Goal: Transaction & Acquisition: Book appointment/travel/reservation

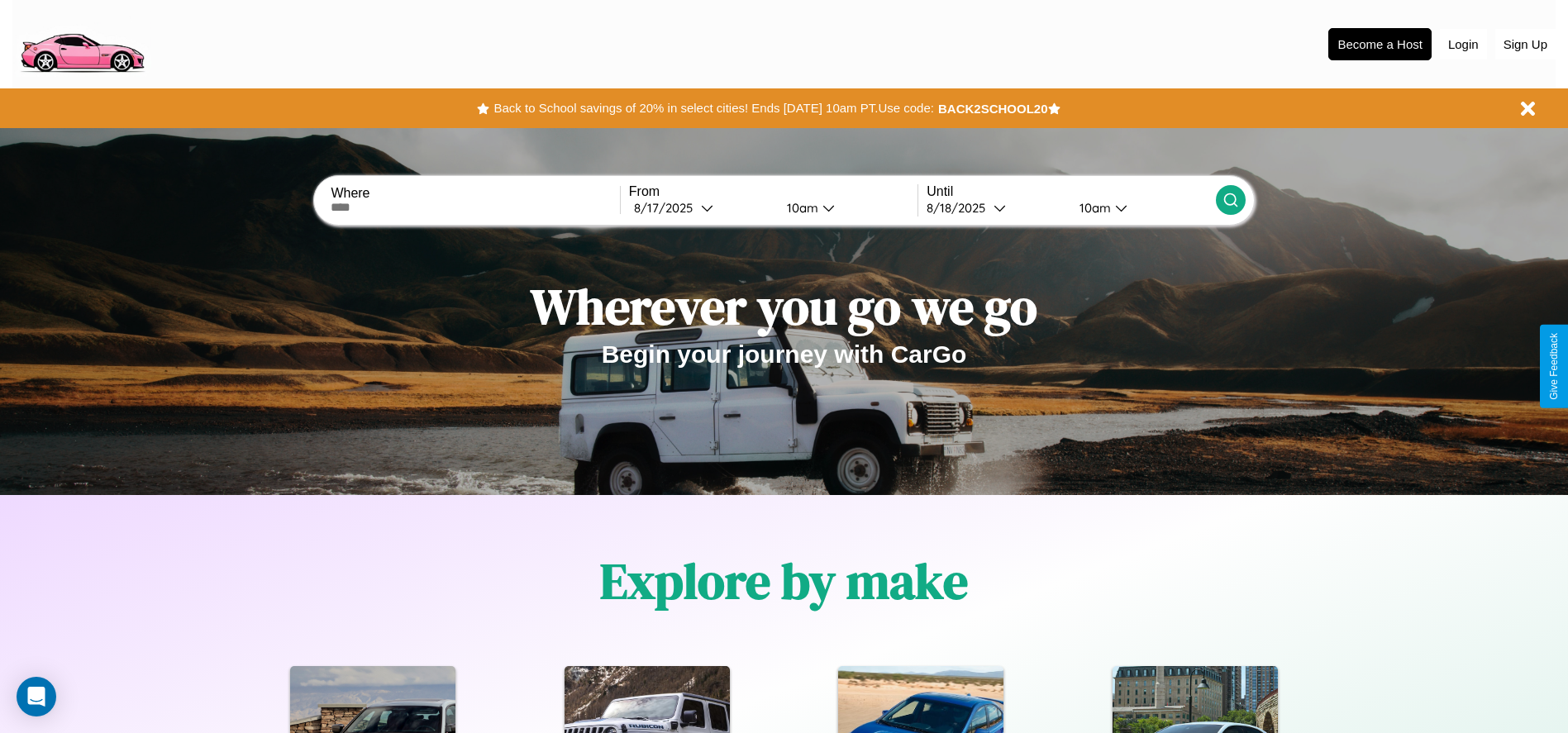
click at [475, 208] on input "text" at bounding box center [475, 208] width 289 height 13
type input "**********"
click at [701, 208] on icon at bounding box center [707, 207] width 12 height 12
select select "*"
select select "****"
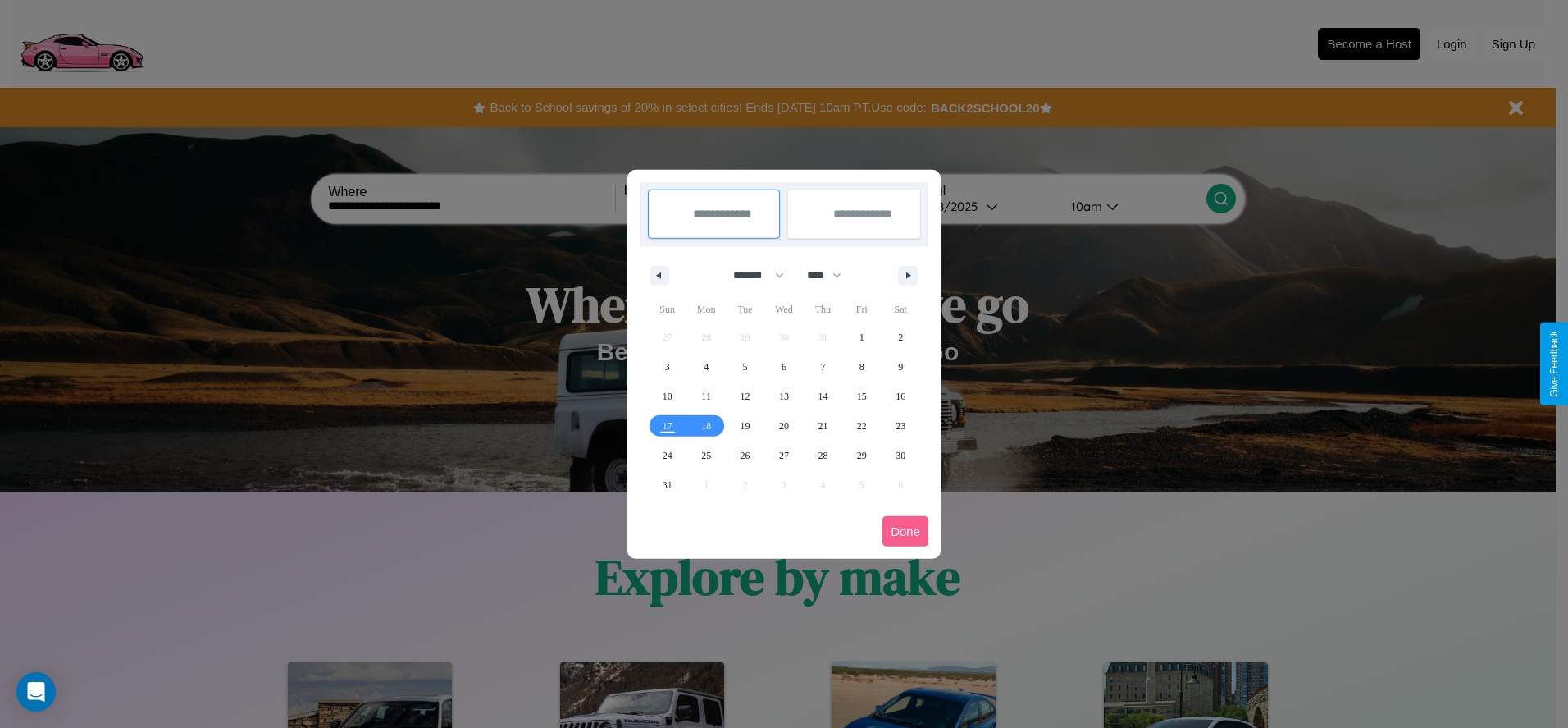
drag, startPoint x: 752, startPoint y: 275, endPoint x: 784, endPoint y: 329, distance: 62.8
click at [752, 275] on select "******* ******** ***** ***** *** **** **** ****** ********* ******* ******** **…" at bounding box center [755, 276] width 69 height 27
select select "*"
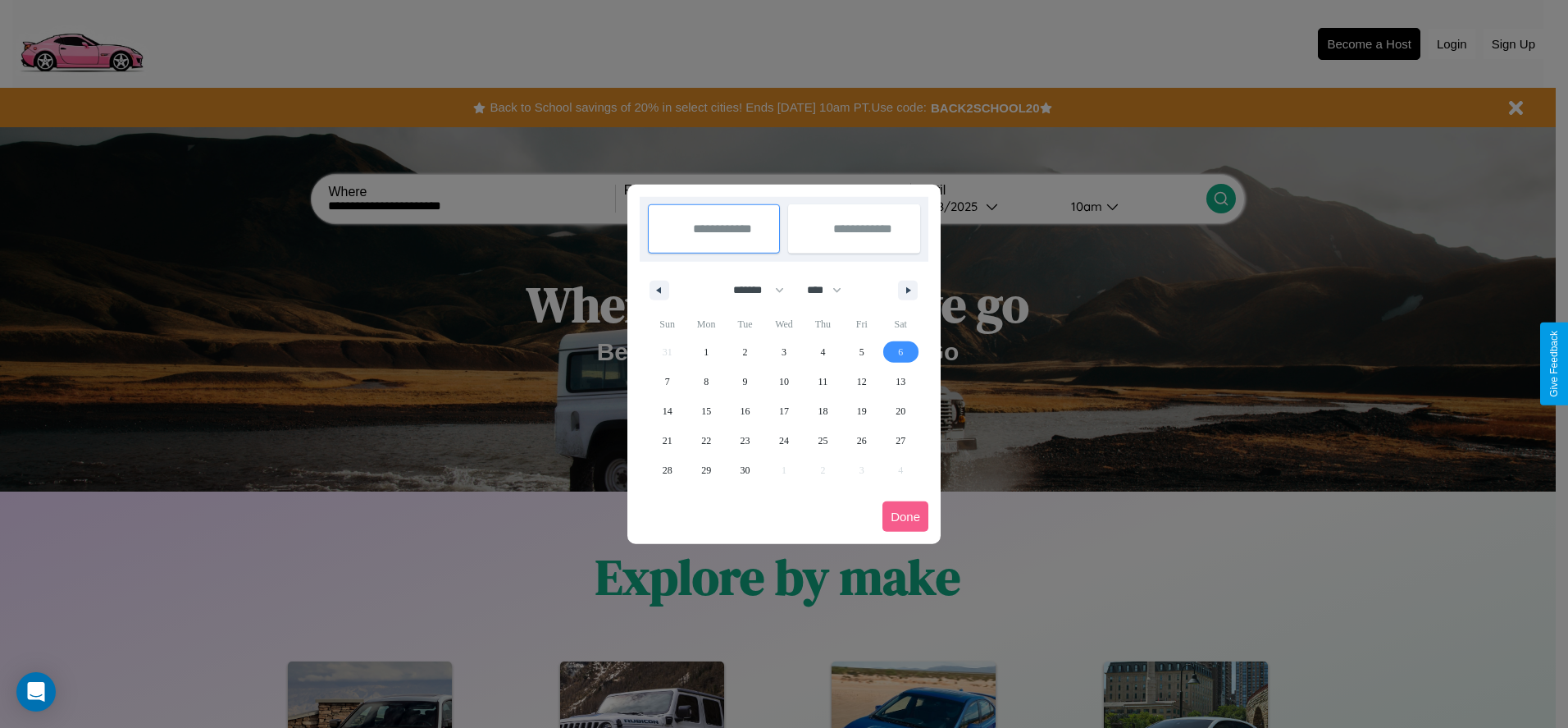
click at [900, 351] on span "6" at bounding box center [900, 352] width 5 height 29
type input "**********"
click at [706, 411] on span "15" at bounding box center [706, 411] width 10 height 29
type input "**********"
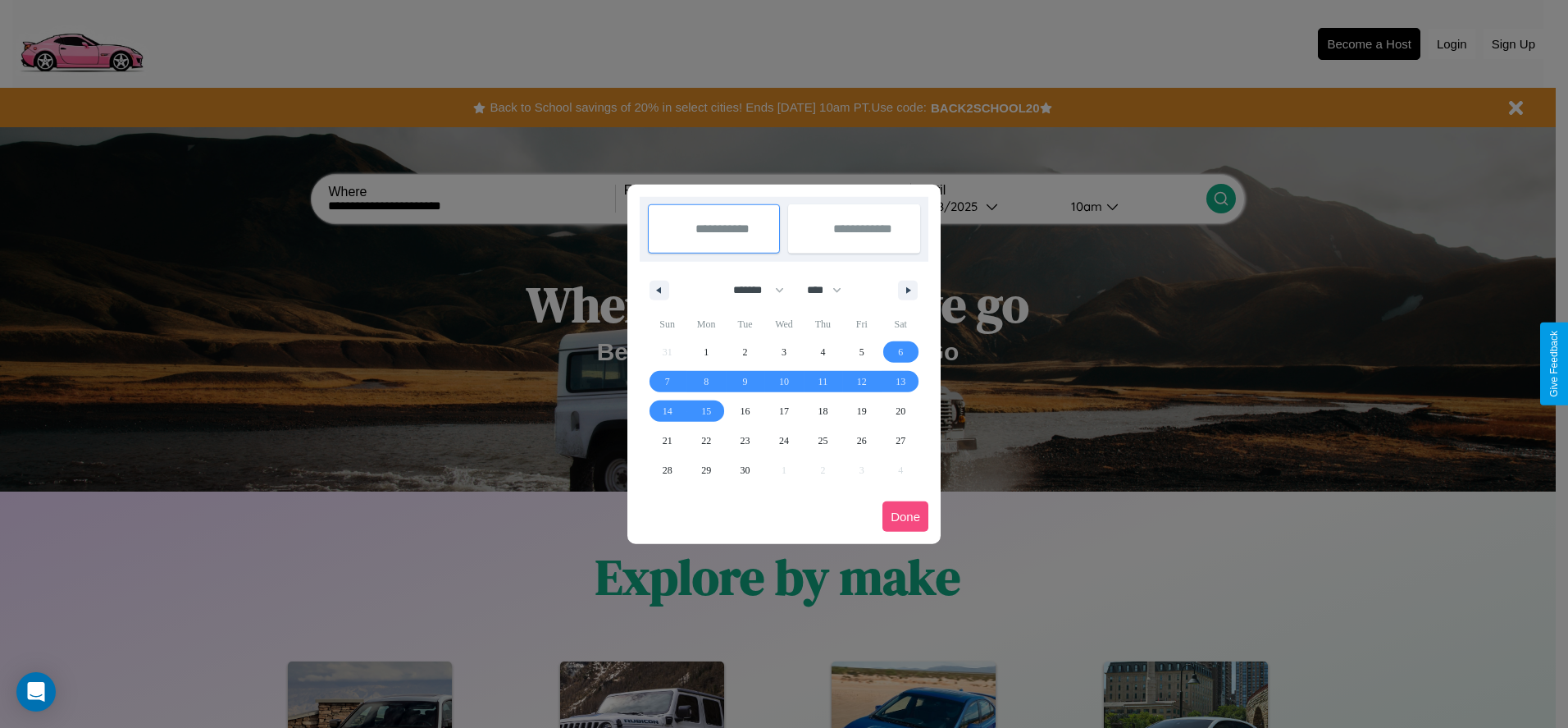
click at [906, 516] on button "Done" at bounding box center [906, 515] width 46 height 30
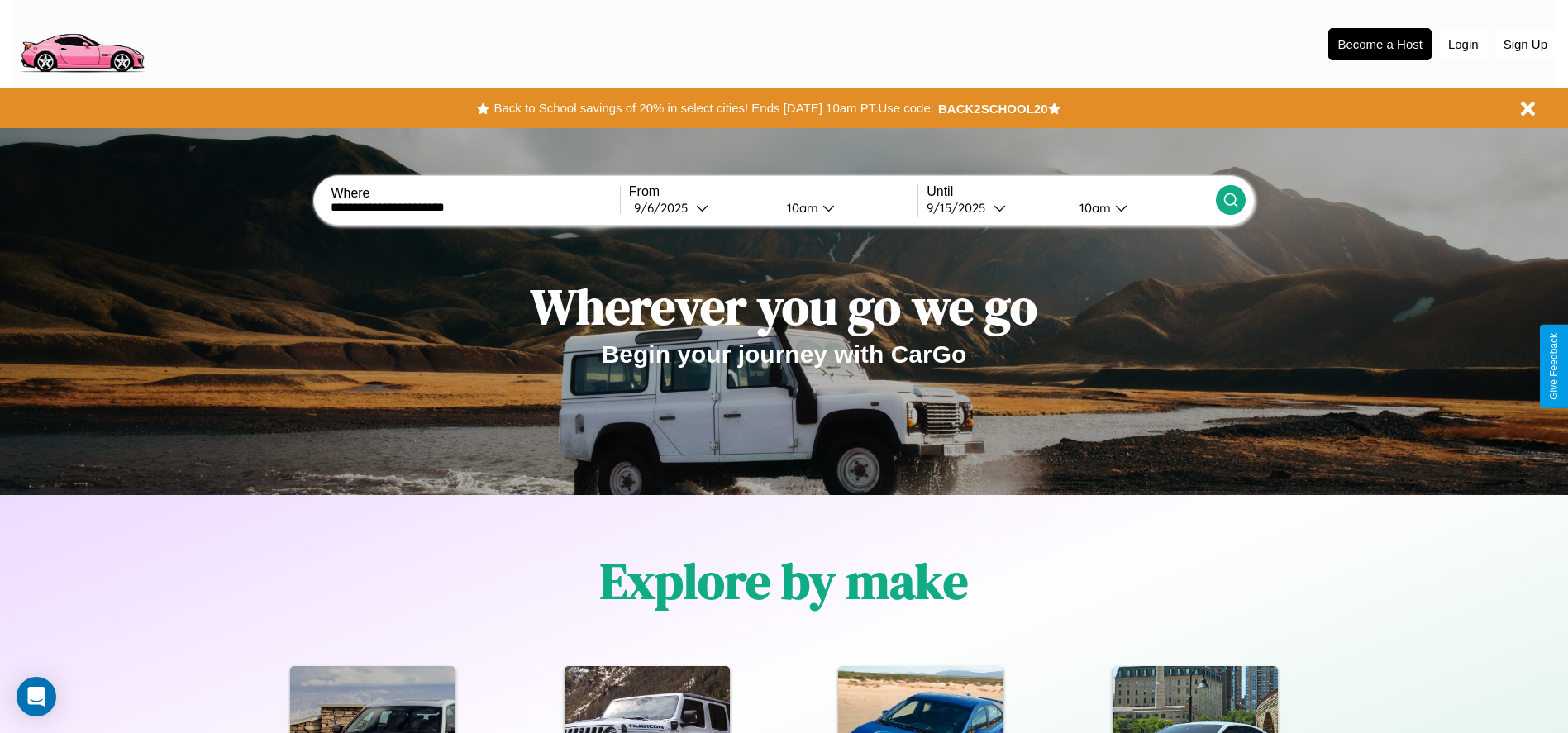
click at [1230, 200] on icon at bounding box center [1231, 200] width 17 height 17
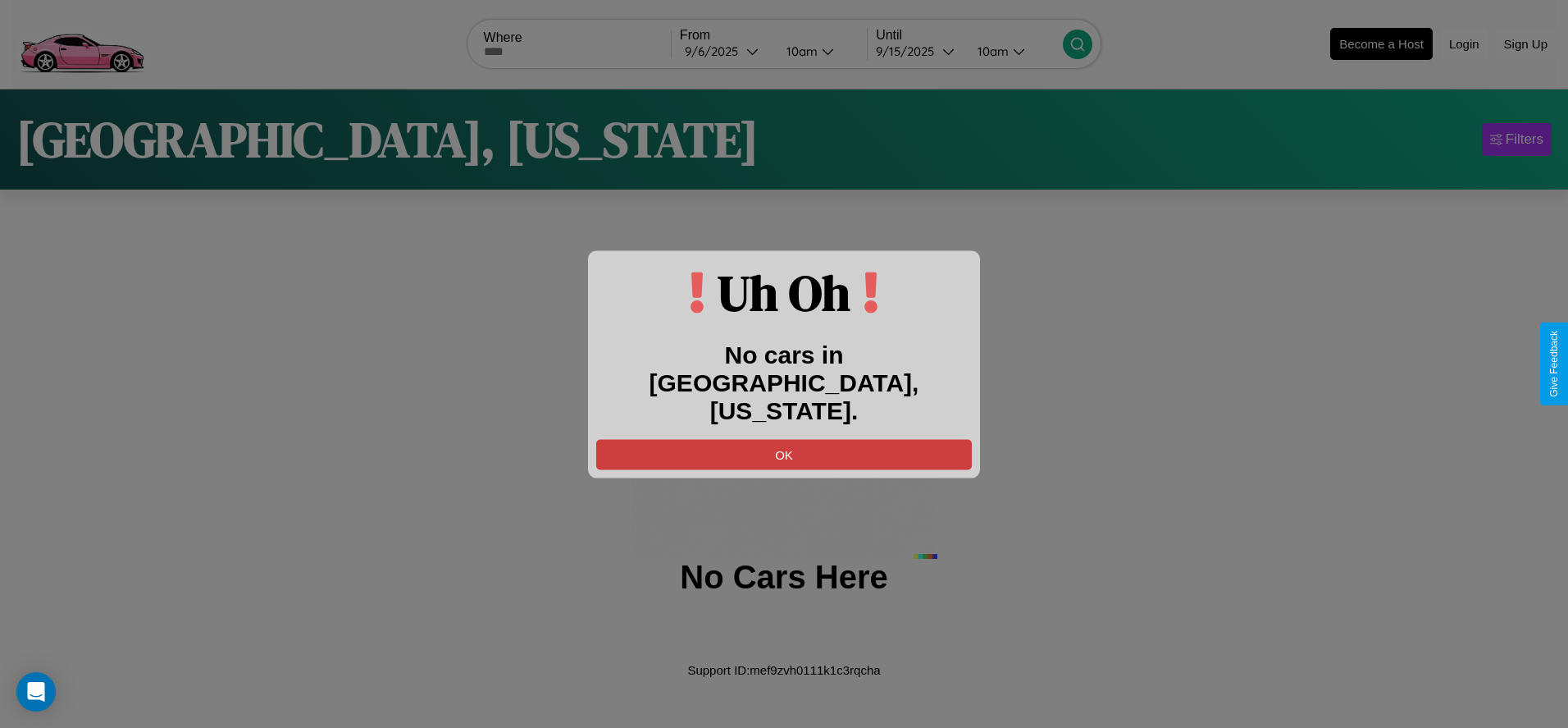
click at [784, 440] on button "OK" at bounding box center [784, 453] width 376 height 30
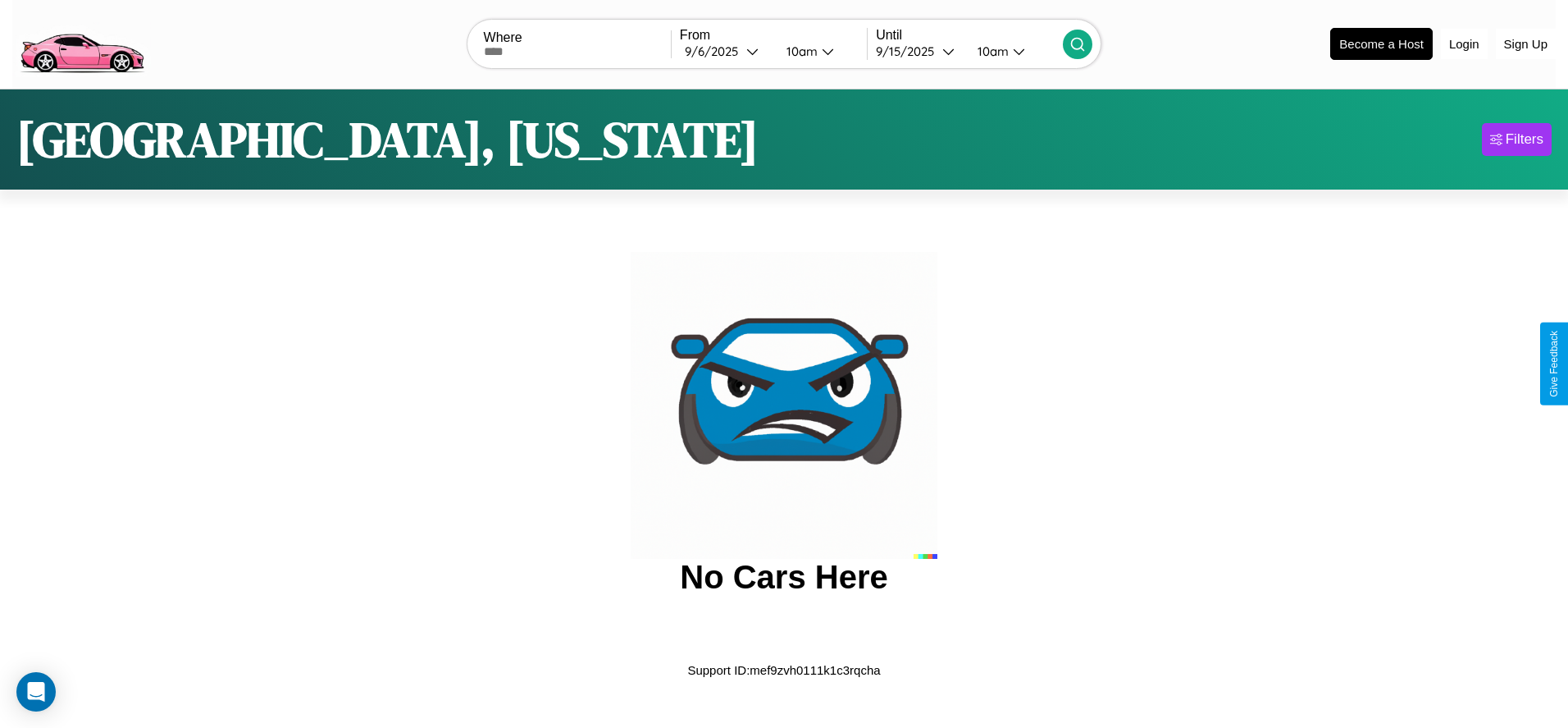
click at [81, 42] on img at bounding box center [81, 43] width 139 height 69
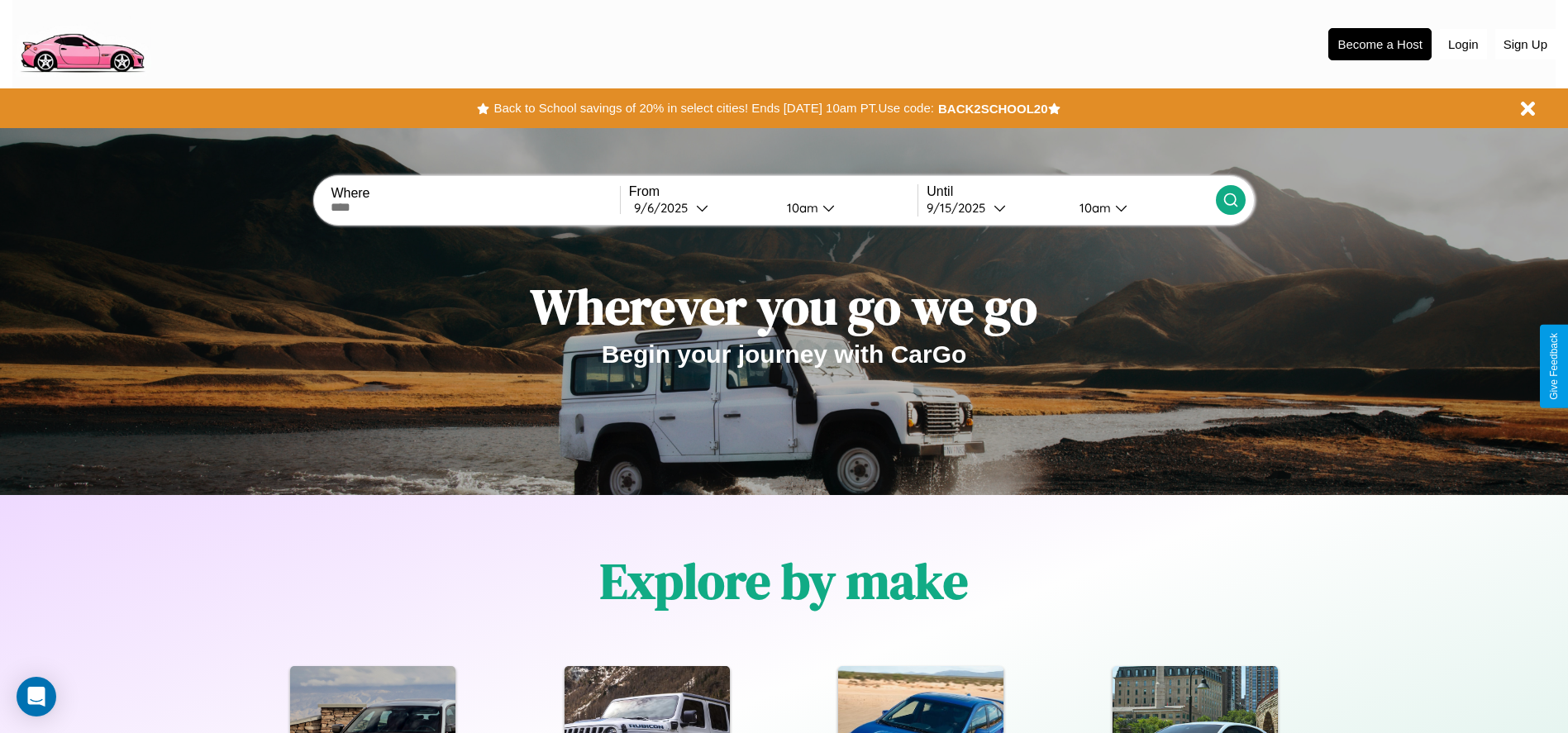
scroll to position [343, 0]
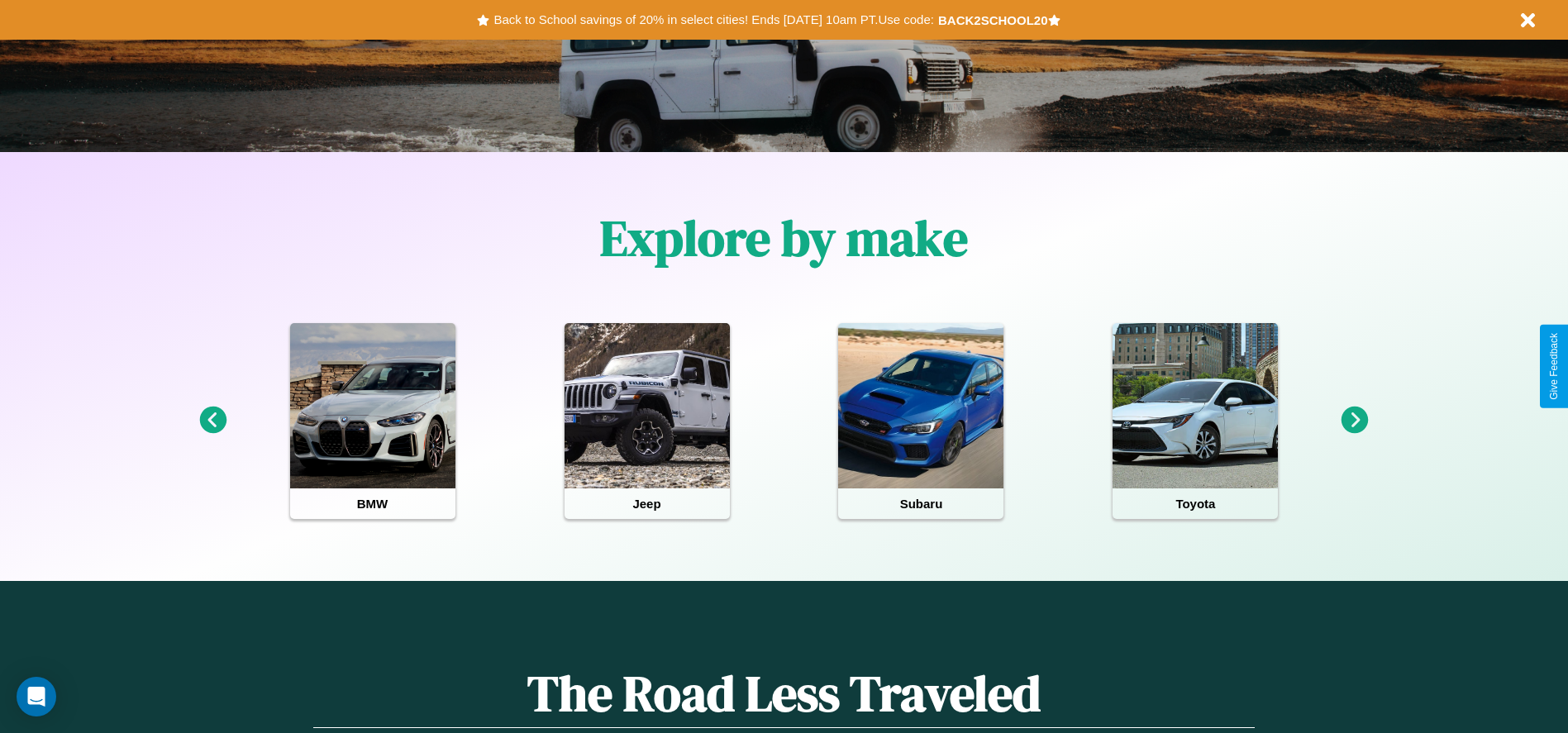
click at [1355, 421] on icon at bounding box center [1355, 420] width 28 height 28
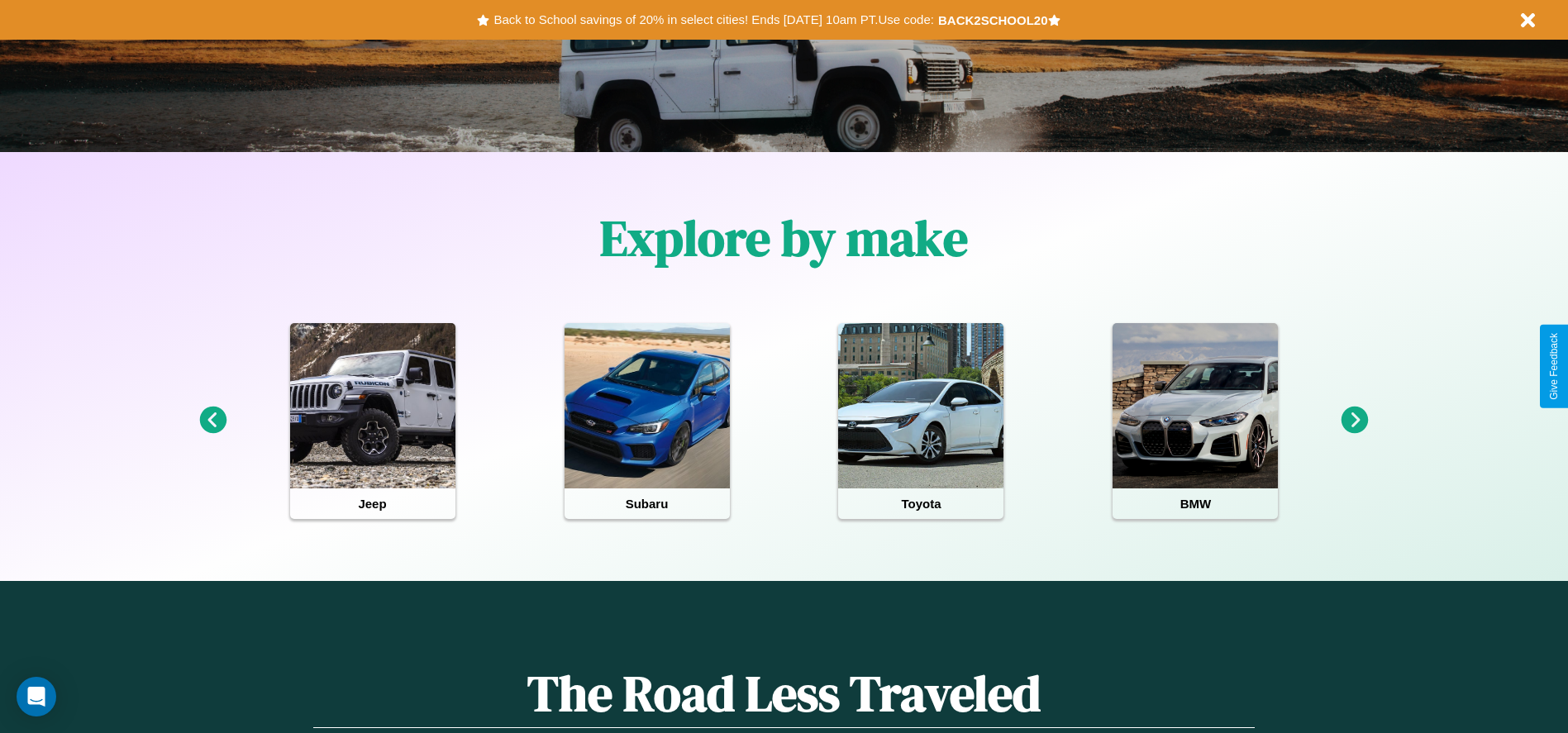
click at [1355, 421] on icon at bounding box center [1355, 420] width 28 height 28
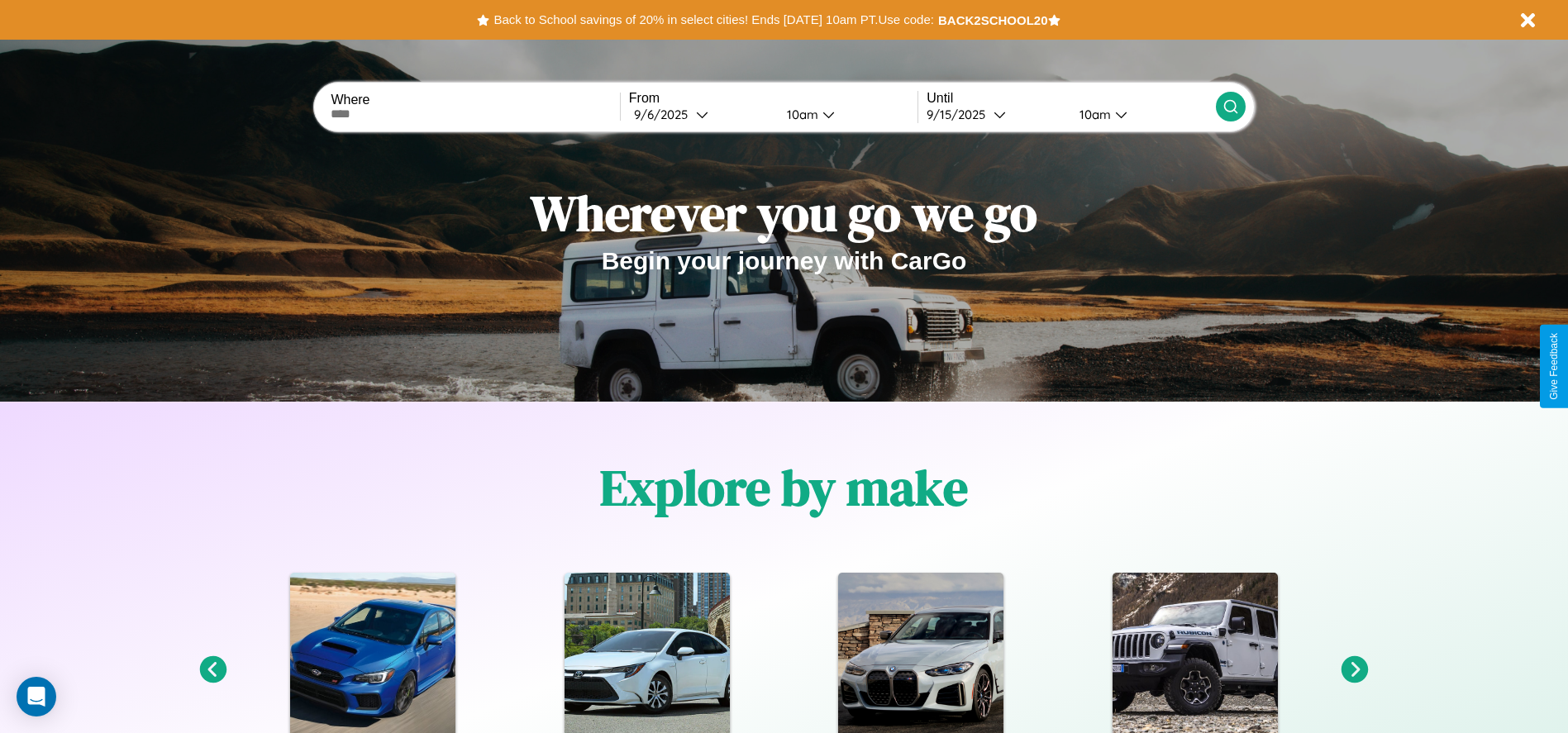
scroll to position [0, 0]
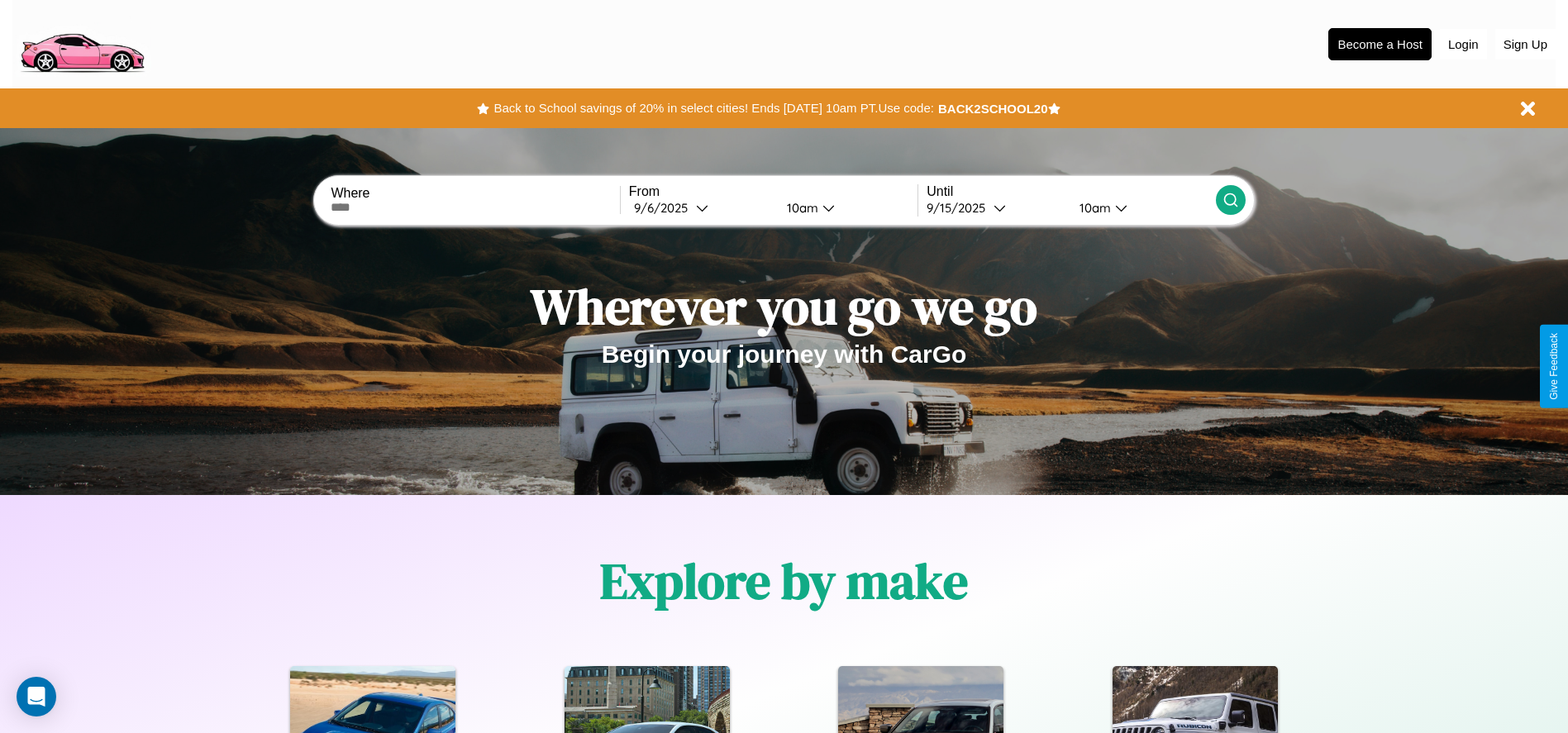
click at [475, 208] on input "text" at bounding box center [475, 208] width 289 height 13
type input "**********"
click at [701, 208] on icon at bounding box center [701, 207] width 12 height 12
select select "*"
select select "****"
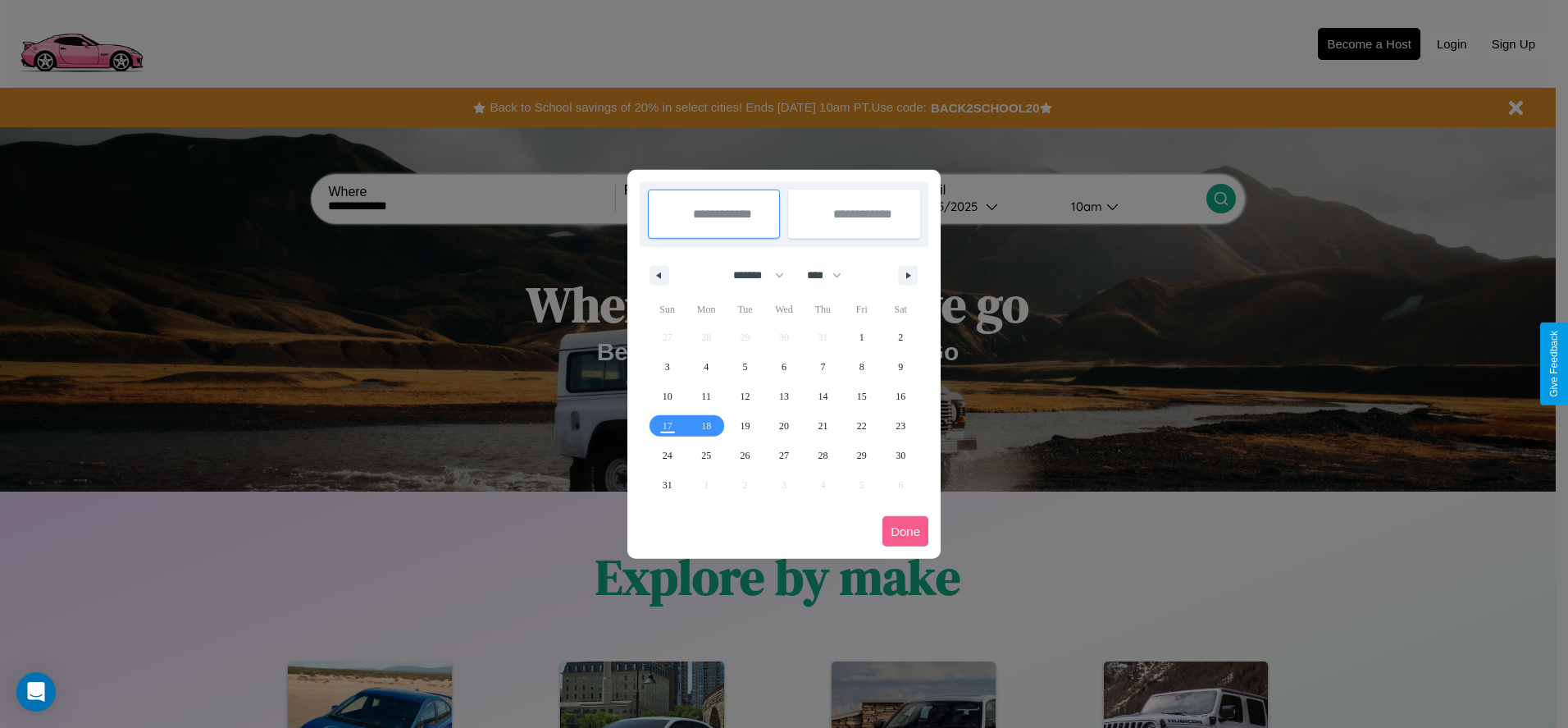
drag, startPoint x: 752, startPoint y: 275, endPoint x: 784, endPoint y: 329, distance: 62.8
click at [752, 275] on select "******* ******** ***** ***** *** **** **** ****** ********* ******* ******** **…" at bounding box center [755, 276] width 69 height 27
select select "*"
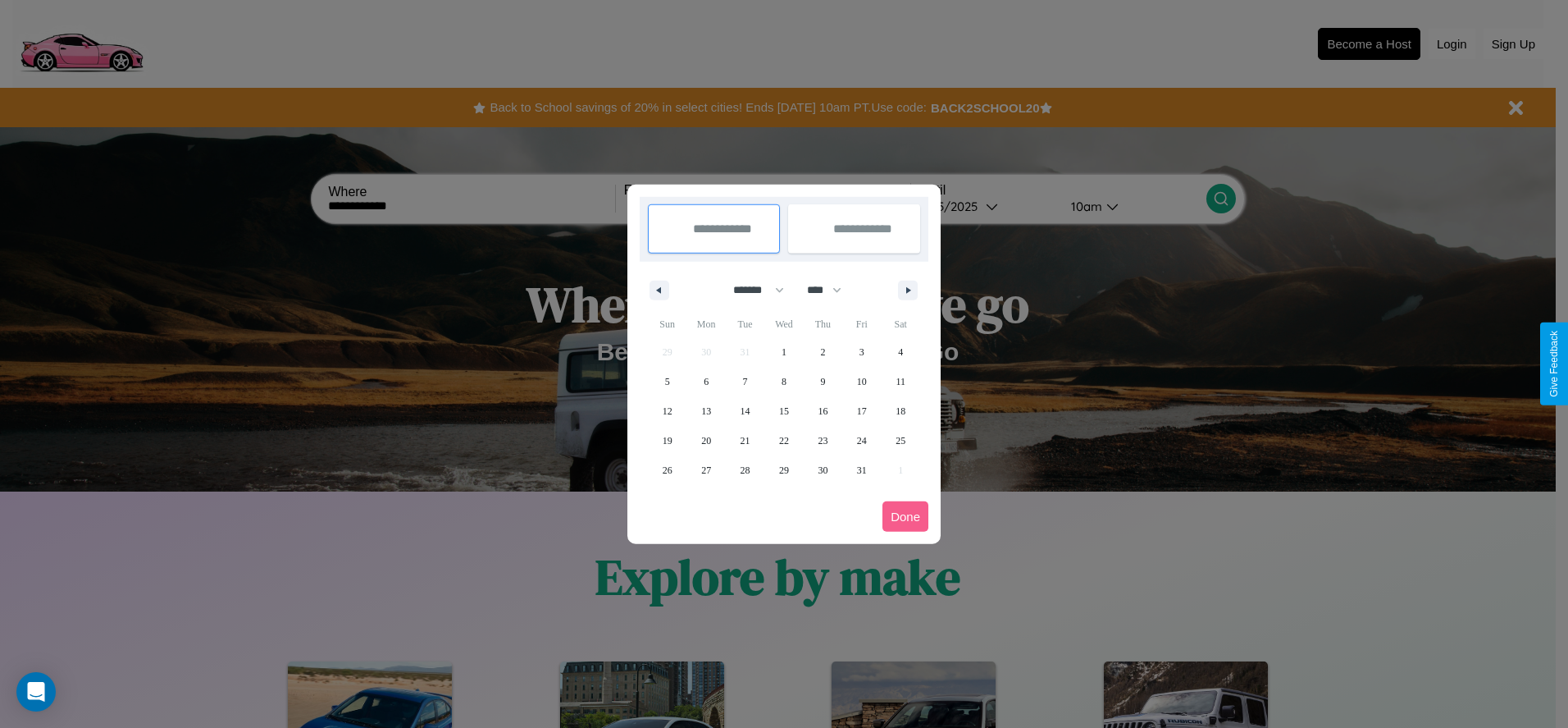
click at [832, 289] on select "**** **** **** **** **** **** **** **** **** **** **** **** **** **** **** ****…" at bounding box center [824, 290] width 49 height 27
select select "****"
click at [784, 380] on span "7" at bounding box center [784, 381] width 5 height 29
type input "**********"
click at [861, 411] on span "16" at bounding box center [862, 411] width 10 height 29
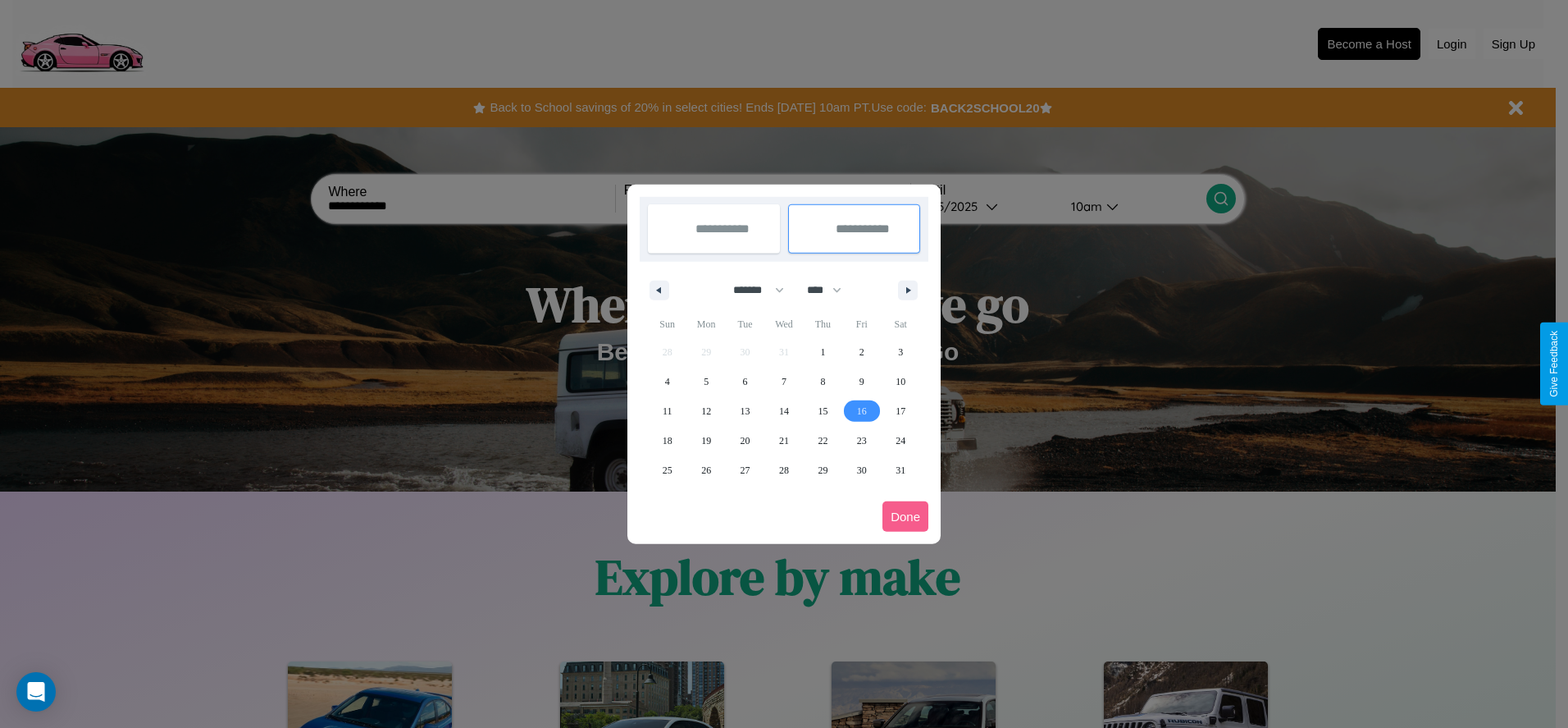
type input "**********"
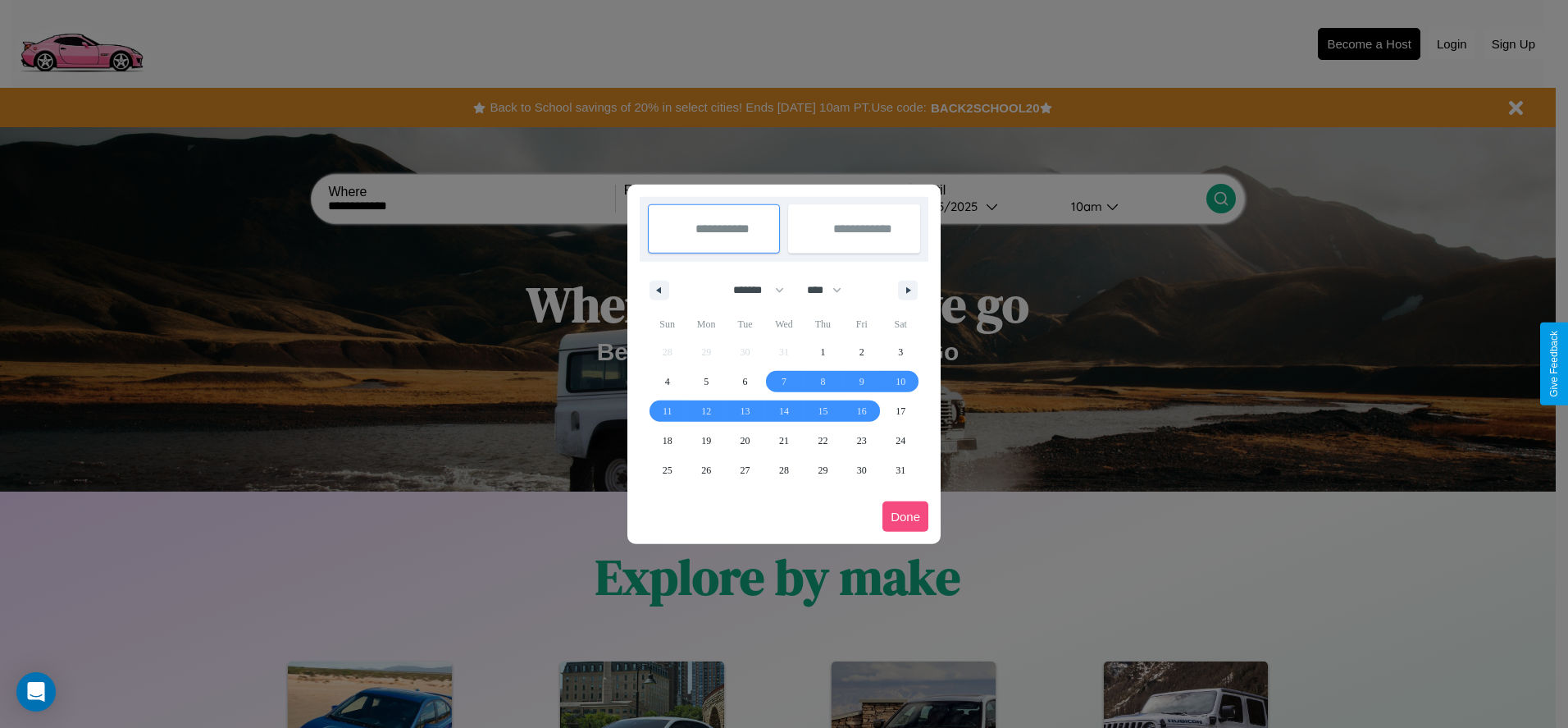
click at [906, 516] on button "Done" at bounding box center [906, 515] width 46 height 30
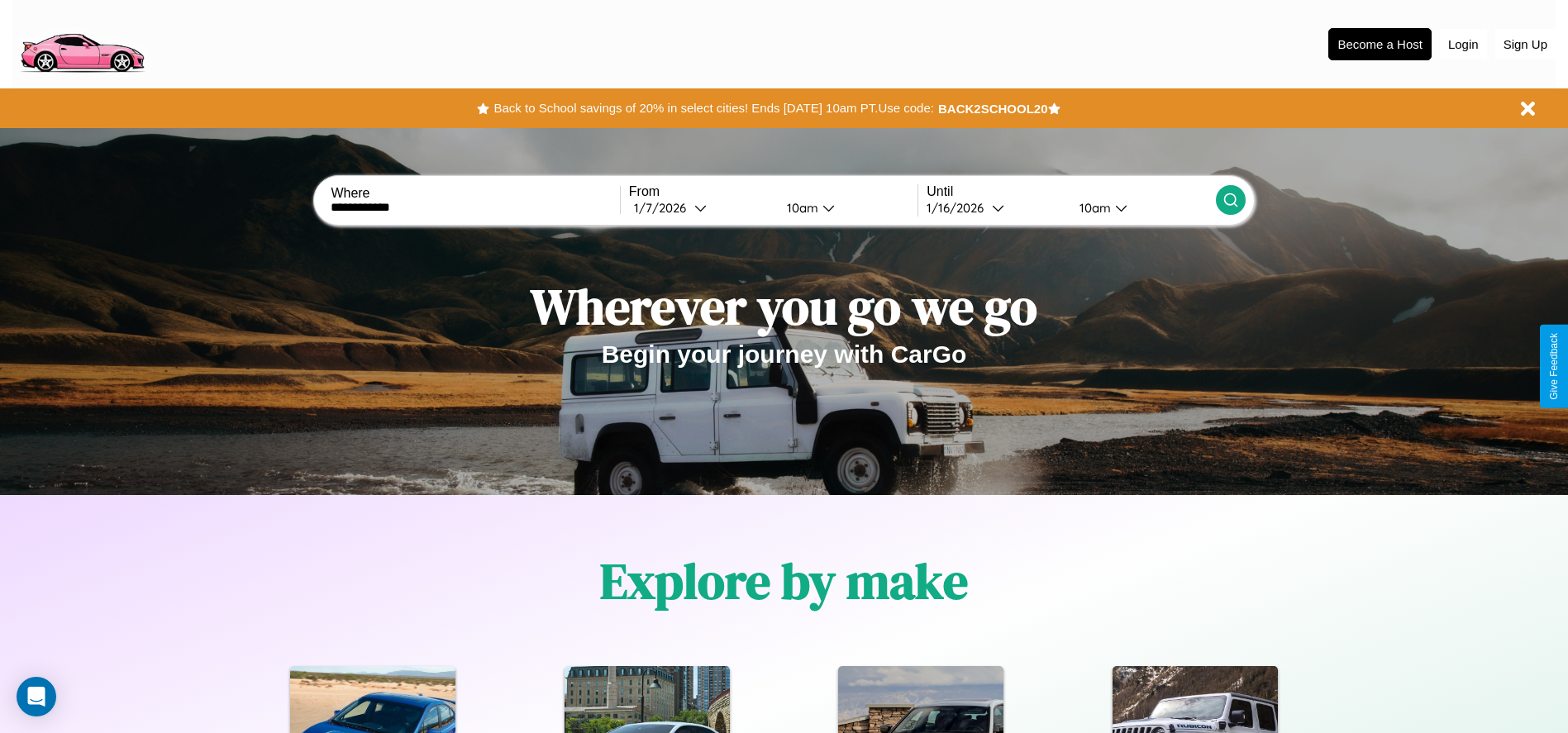
click at [1230, 200] on icon at bounding box center [1231, 200] width 17 height 17
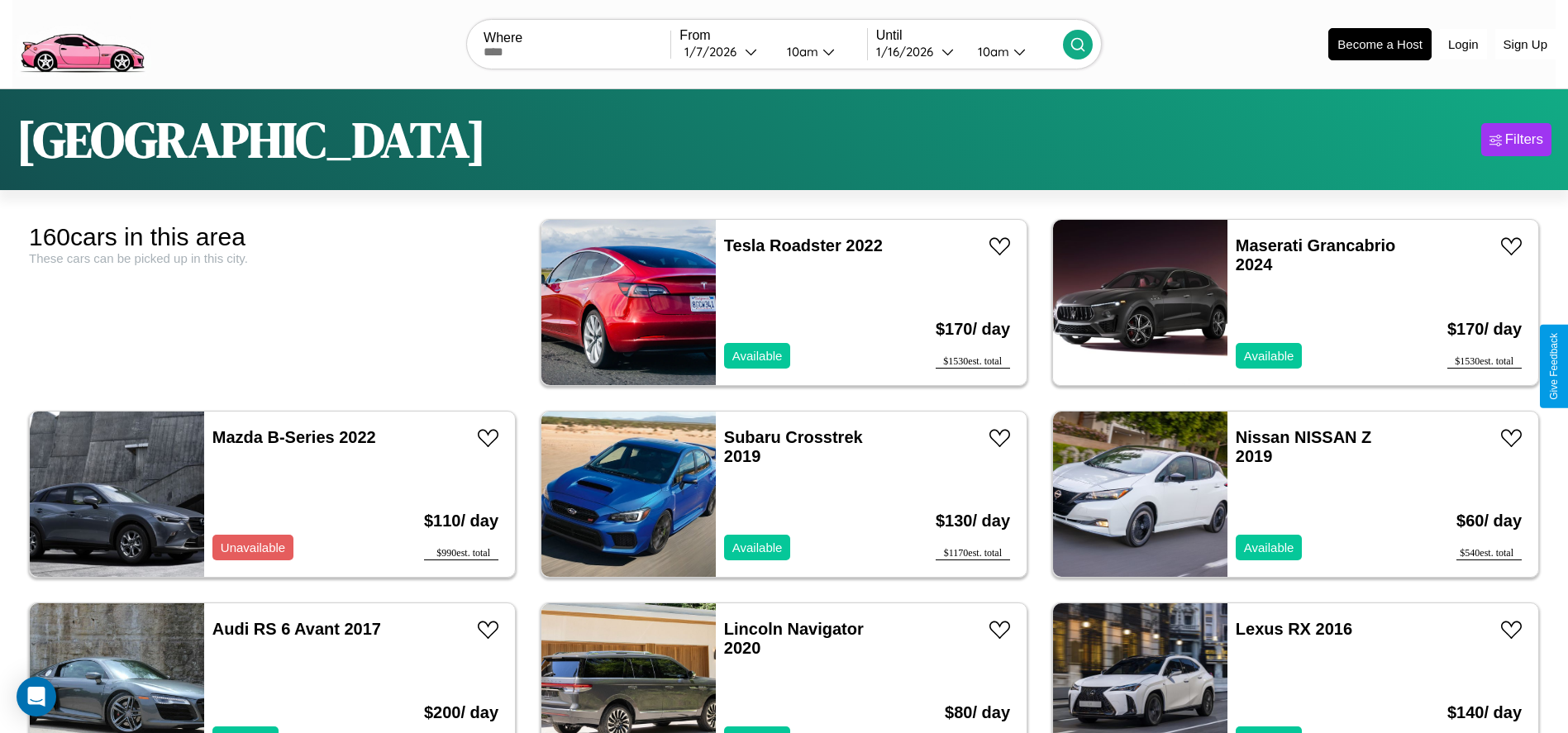
scroll to position [568, 0]
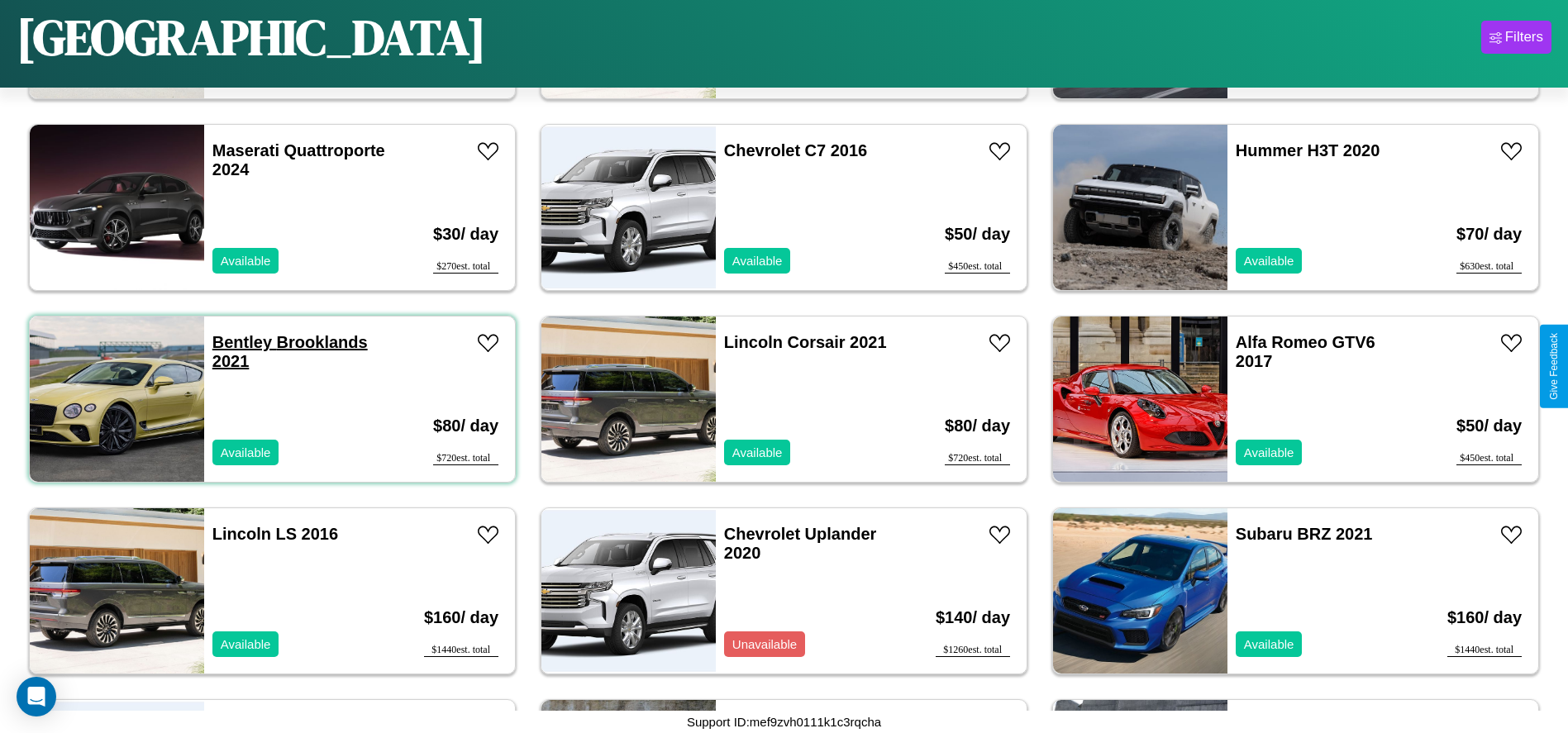
click at [240, 342] on link "Bentley Brooklands 2021" at bounding box center [290, 351] width 155 height 37
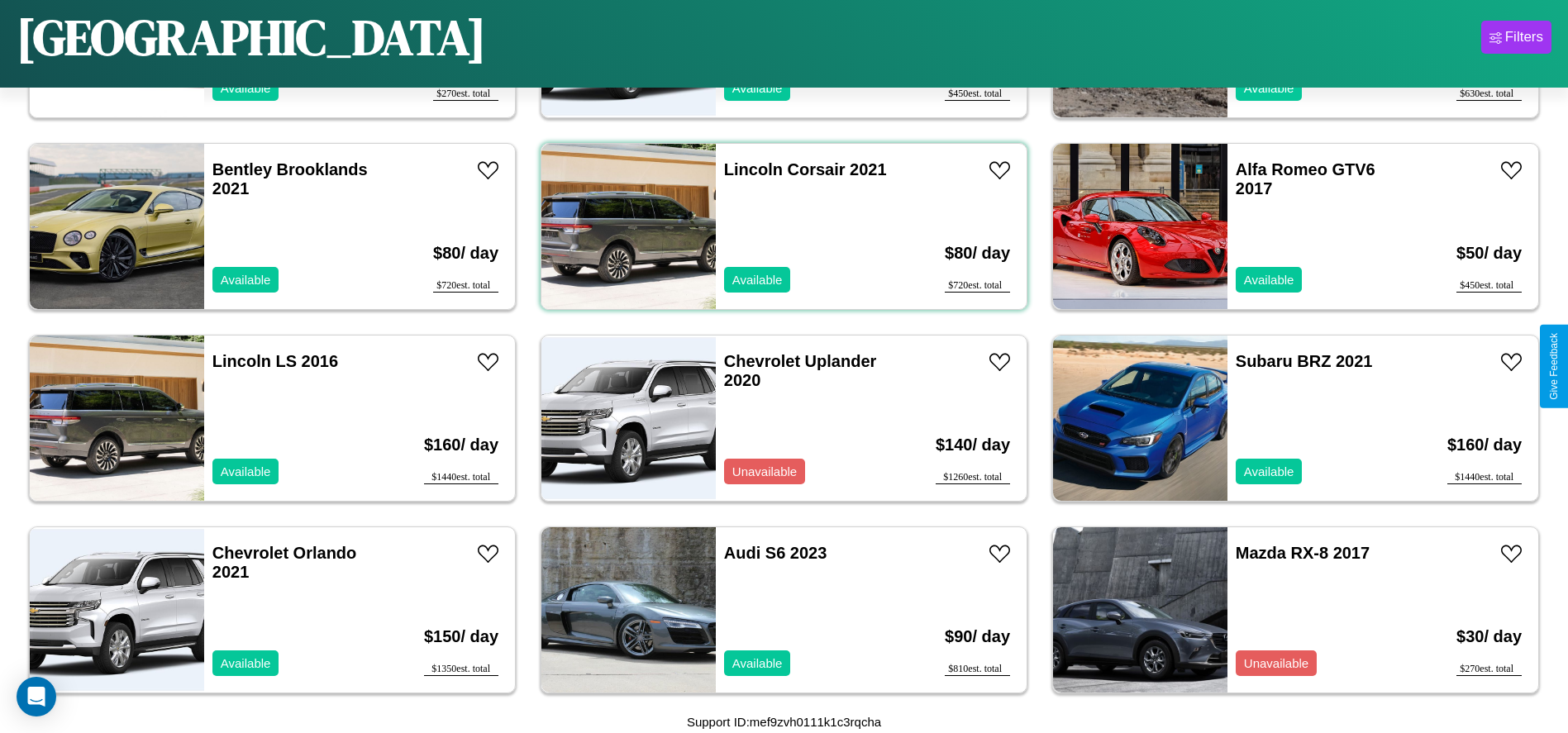
scroll to position [6699, 0]
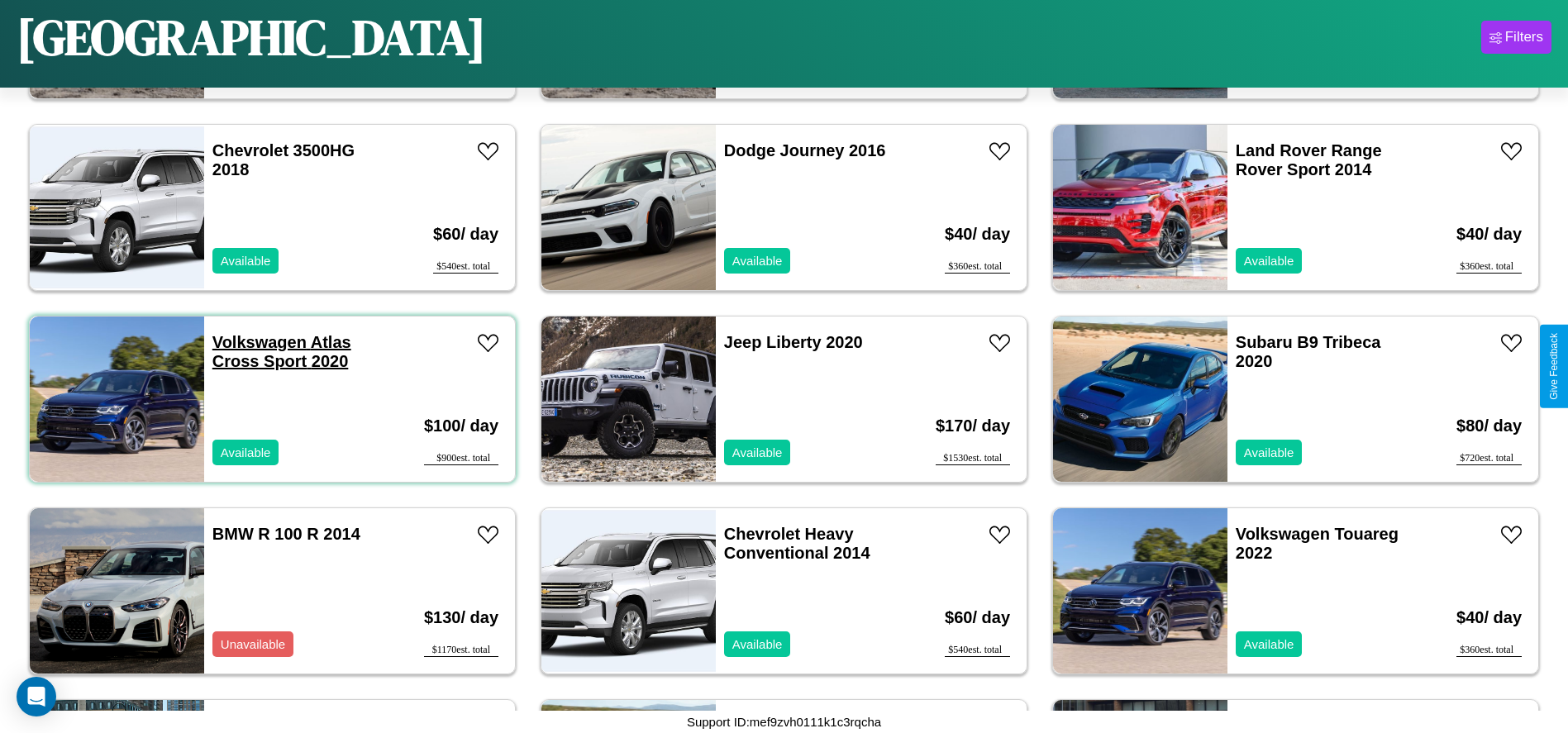
click at [257, 342] on link "Volkswagen Atlas Cross Sport 2020" at bounding box center [281, 351] width 139 height 37
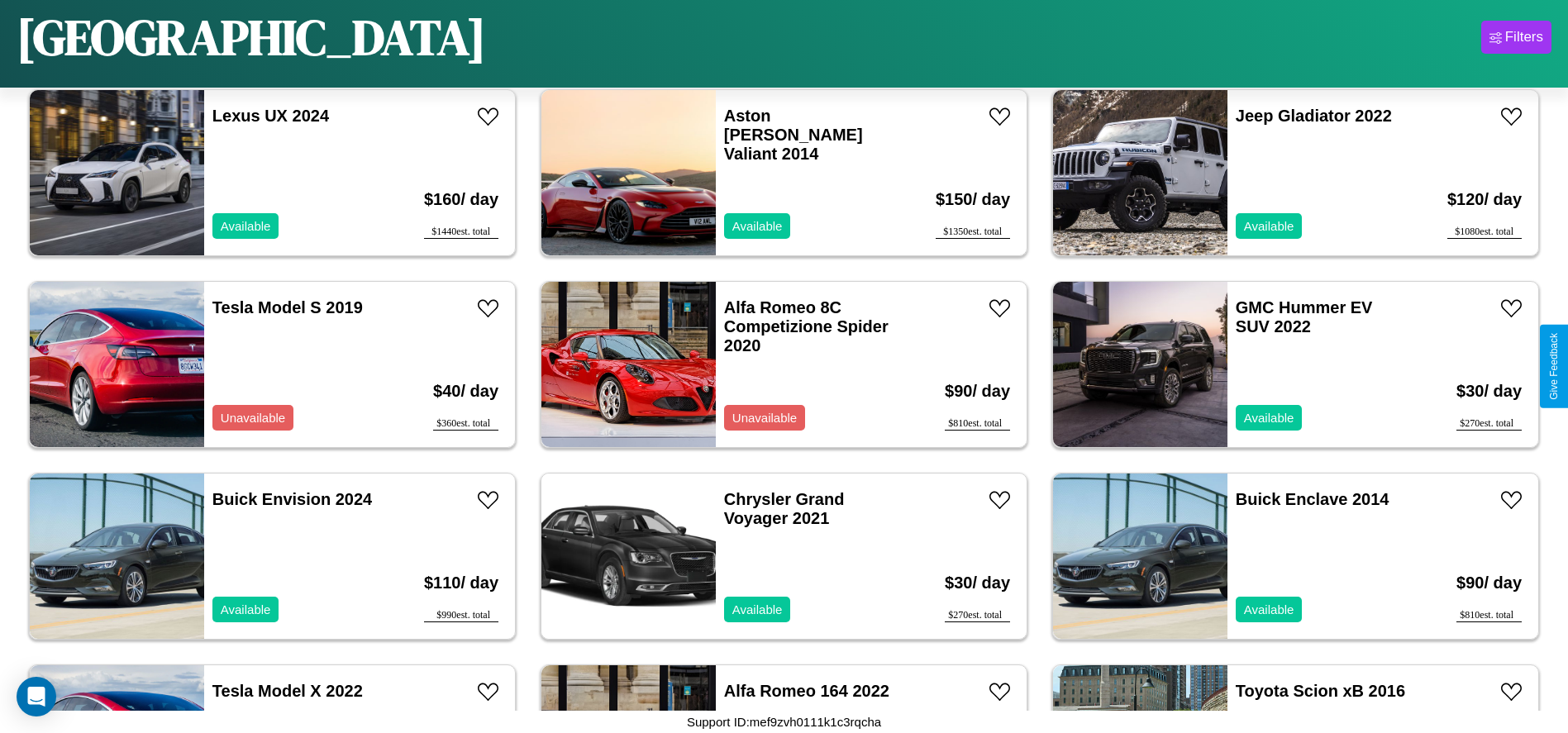
scroll to position [2867, 0]
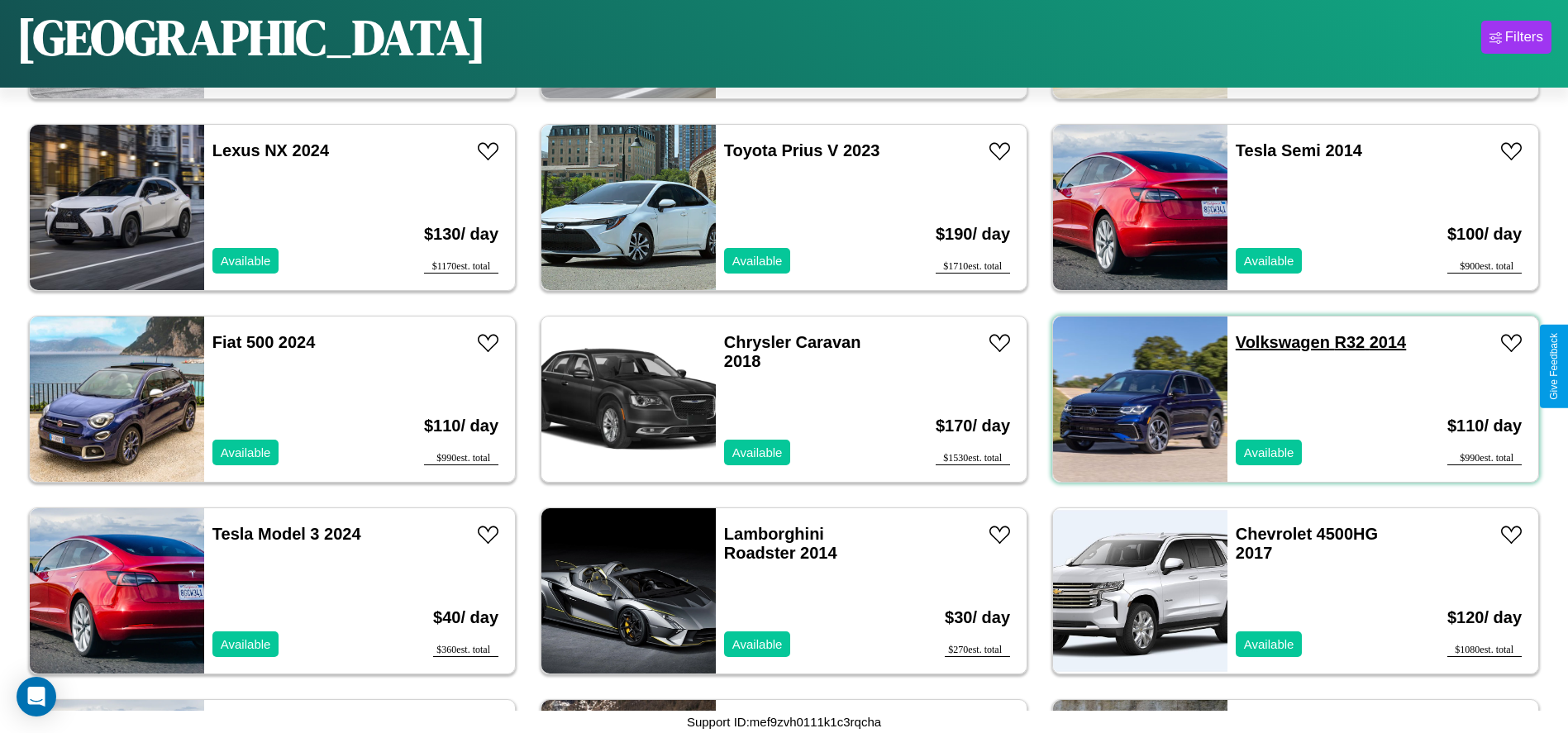
click at [1272, 342] on link "Volkswagen R32 2014" at bounding box center [1320, 342] width 170 height 18
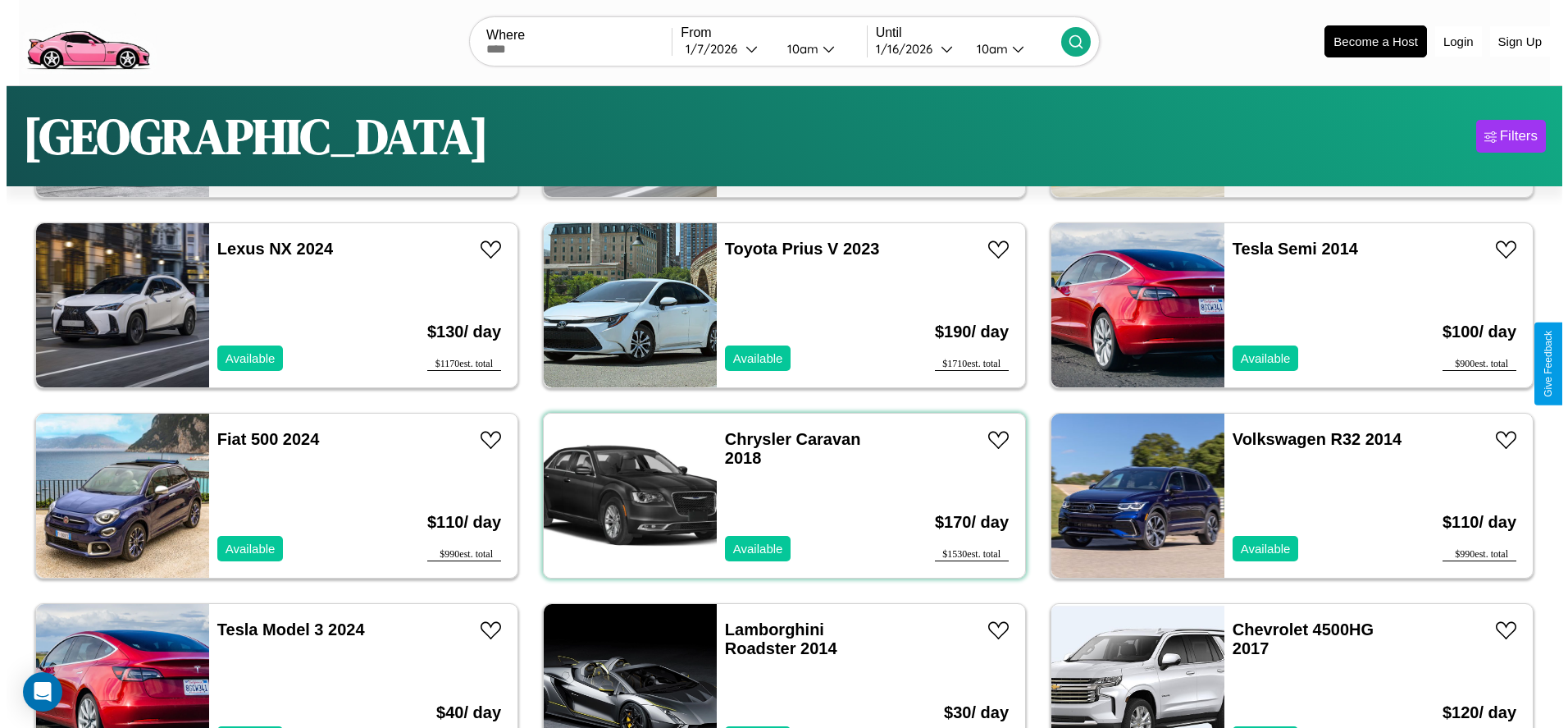
scroll to position [0, 0]
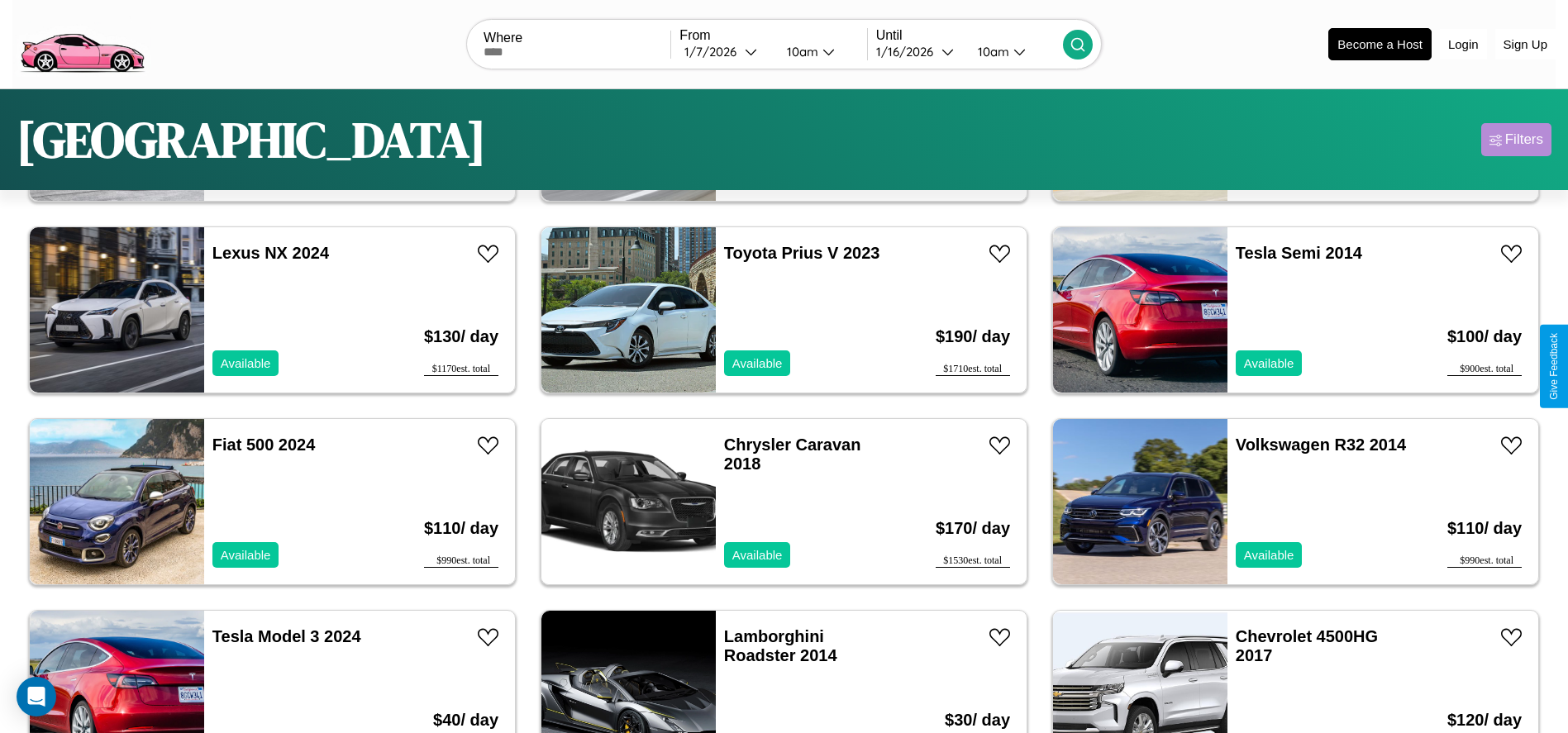
click at [1516, 140] on div "Filters" at bounding box center [1523, 140] width 38 height 17
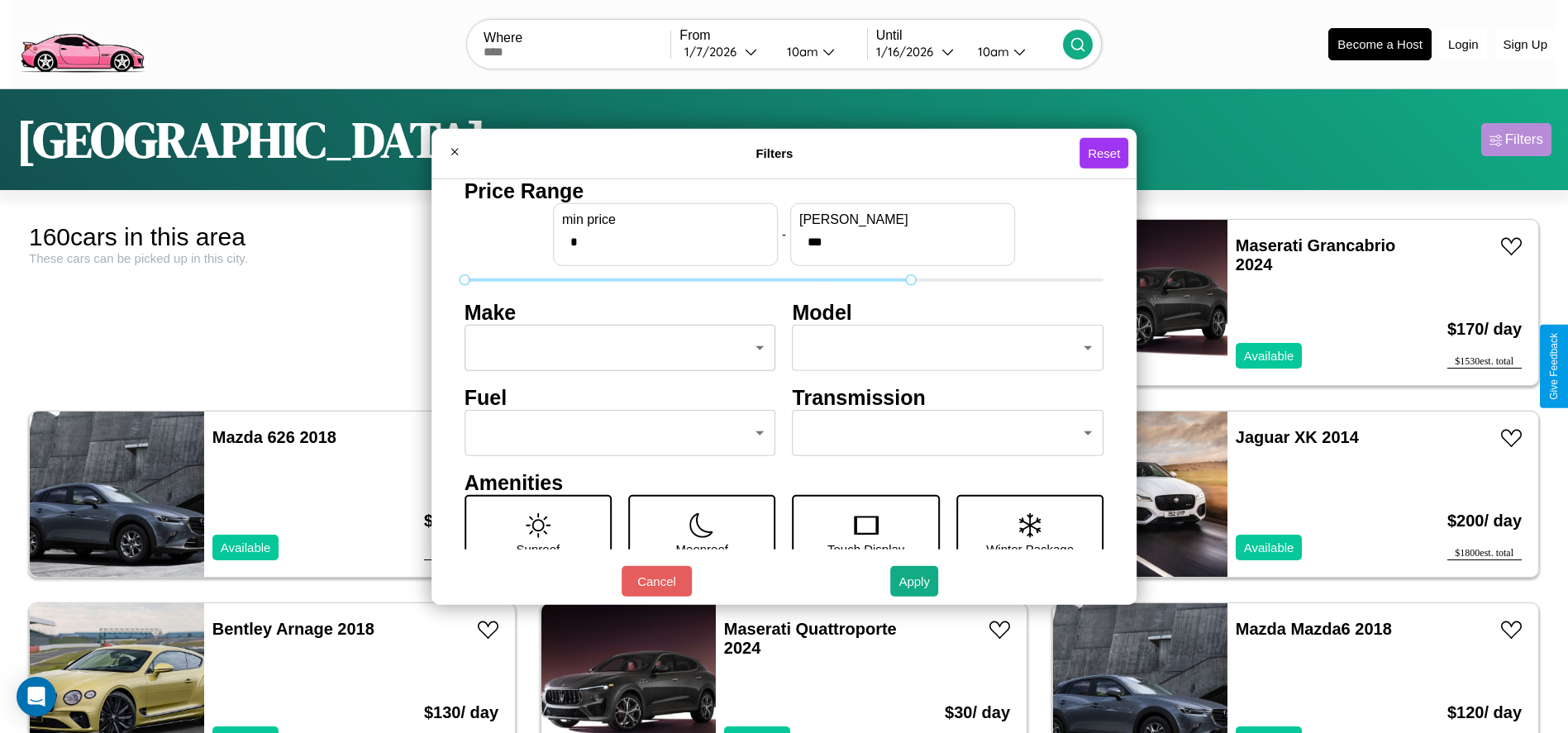
type input "***"
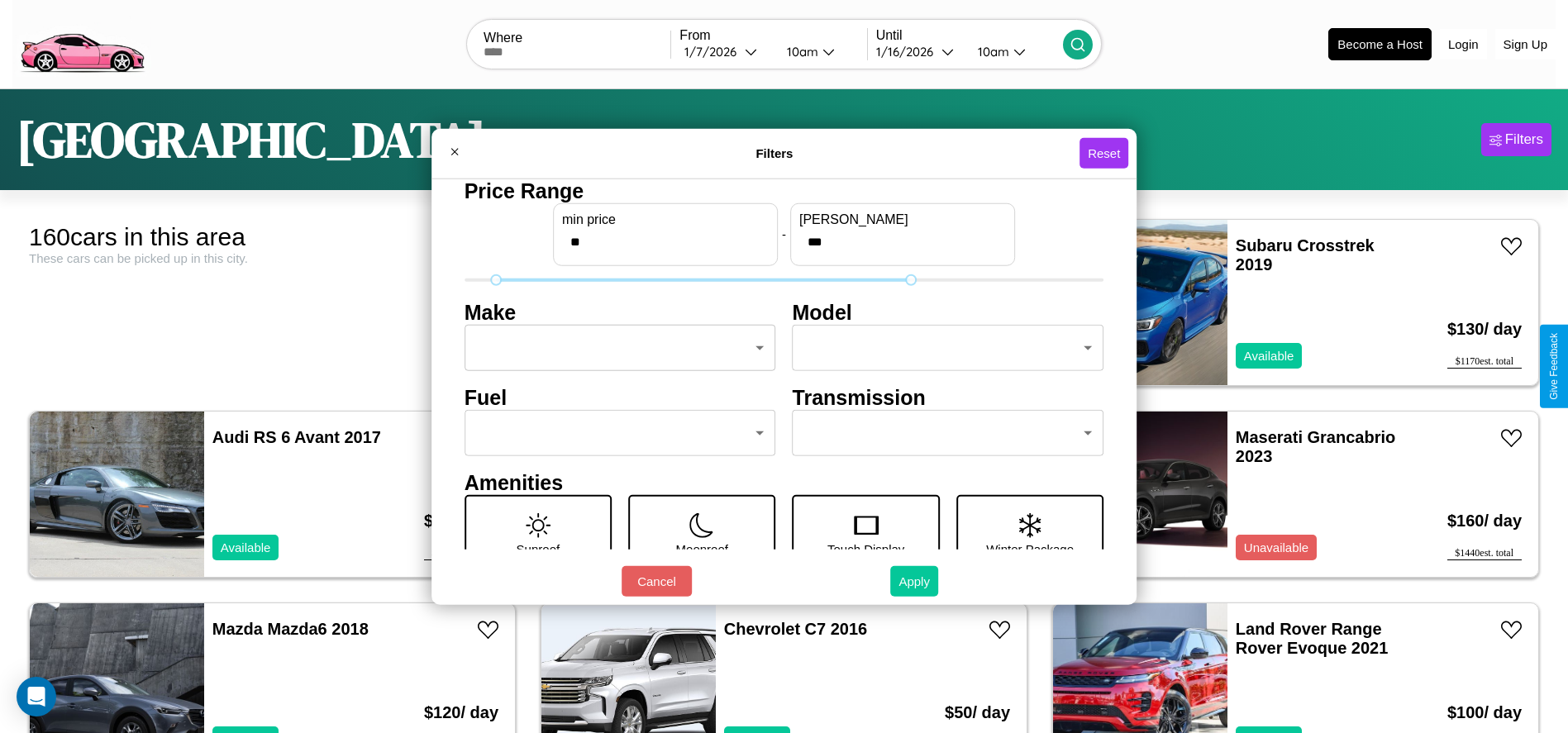
type input "**"
click at [915, 581] on button "Apply" at bounding box center [914, 581] width 48 height 30
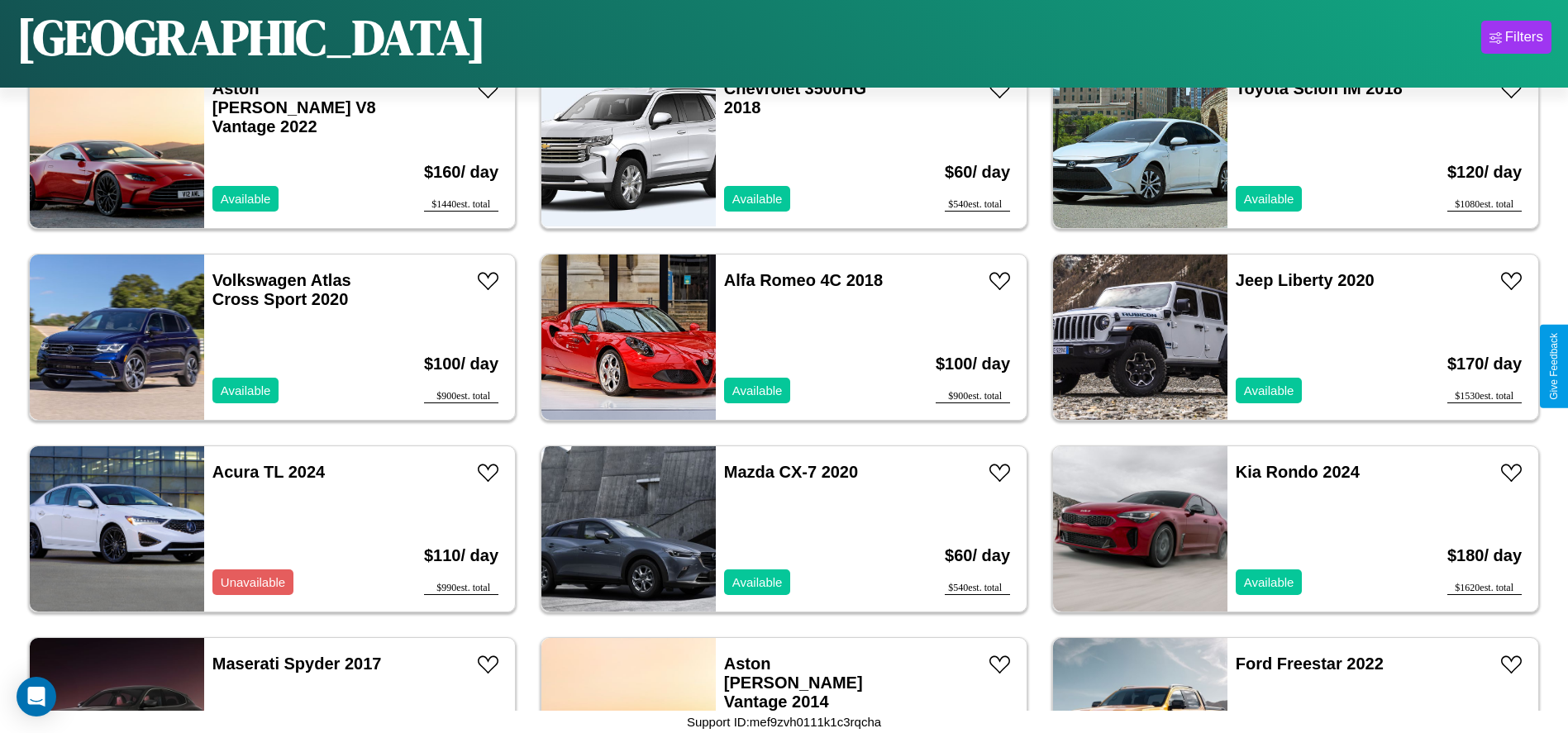
scroll to position [7274, 0]
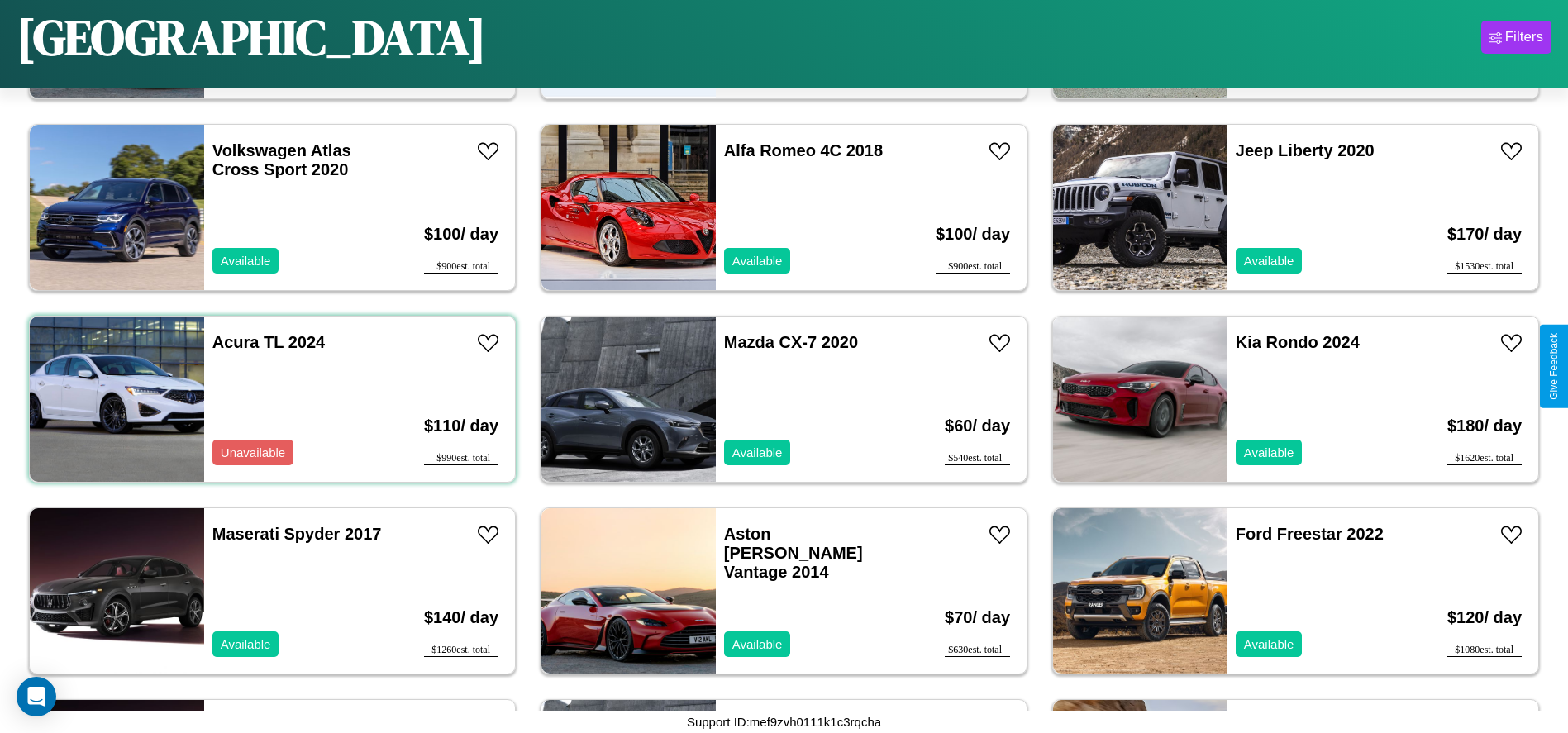
click at [270, 399] on div "Acura TL 2024 Unavailable" at bounding box center [300, 399] width 191 height 165
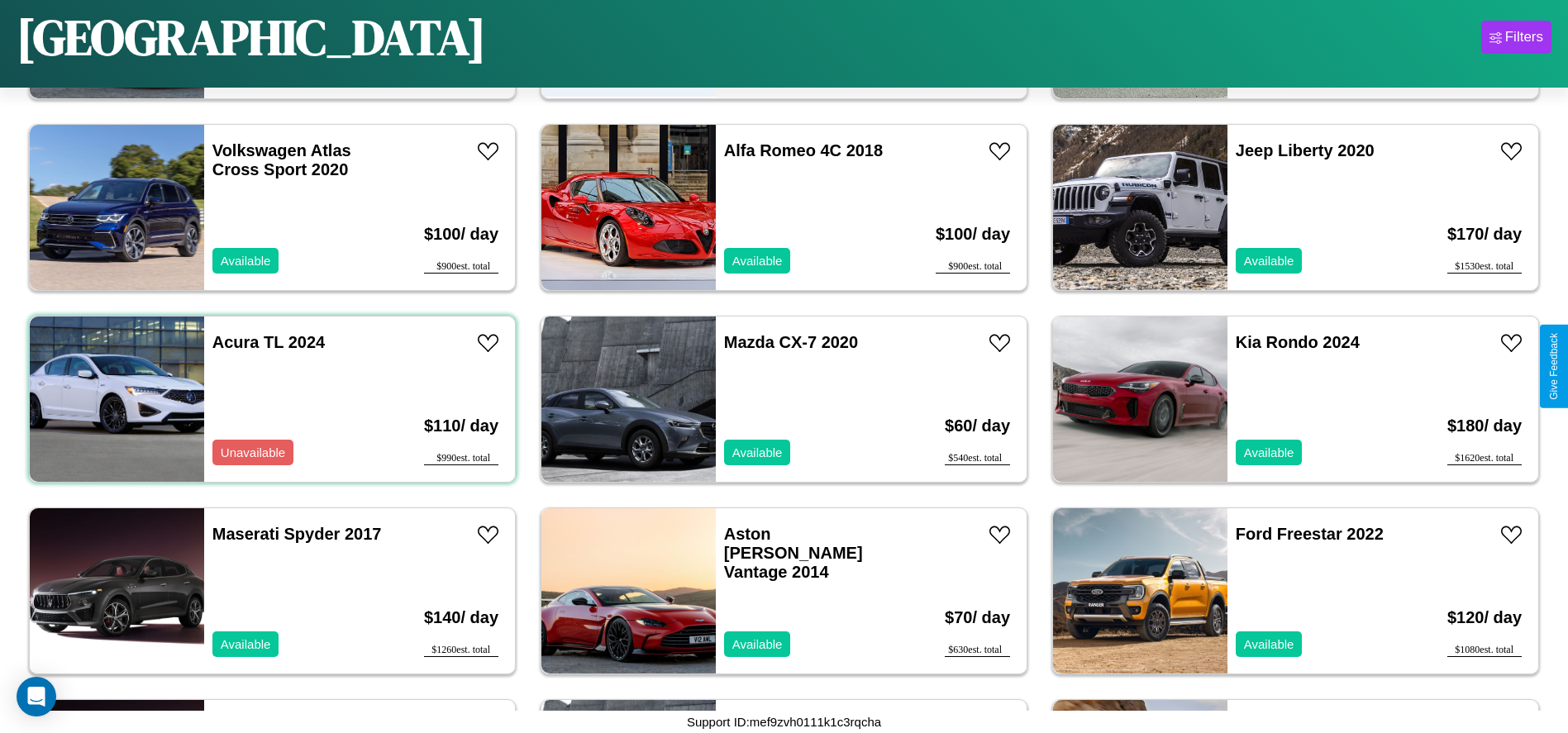
click at [270, 399] on div "Acura TL 2024 Unavailable" at bounding box center [300, 399] width 191 height 165
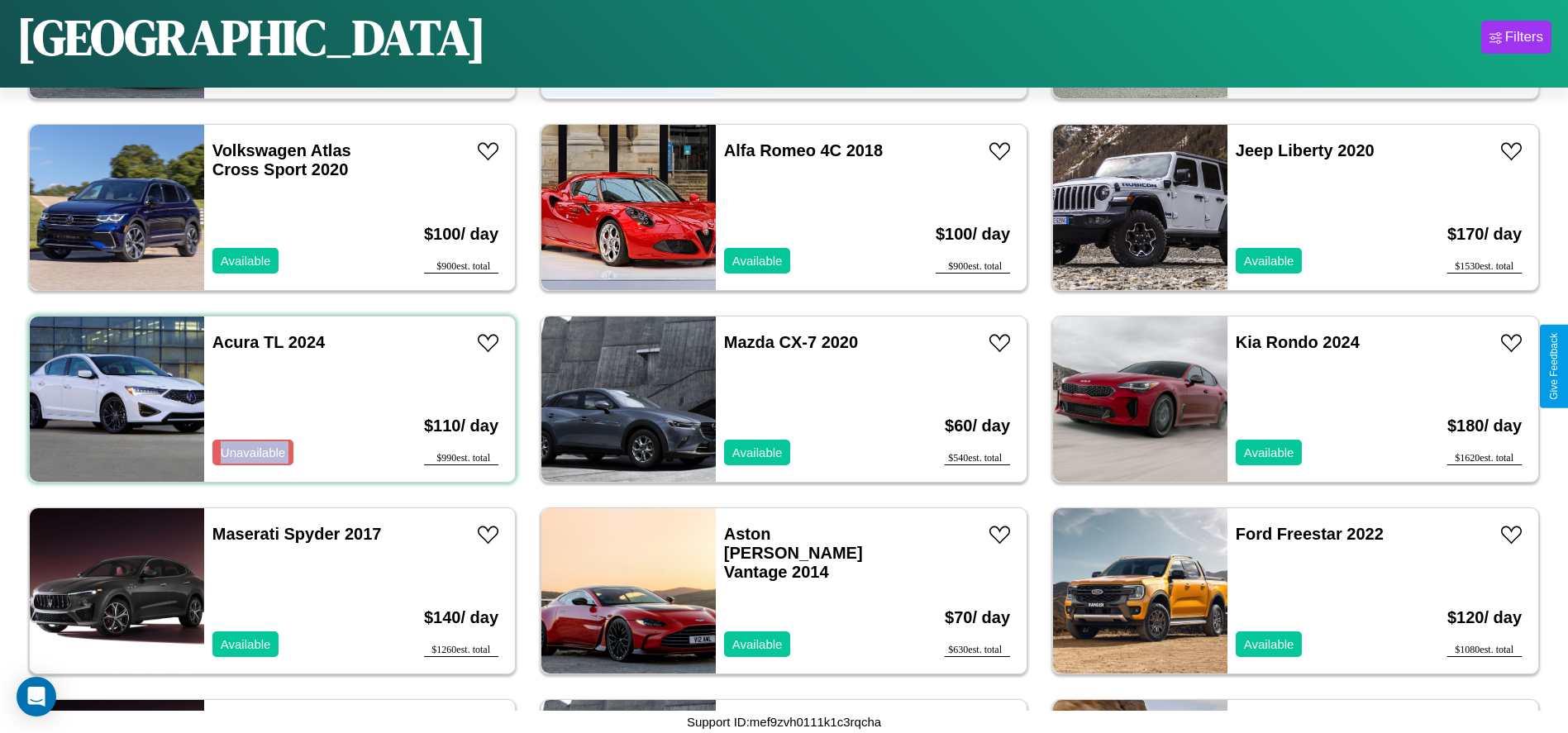
click at [270, 399] on div "Acura TL 2024 Unavailable" at bounding box center [300, 399] width 191 height 165
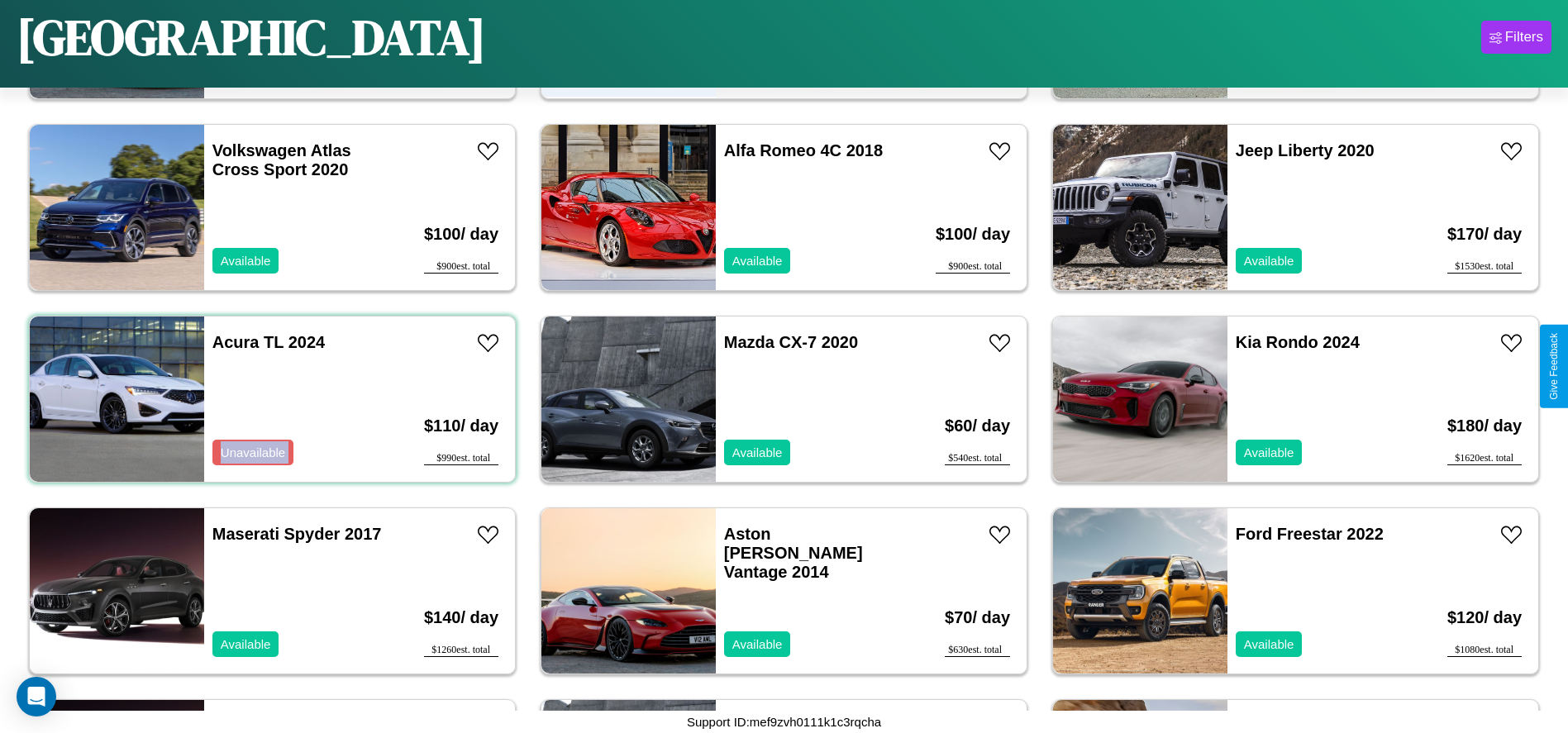
click at [270, 399] on div "Acura TL 2024 Unavailable" at bounding box center [300, 399] width 191 height 165
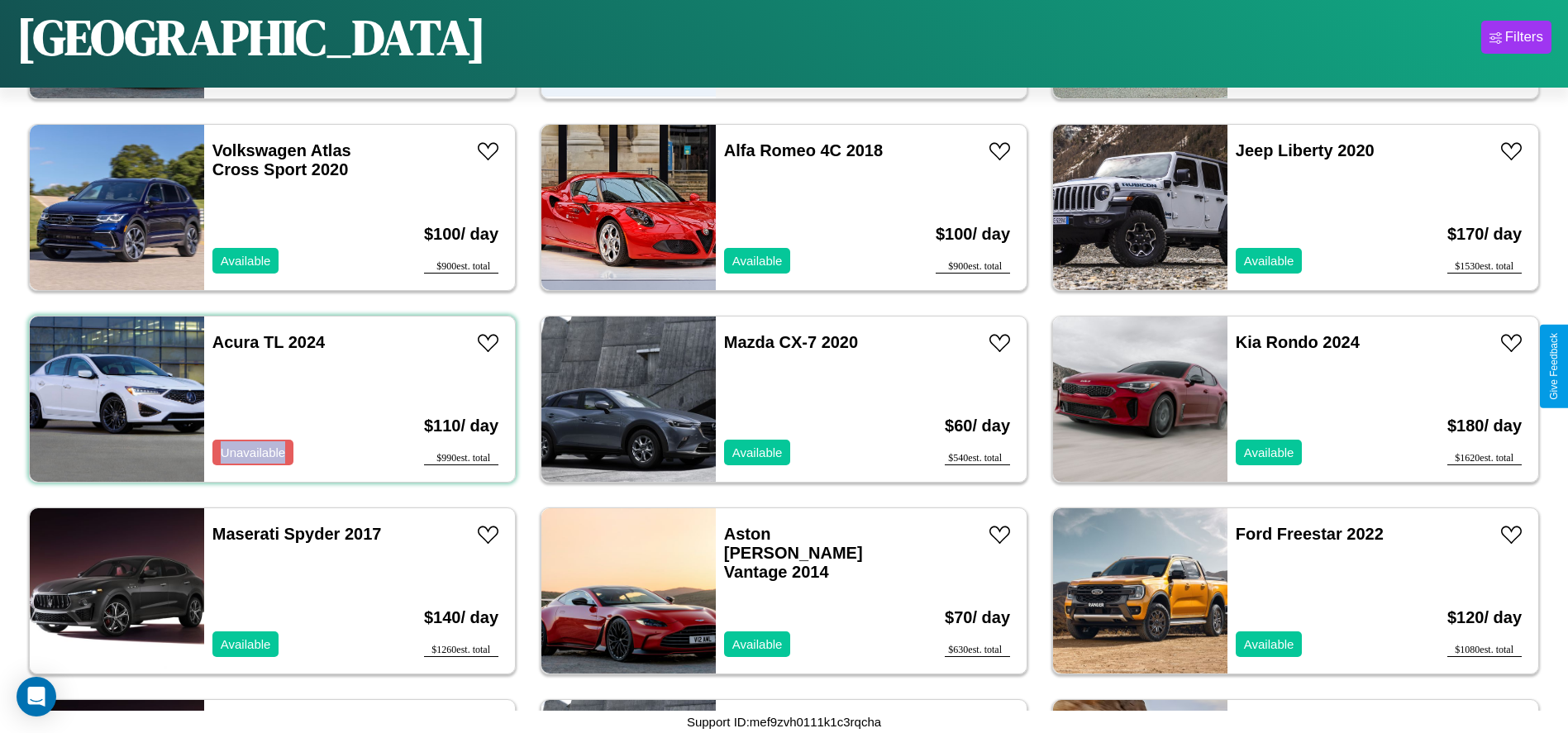
click at [270, 399] on div "Acura TL 2024 Unavailable" at bounding box center [300, 399] width 191 height 165
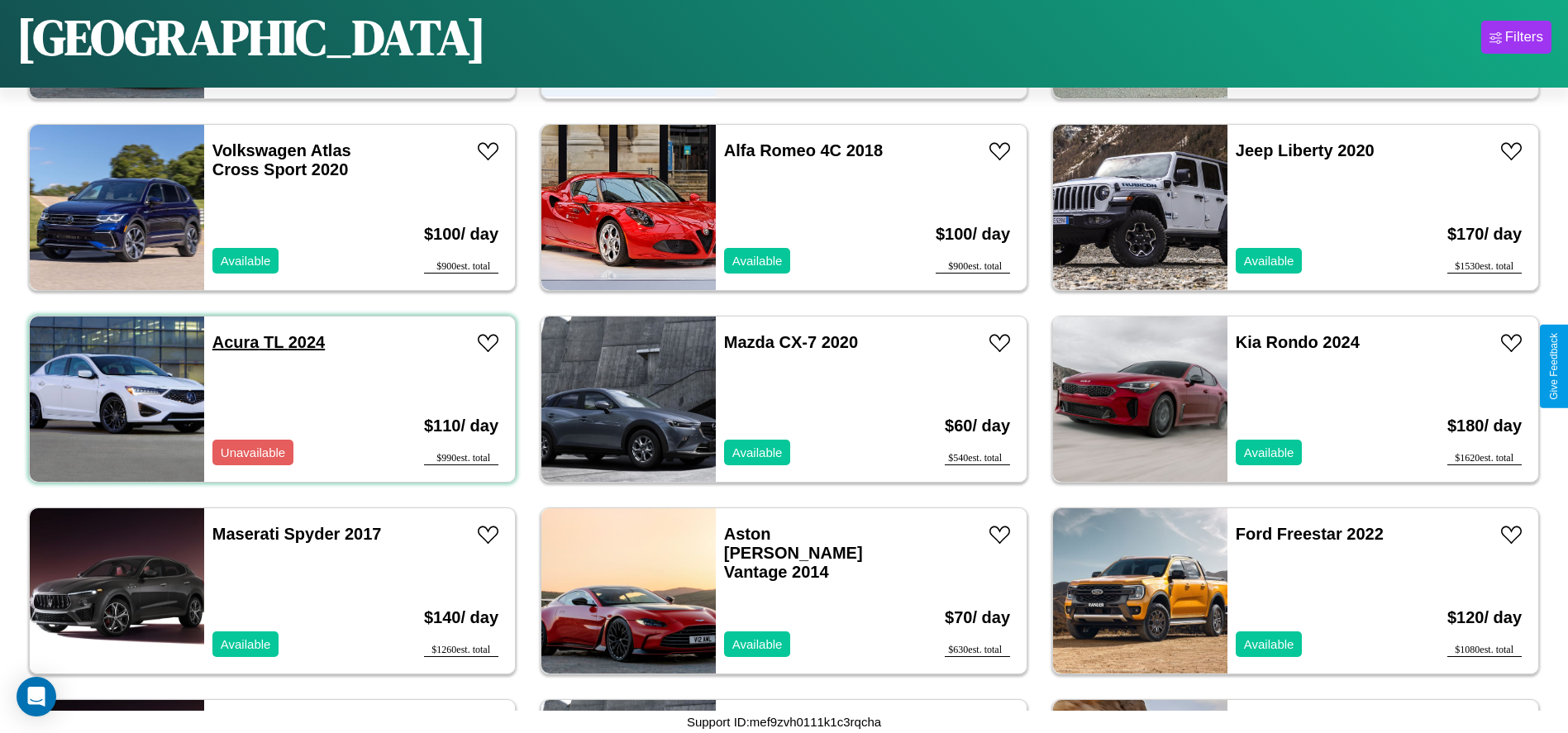
click at [233, 342] on link "Acura TL 2024" at bounding box center [268, 342] width 112 height 18
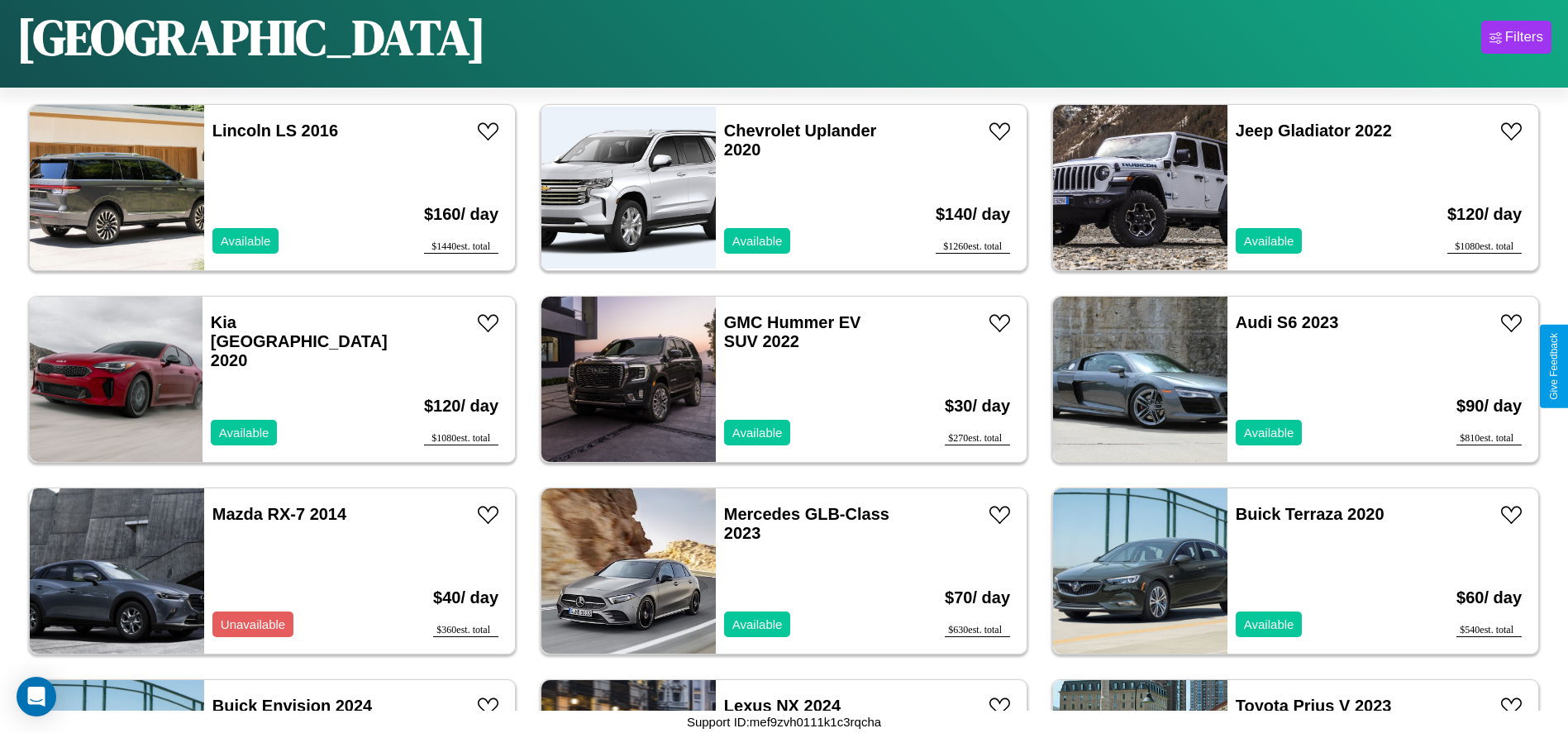
scroll to position [2675, 0]
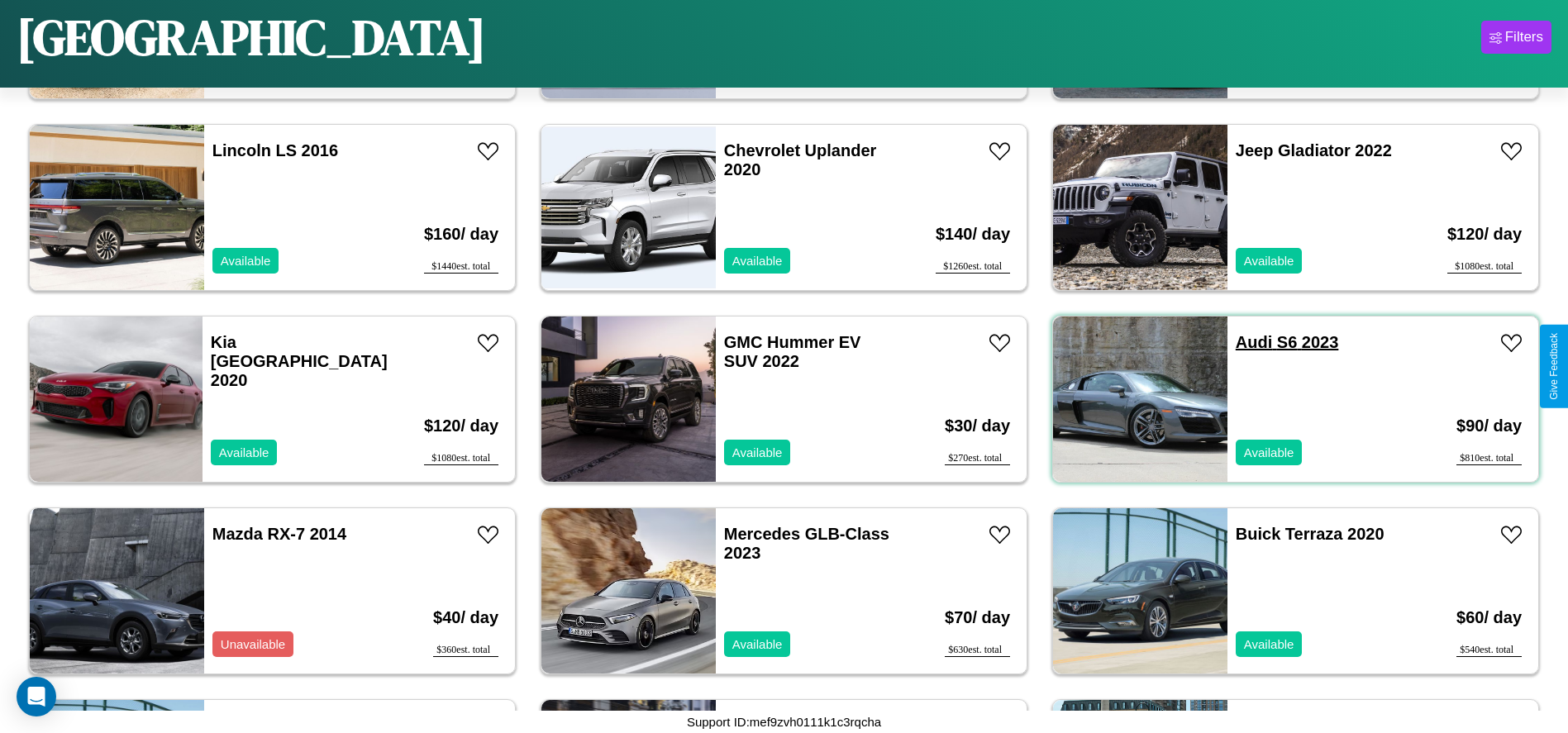
click at [1244, 342] on link "Audi S6 2023" at bounding box center [1287, 342] width 103 height 18
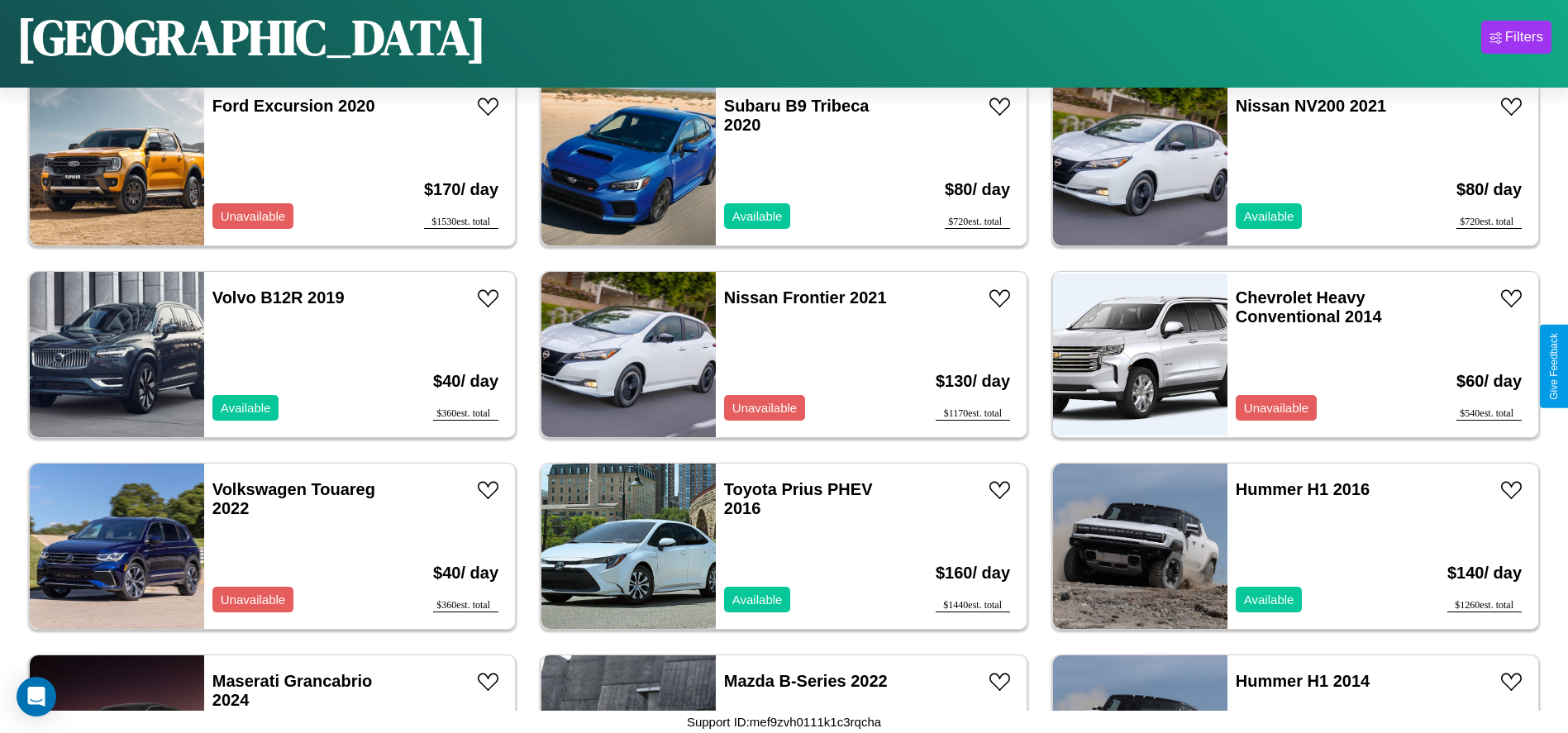
scroll to position [4017, 0]
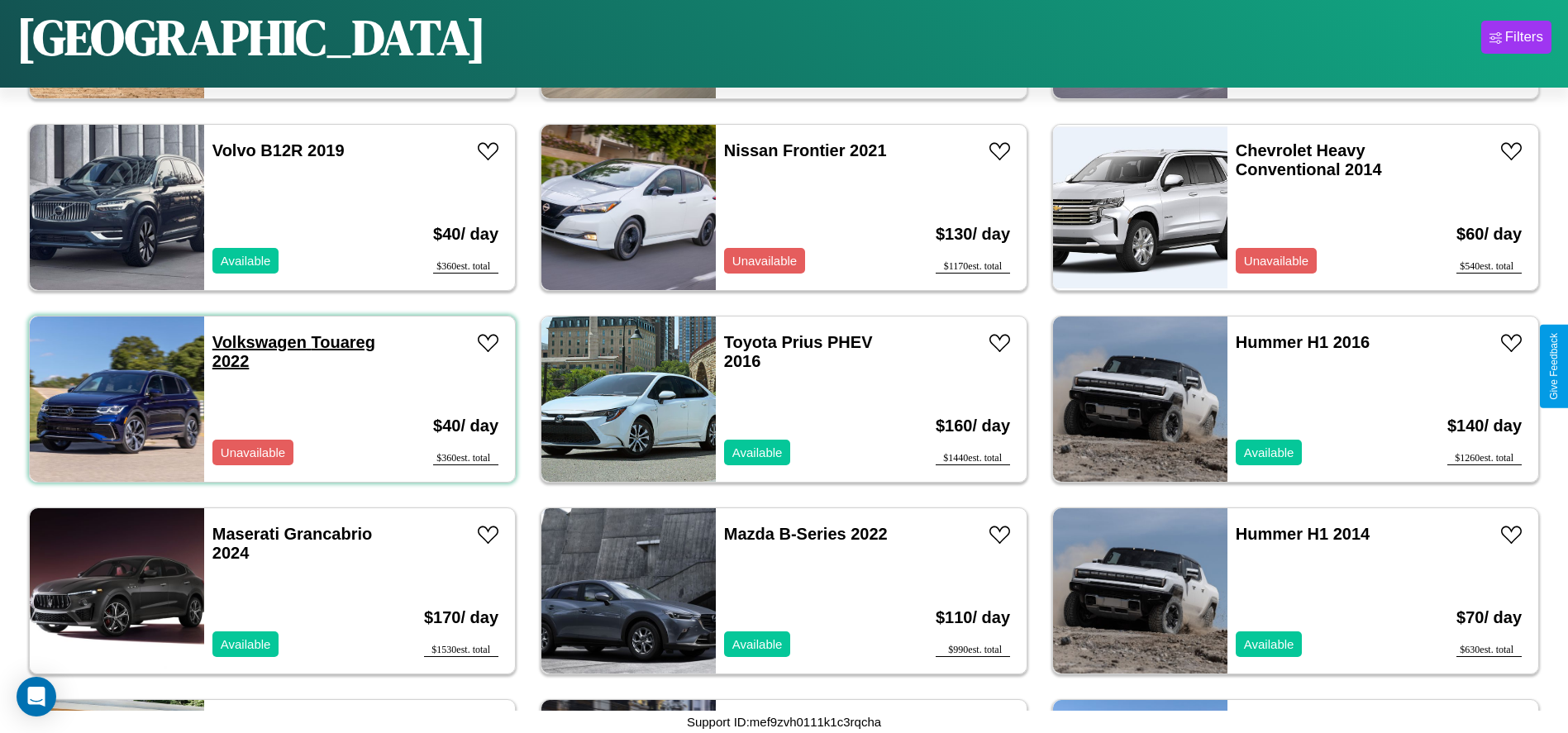
click at [257, 342] on link "Volkswagen Touareg 2022" at bounding box center [293, 351] width 163 height 37
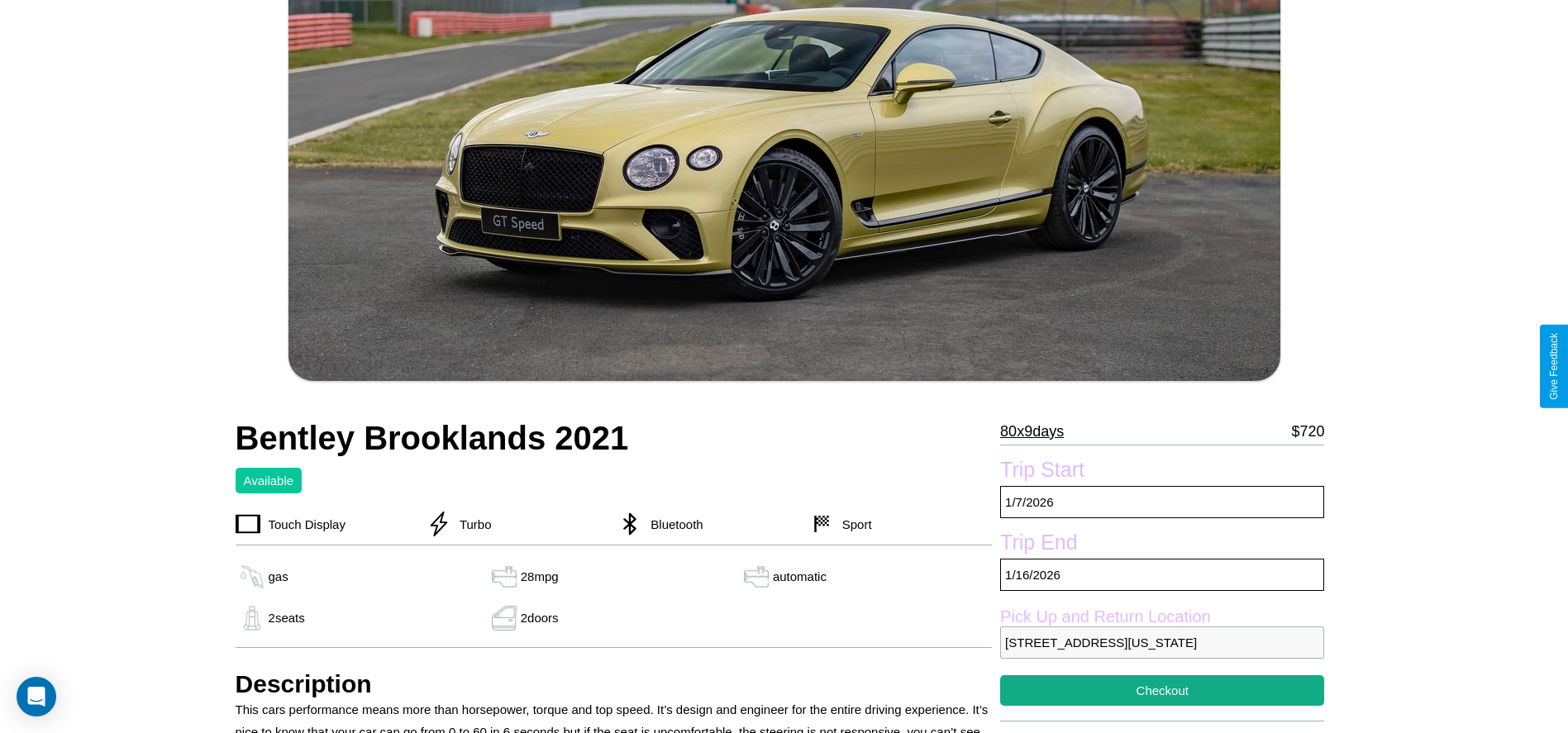
scroll to position [492, 0]
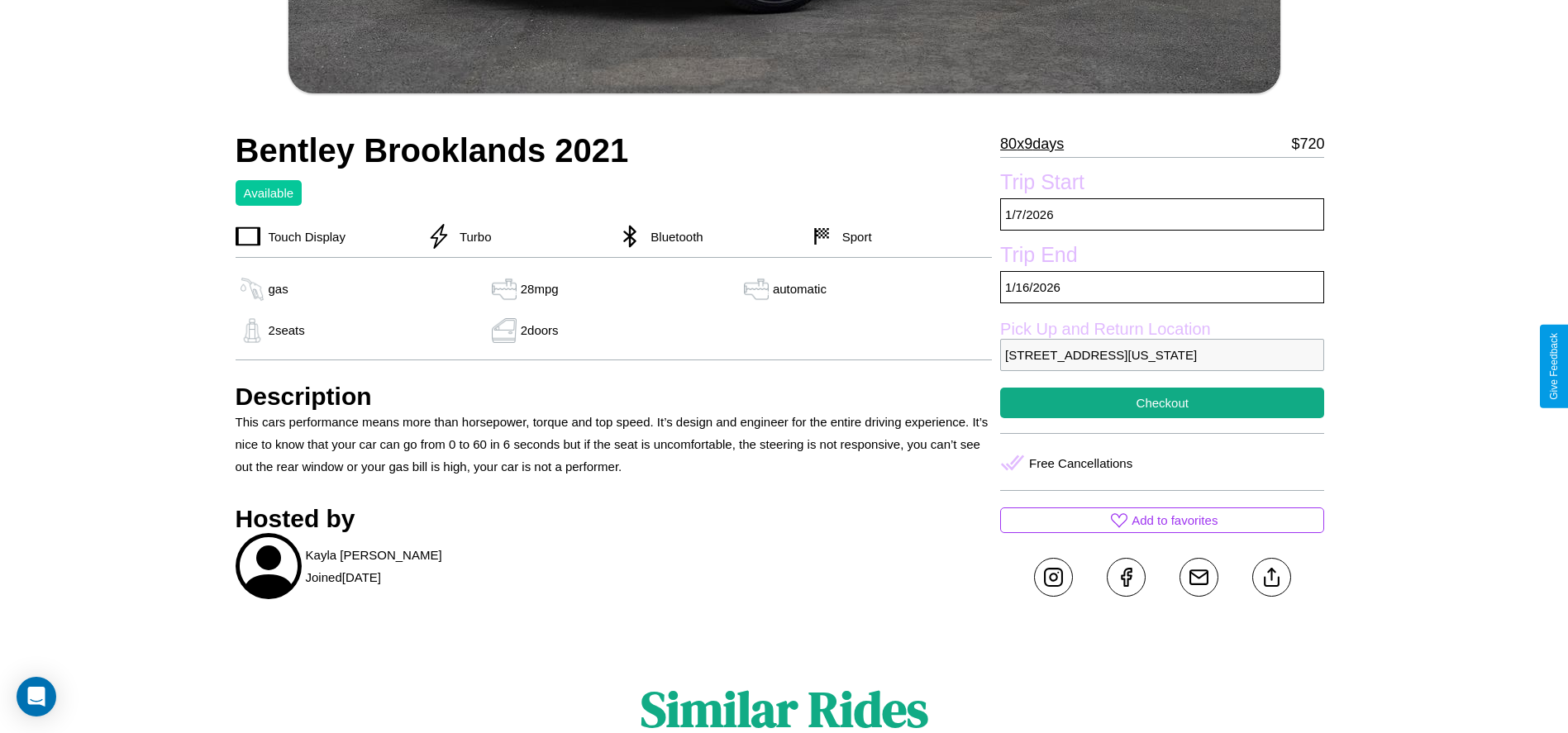
click at [1162, 366] on p "583 Front Street Philadelphia Pennsylvania 32261 United States" at bounding box center [1162, 355] width 324 height 32
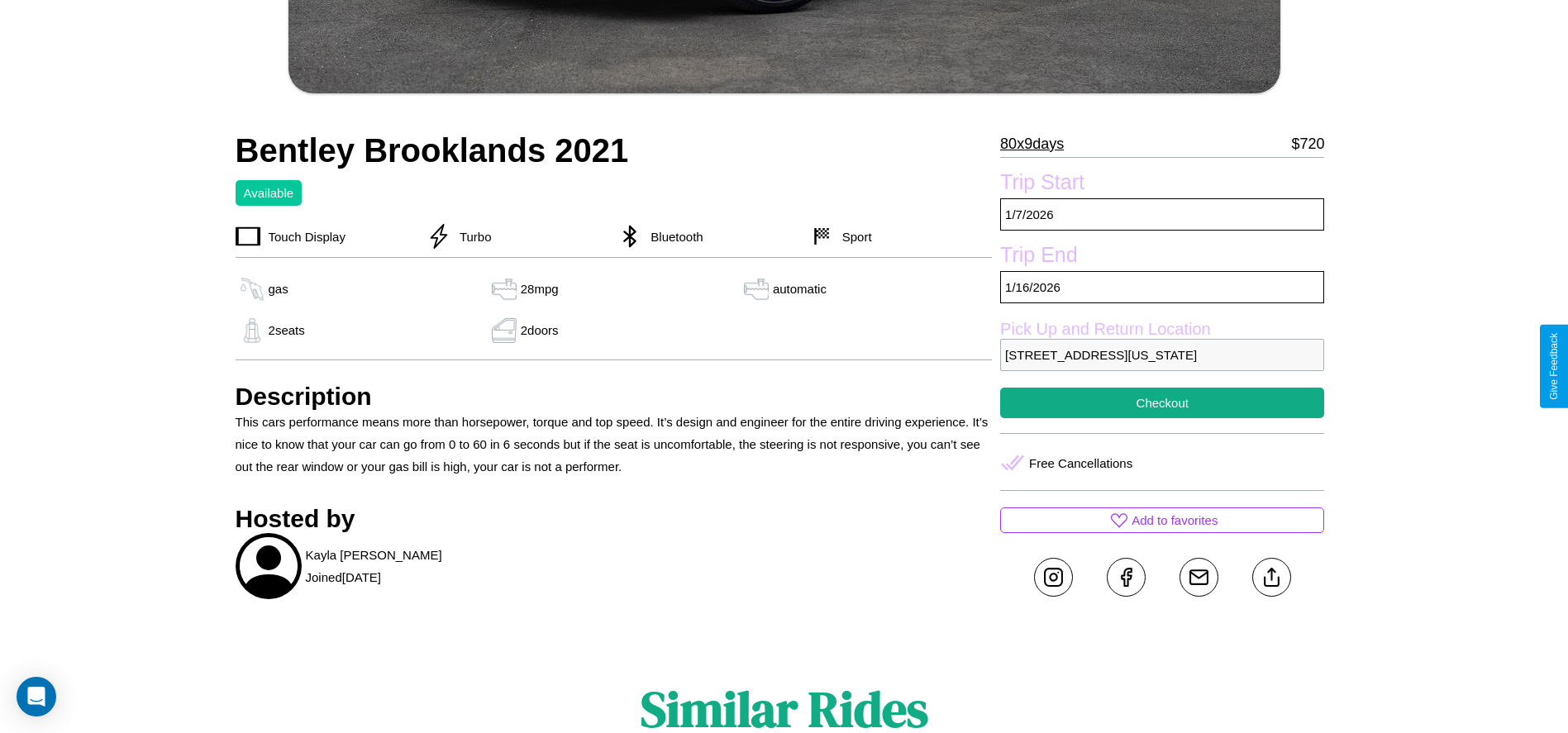
click at [1162, 366] on p "583 Front Street Philadelphia Pennsylvania 32261 United States" at bounding box center [1162, 355] width 324 height 32
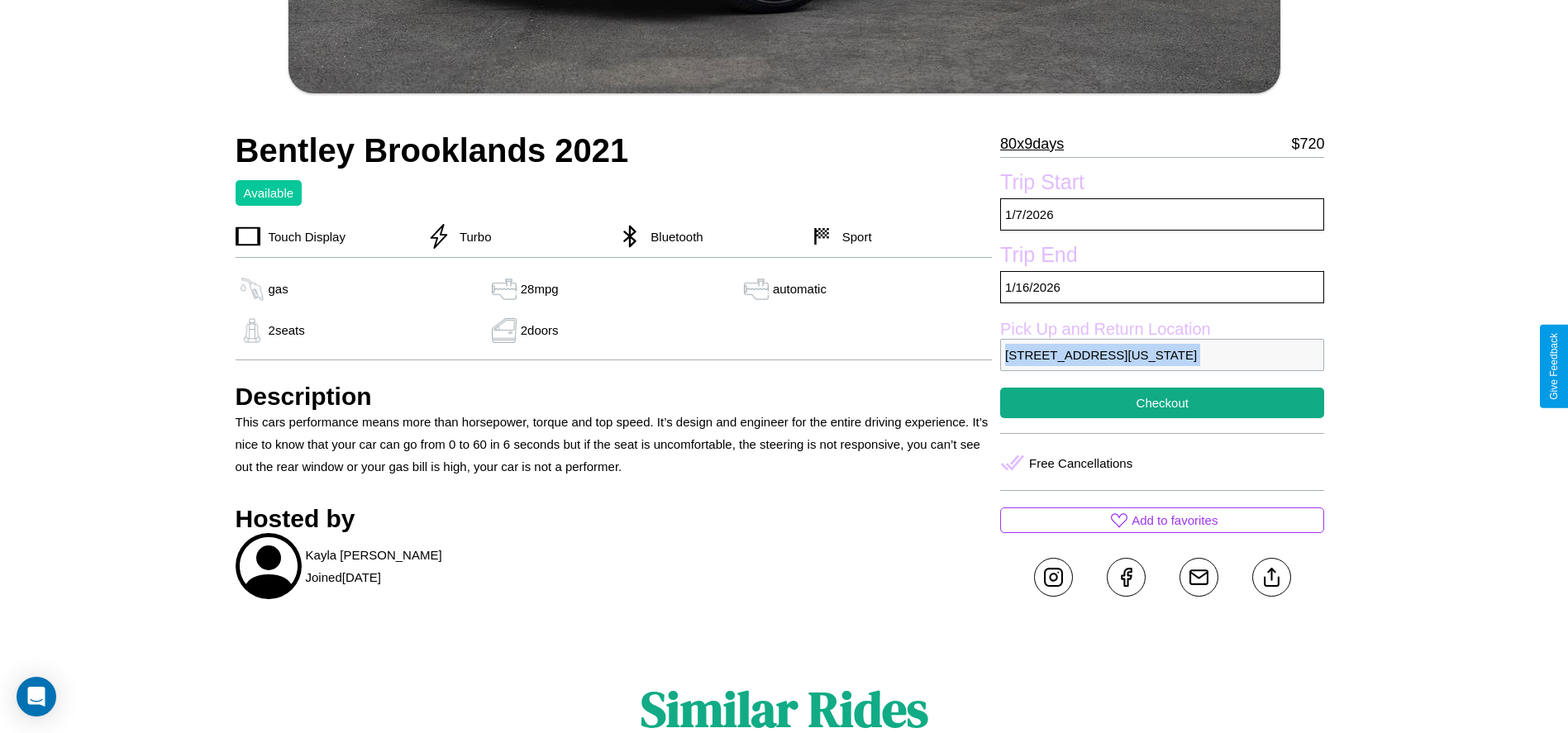
click at [1162, 366] on p "583 Front Street Philadelphia Pennsylvania 32261 United States" at bounding box center [1162, 355] width 324 height 32
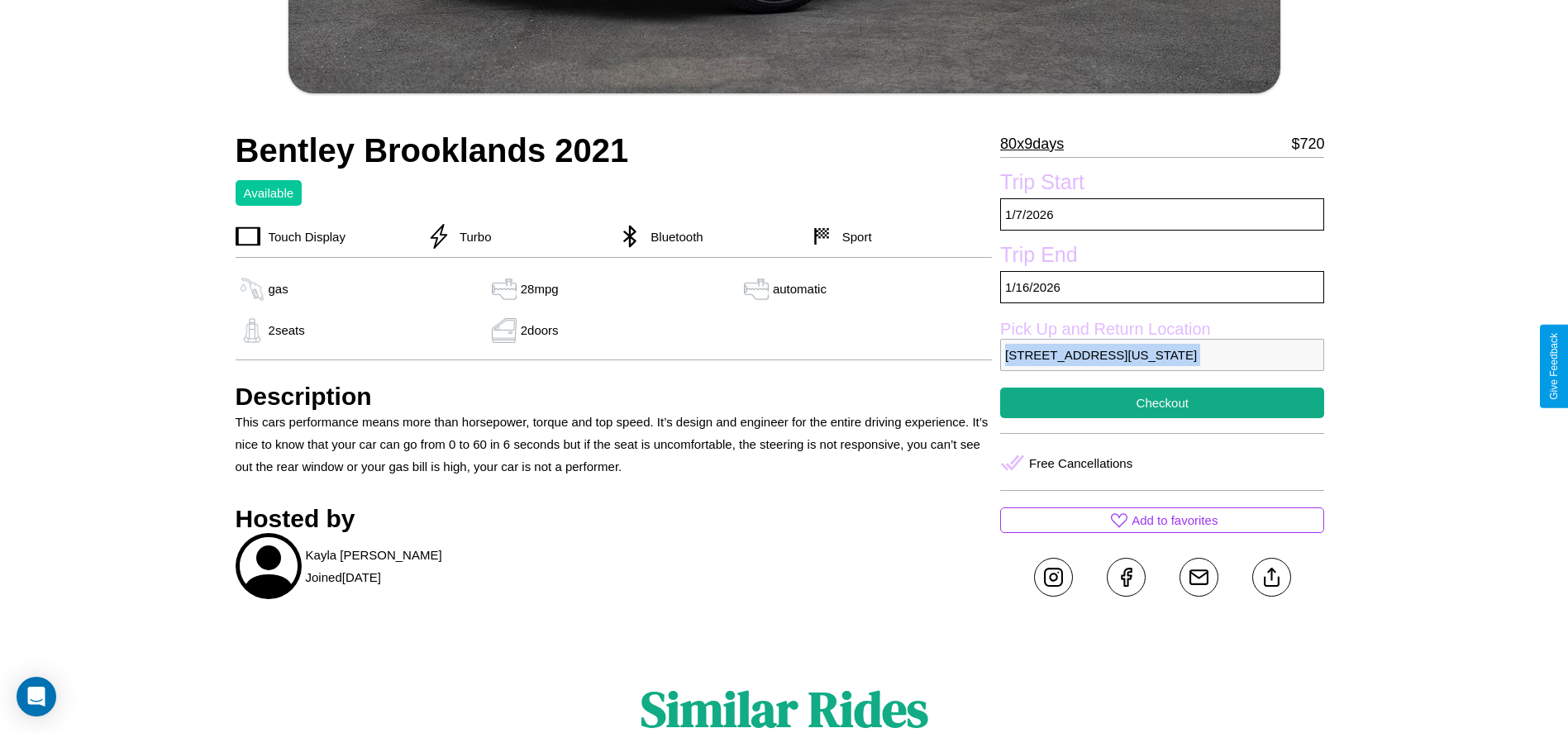
click at [1162, 366] on p "583 Front Street Philadelphia Pennsylvania 32261 United States" at bounding box center [1162, 355] width 324 height 32
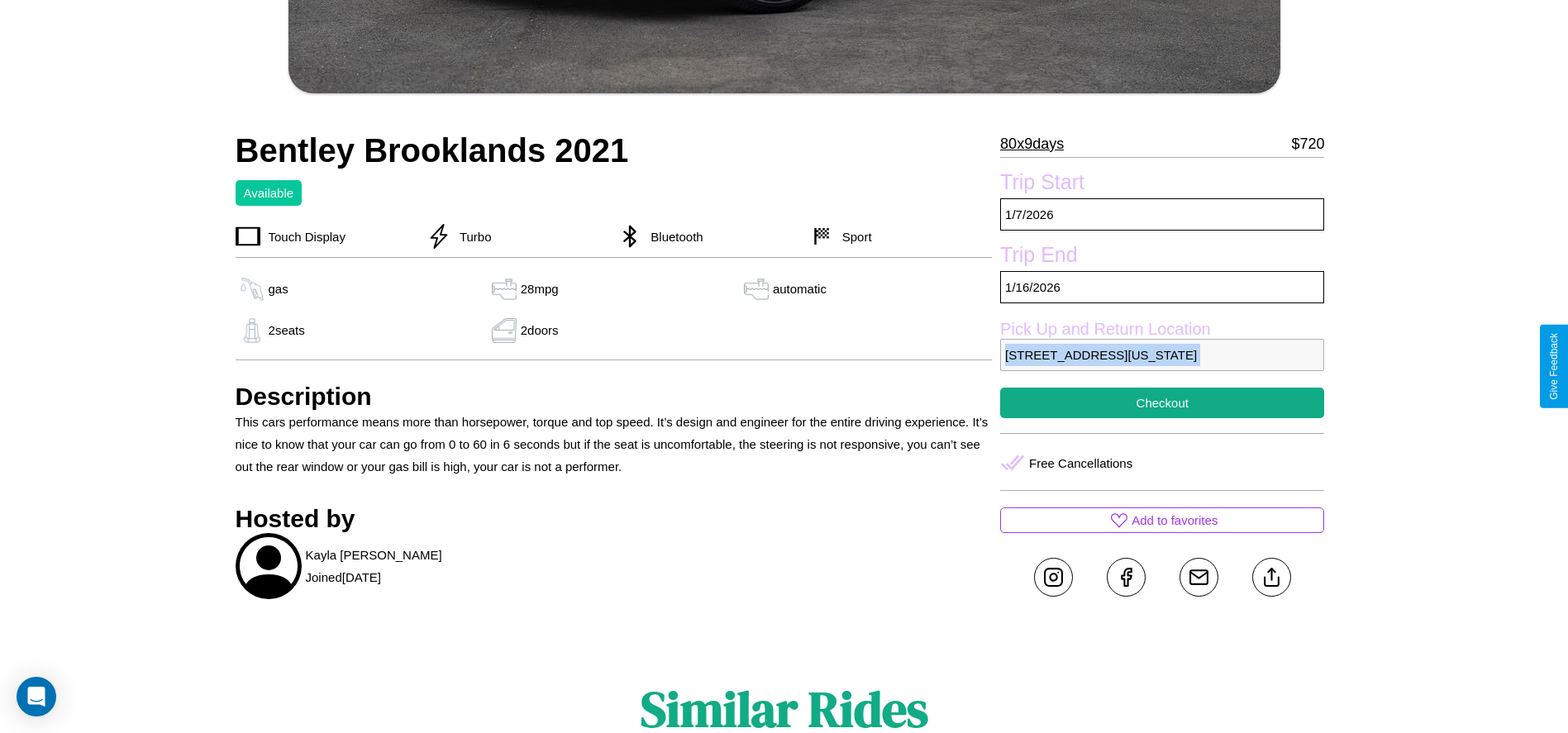
click at [1162, 366] on p "583 Front Street Philadelphia Pennsylvania 32261 United States" at bounding box center [1162, 355] width 324 height 32
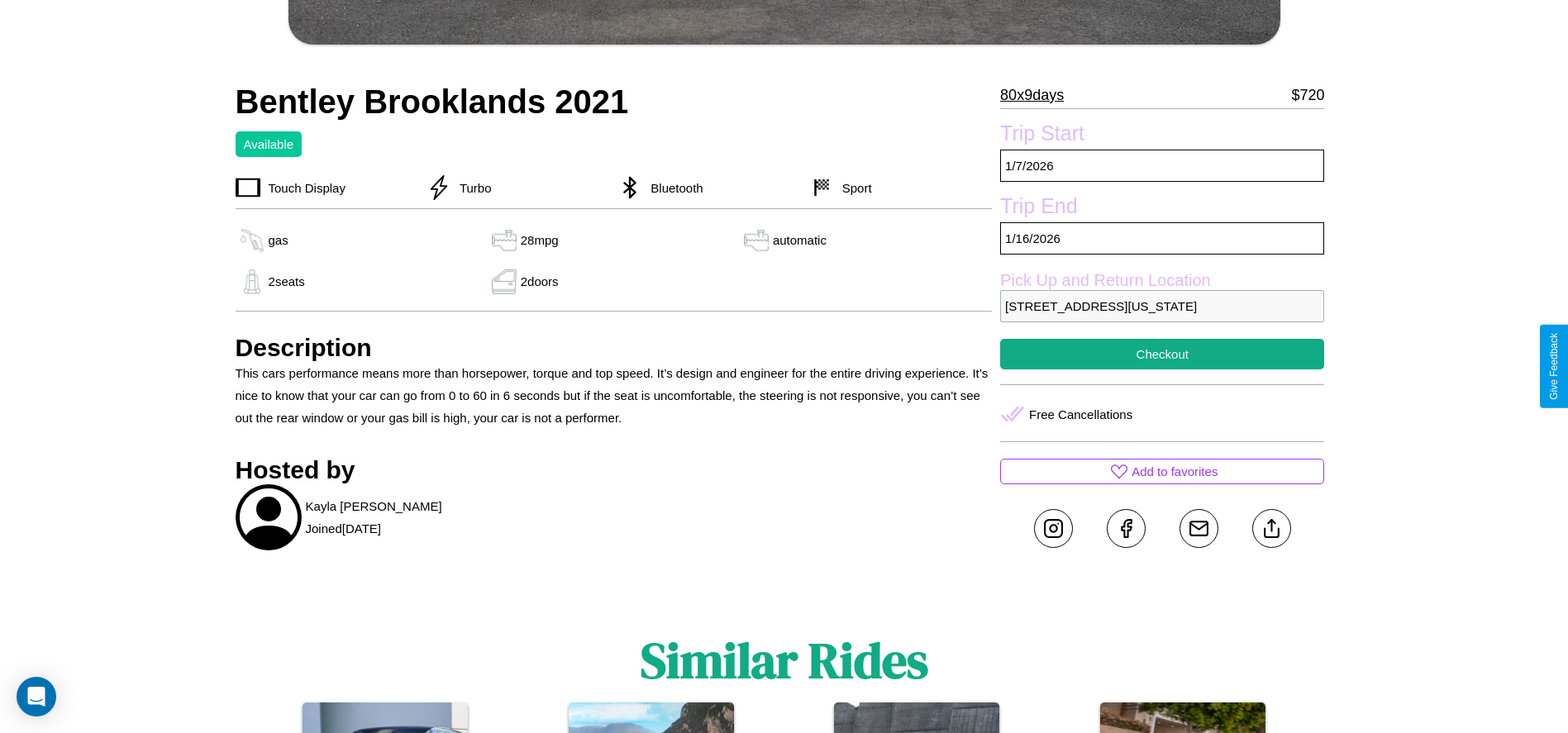
scroll to position [551, 0]
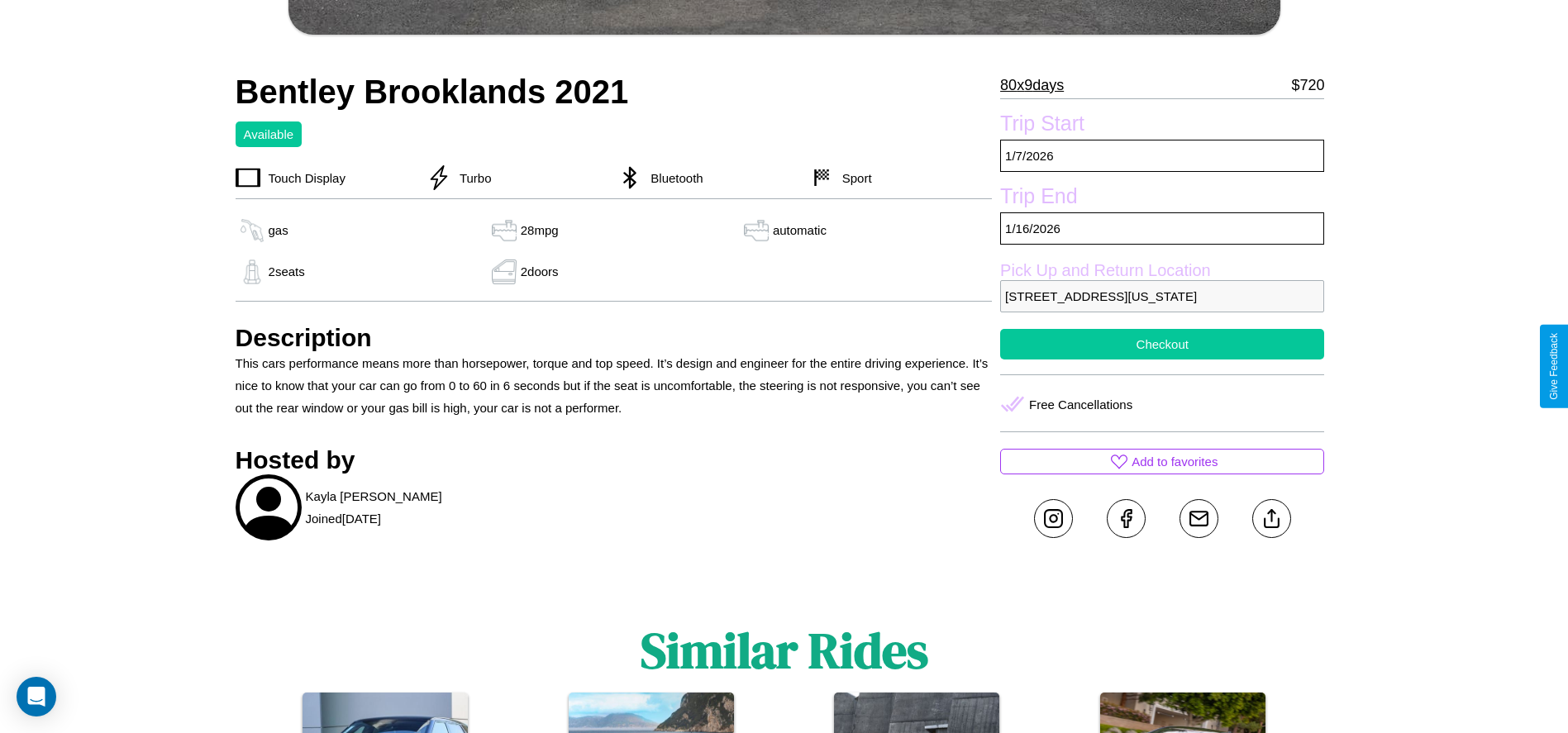
click at [1162, 359] on button "Checkout" at bounding box center [1162, 344] width 324 height 30
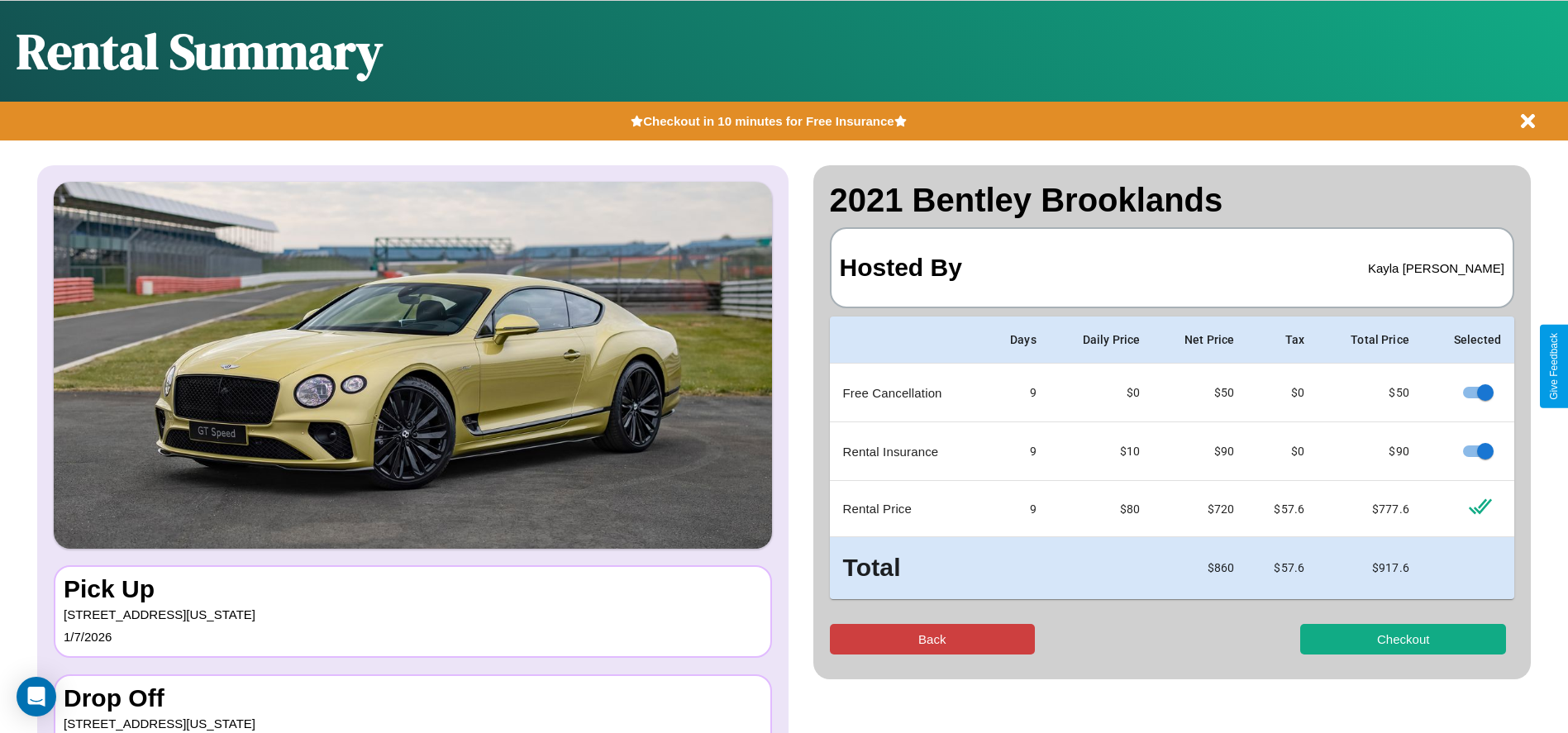
click at [931, 638] on button "Back" at bounding box center [933, 638] width 206 height 30
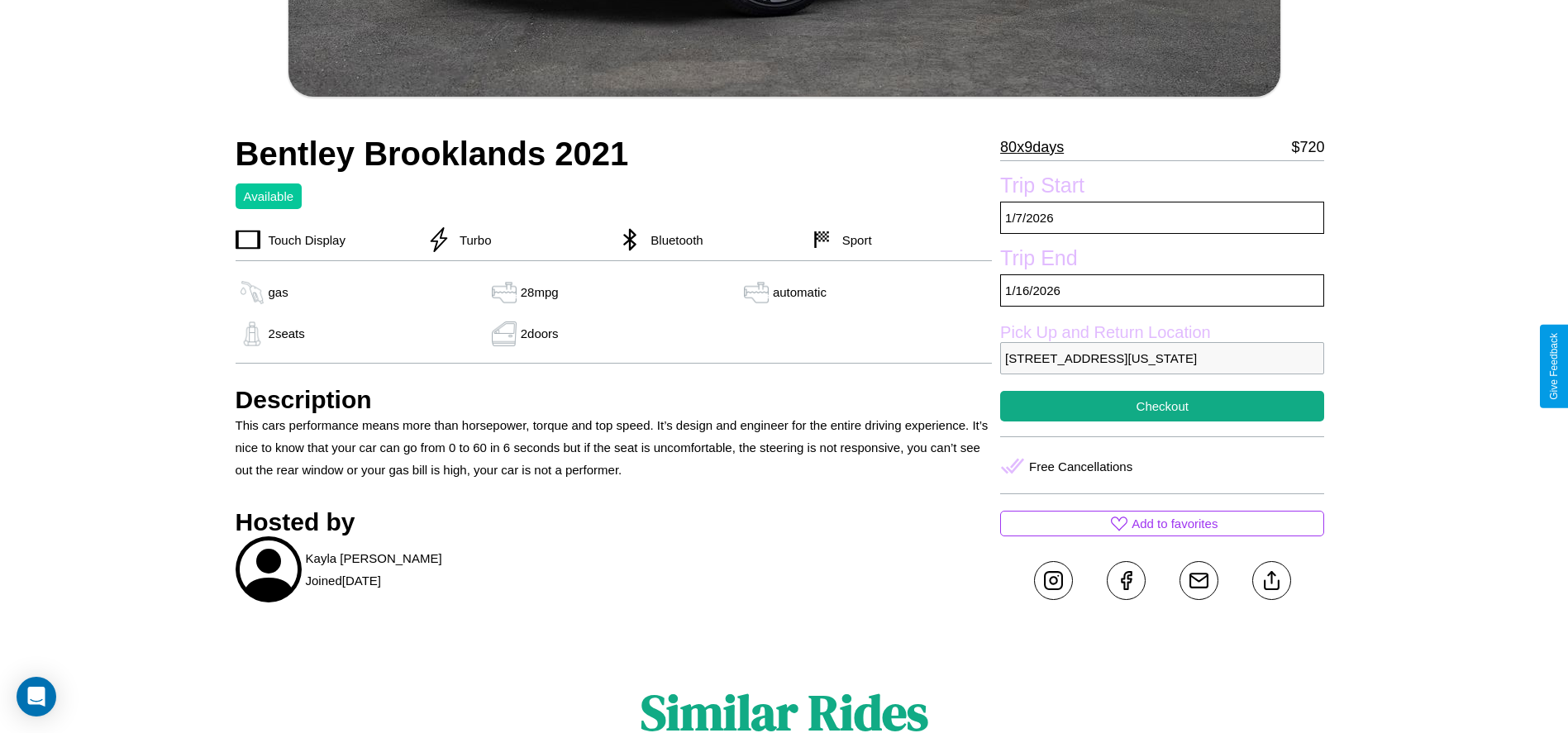
scroll to position [492, 0]
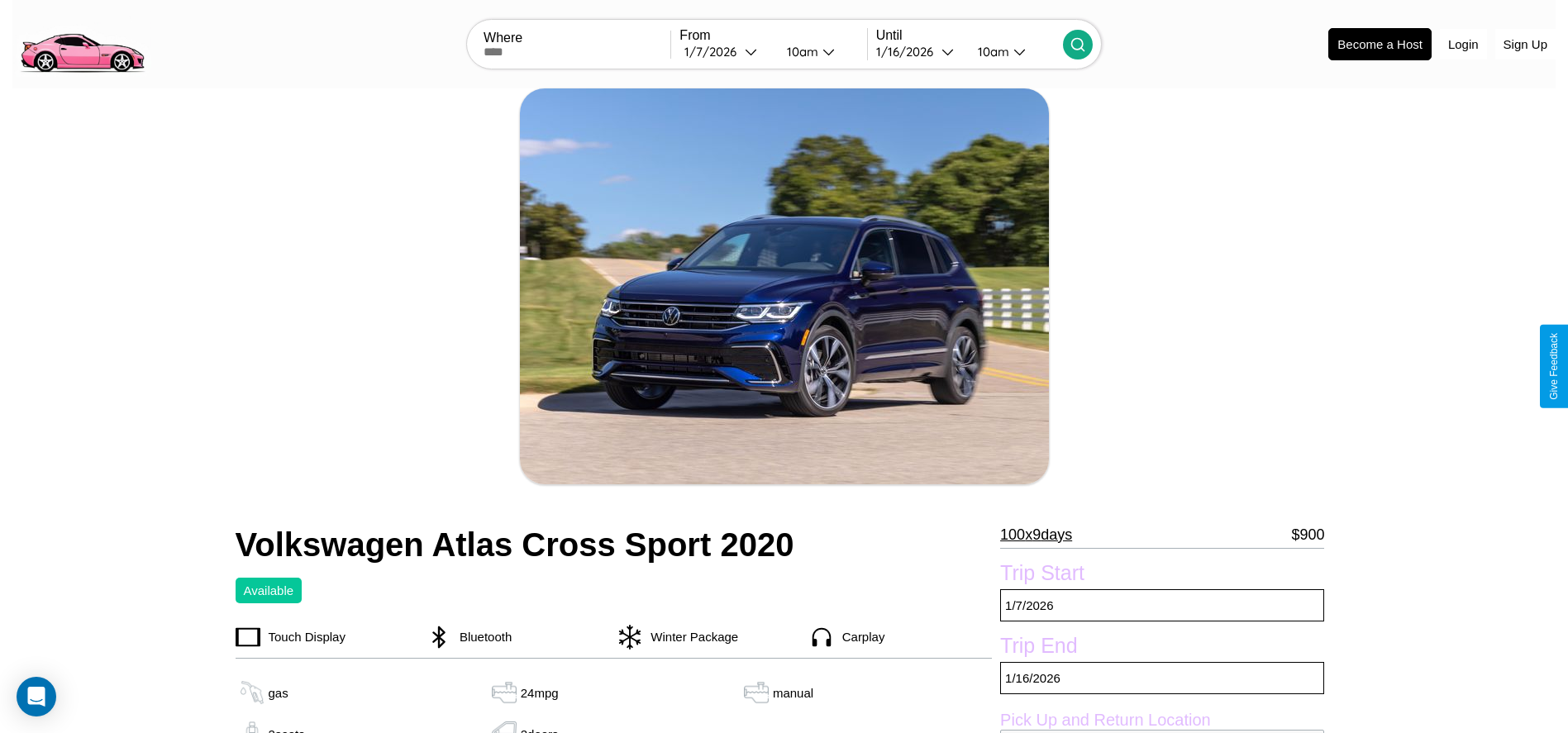
scroll to position [682, 0]
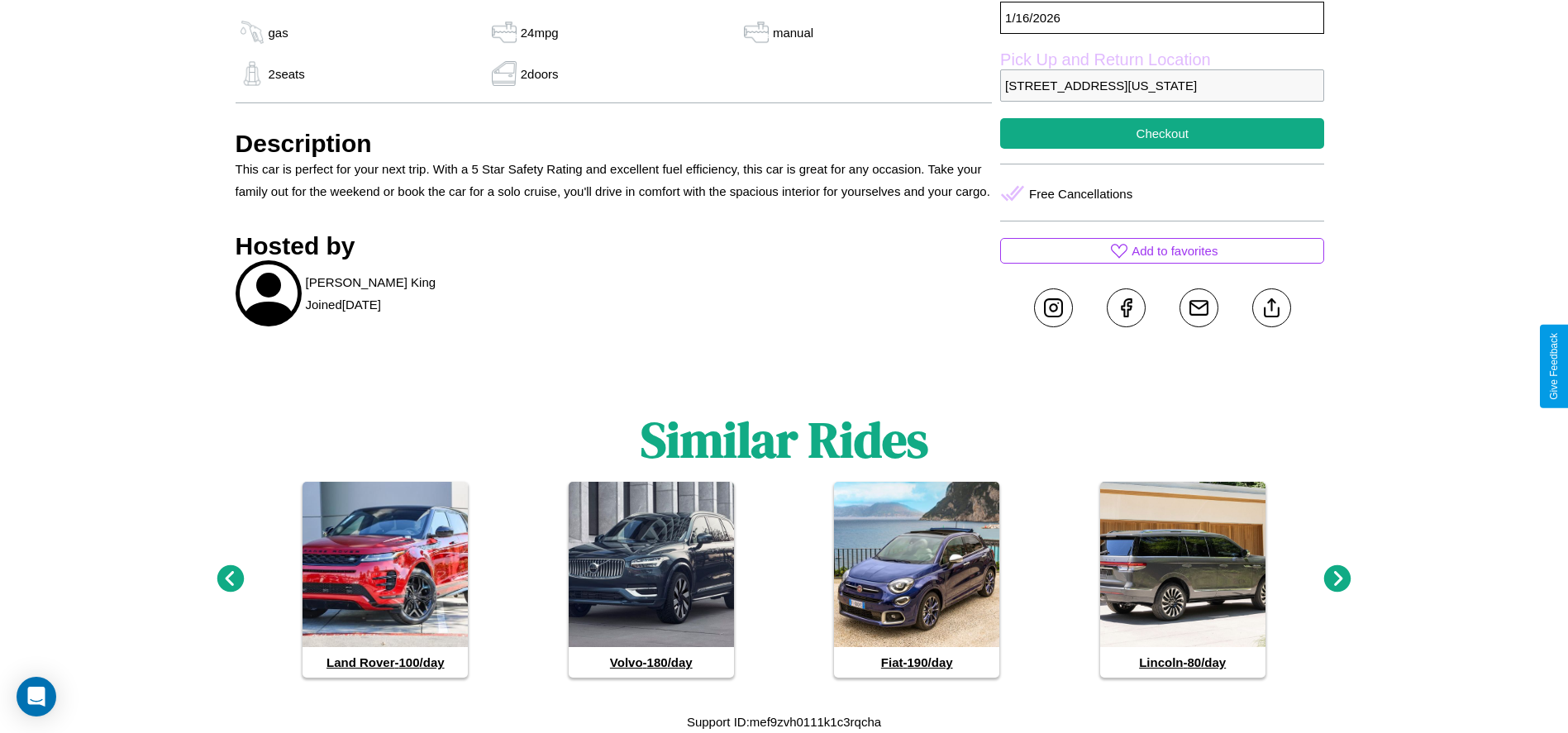
click at [230, 579] on icon at bounding box center [231, 579] width 28 height 28
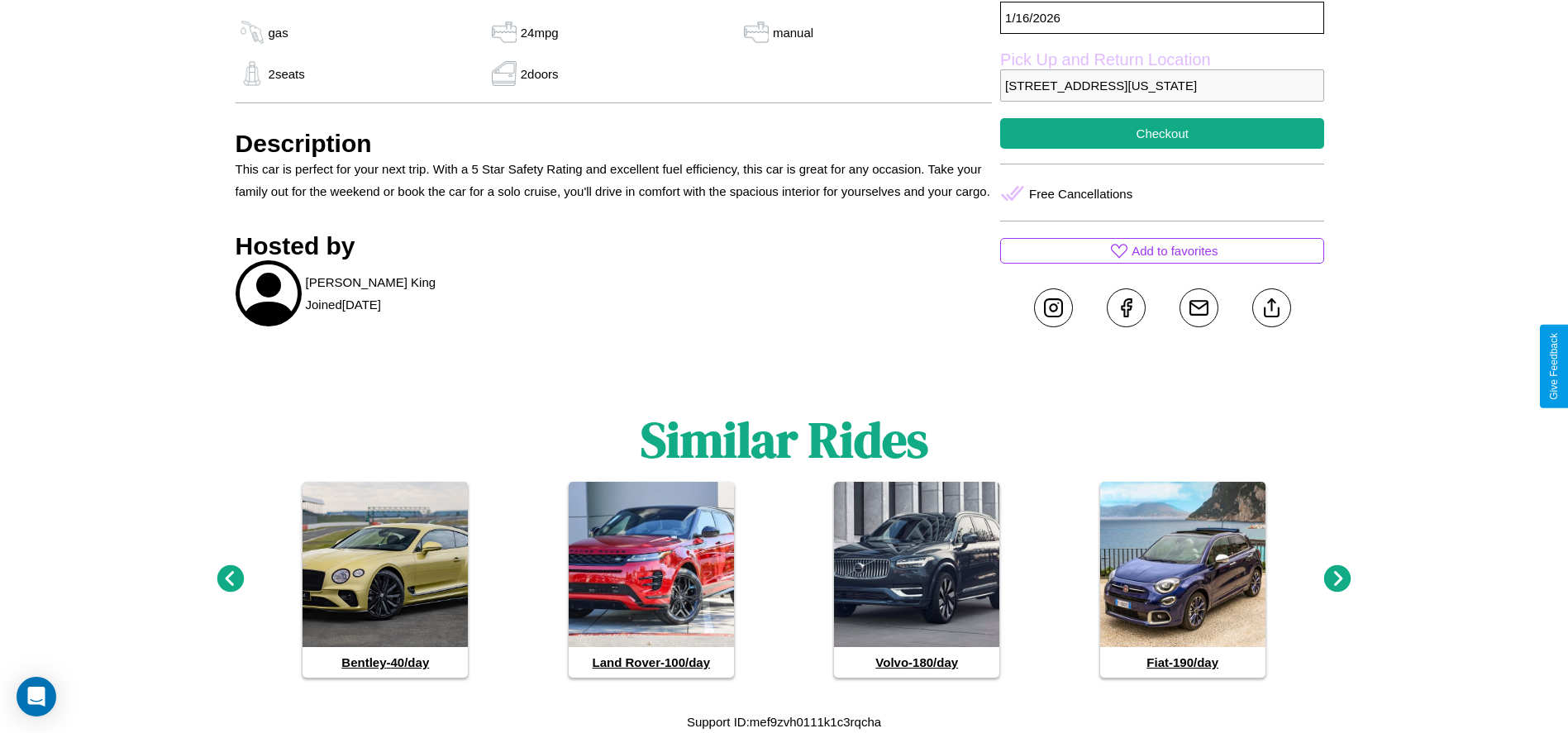
click at [1337, 579] on icon at bounding box center [1338, 579] width 28 height 28
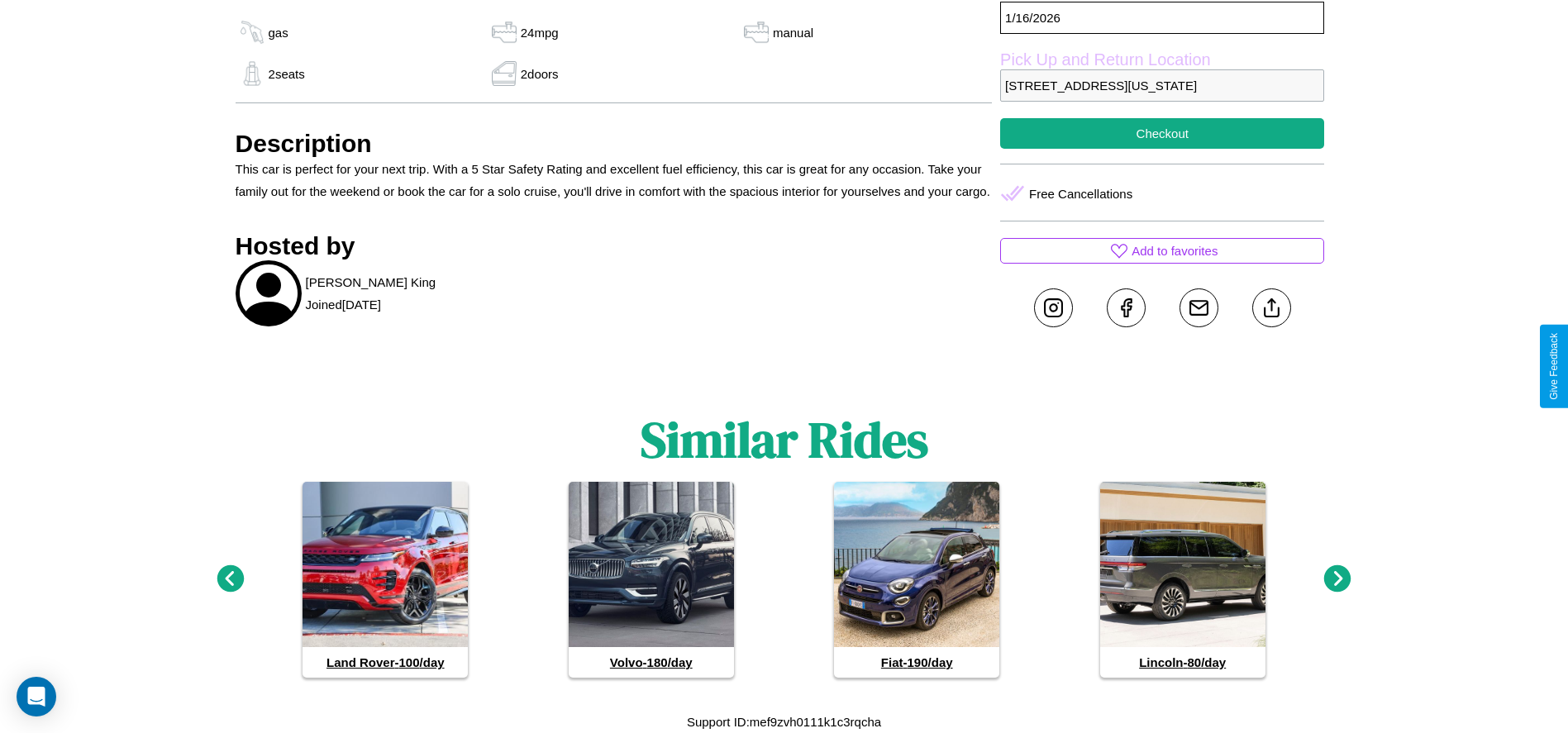
click at [1337, 579] on icon at bounding box center [1338, 579] width 28 height 28
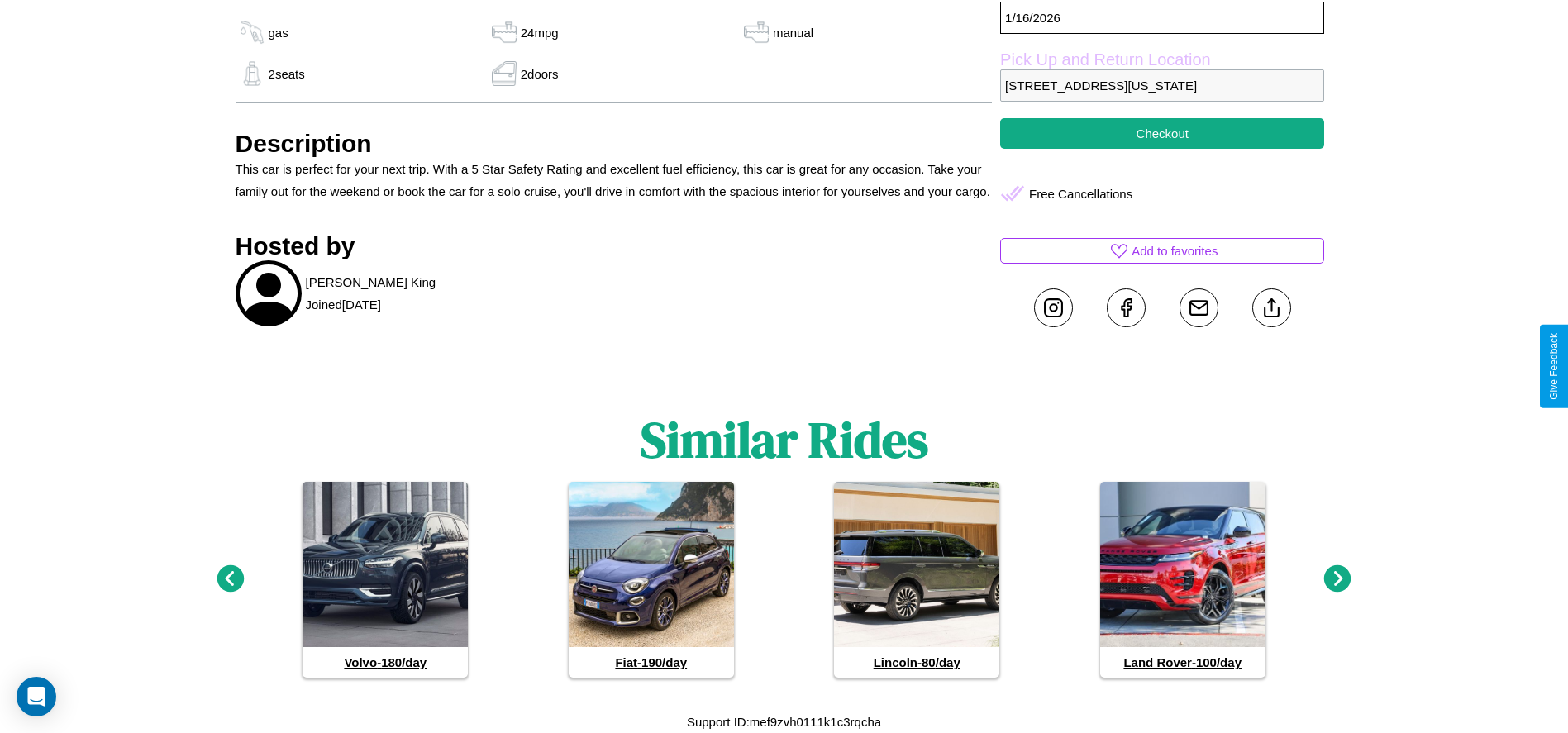
click at [1337, 579] on icon at bounding box center [1338, 579] width 28 height 28
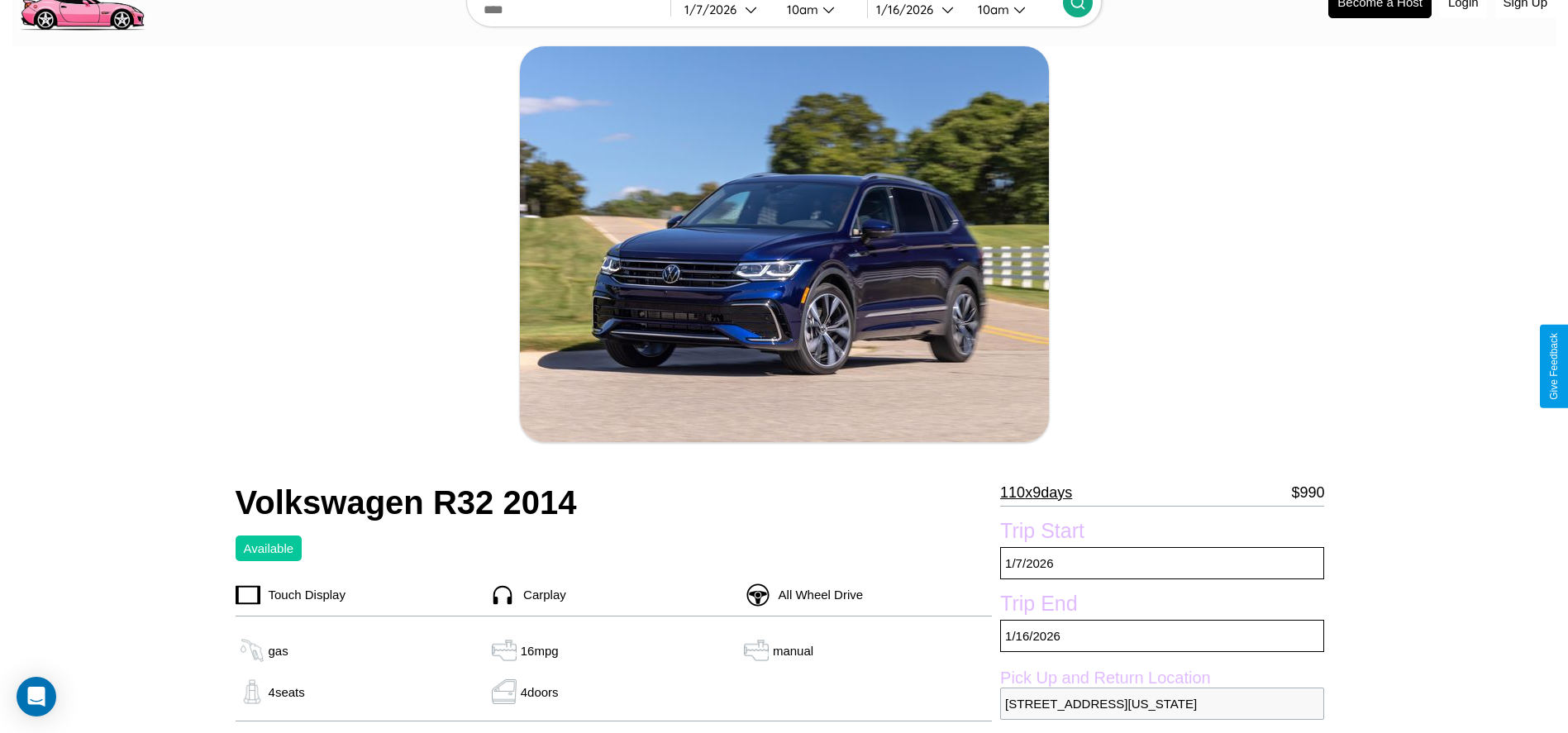
scroll to position [624, 0]
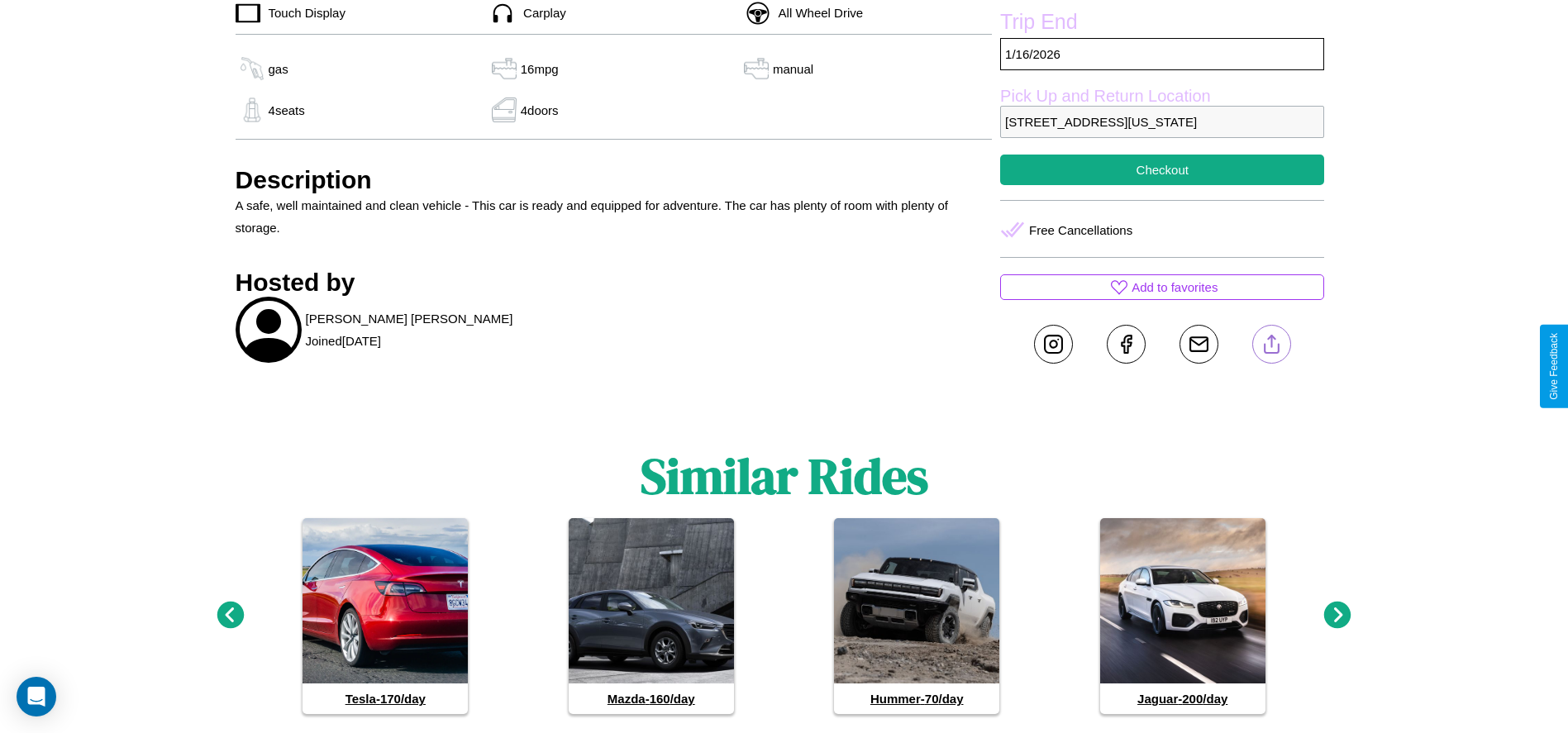
click at [1271, 347] on line at bounding box center [1271, 341] width 0 height 12
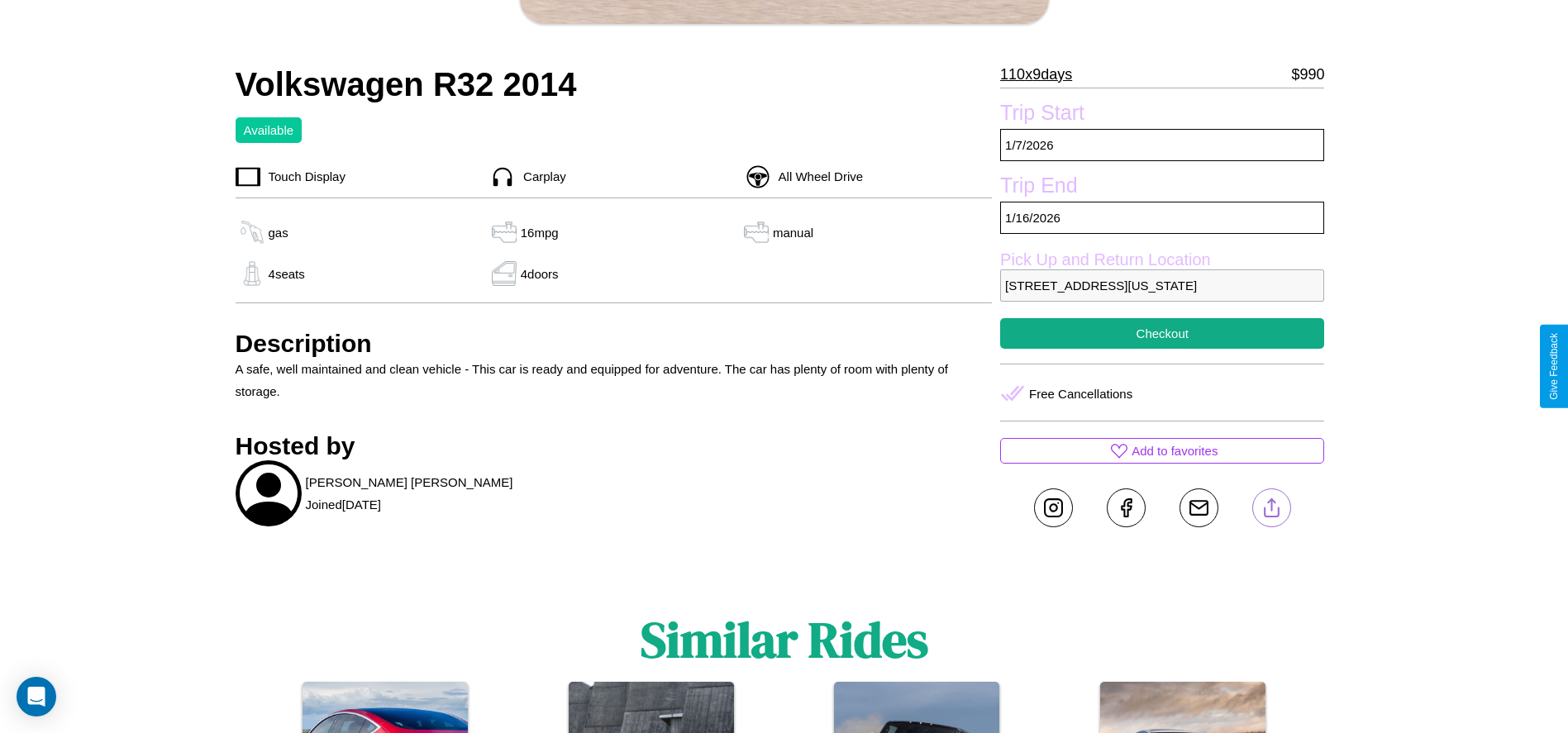
scroll to position [449, 0]
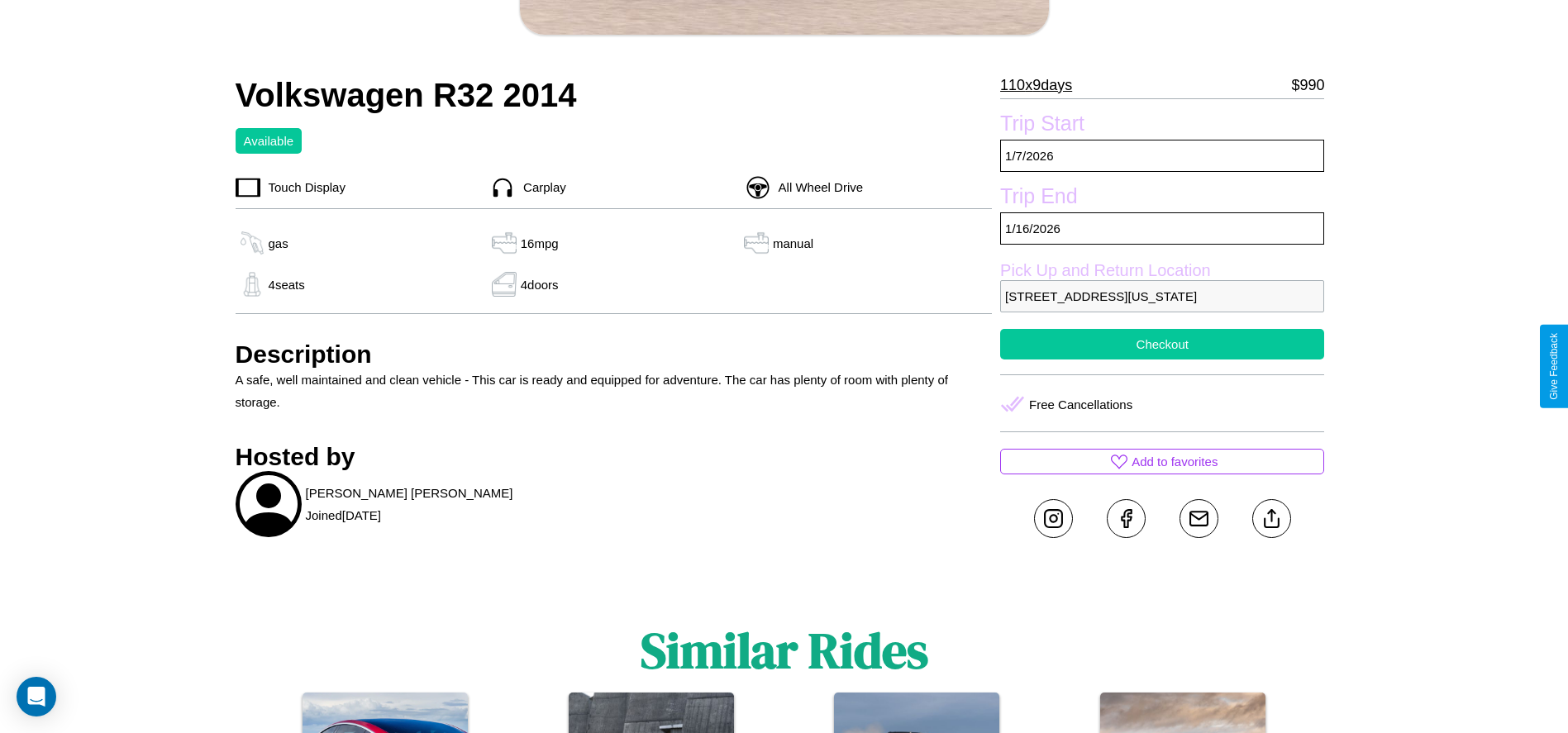
click at [1162, 359] on button "Checkout" at bounding box center [1162, 344] width 324 height 30
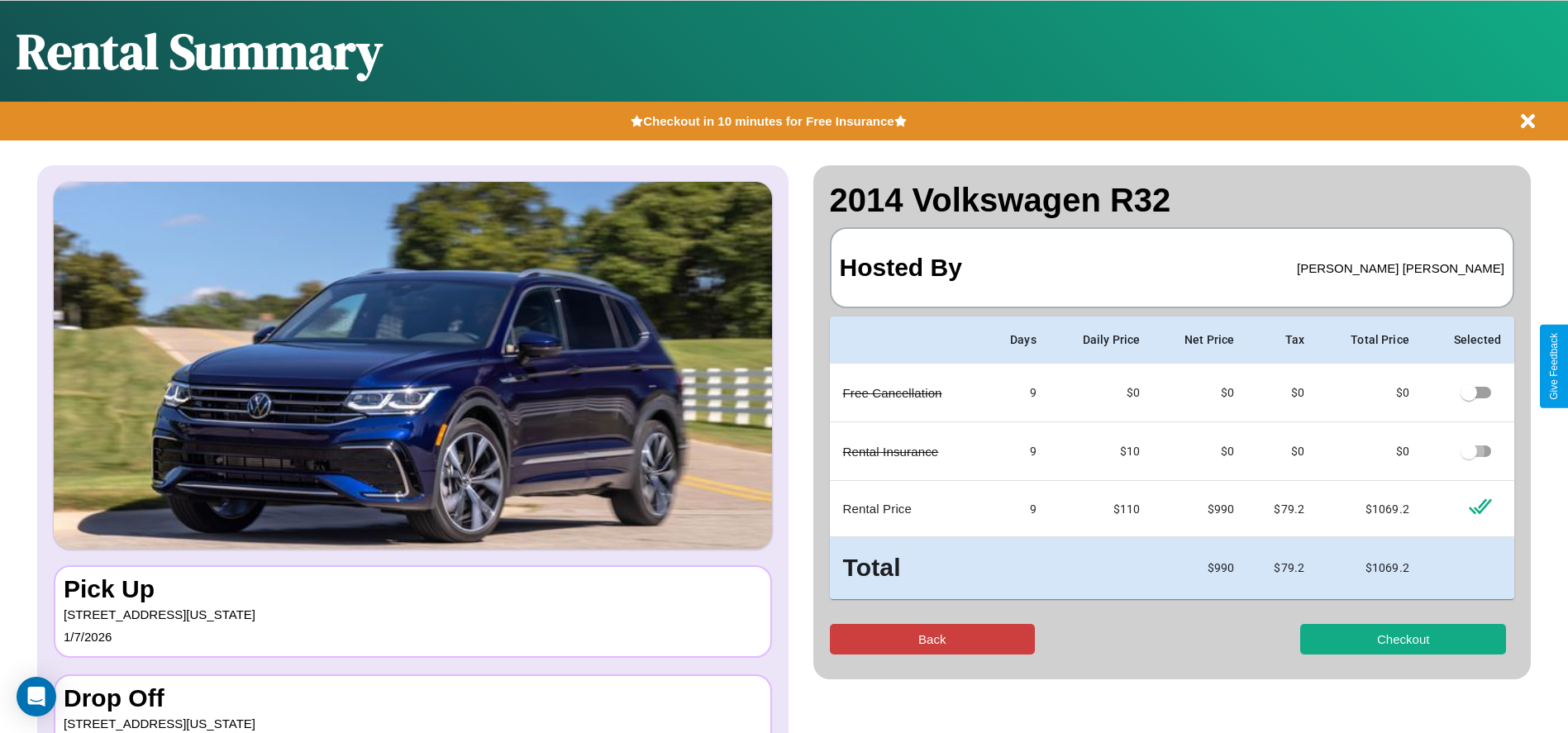
click at [931, 638] on button "Back" at bounding box center [933, 638] width 206 height 30
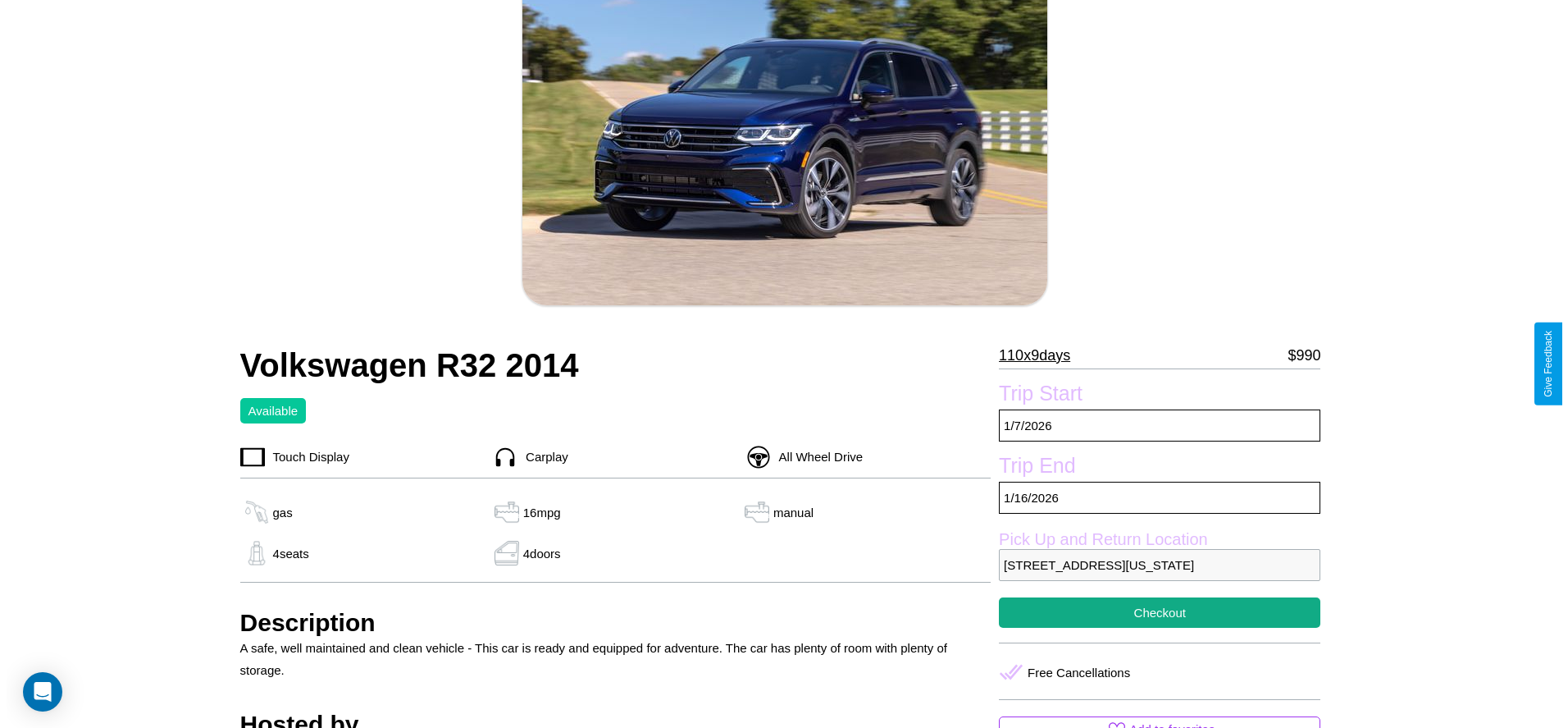
scroll to position [237, 0]
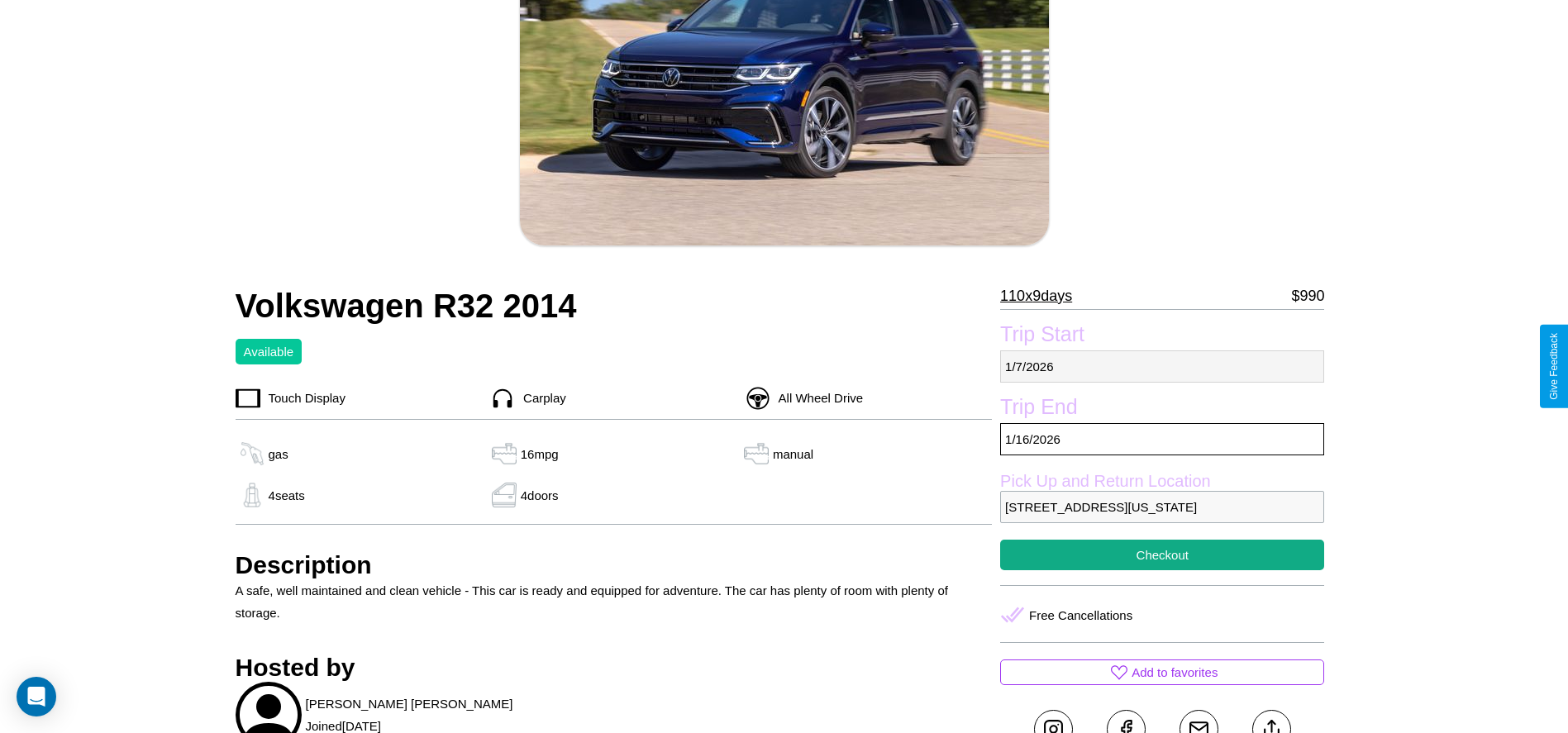
click at [1162, 366] on p "1 / 7 / 2026" at bounding box center [1162, 366] width 324 height 32
select select "*"
select select "****"
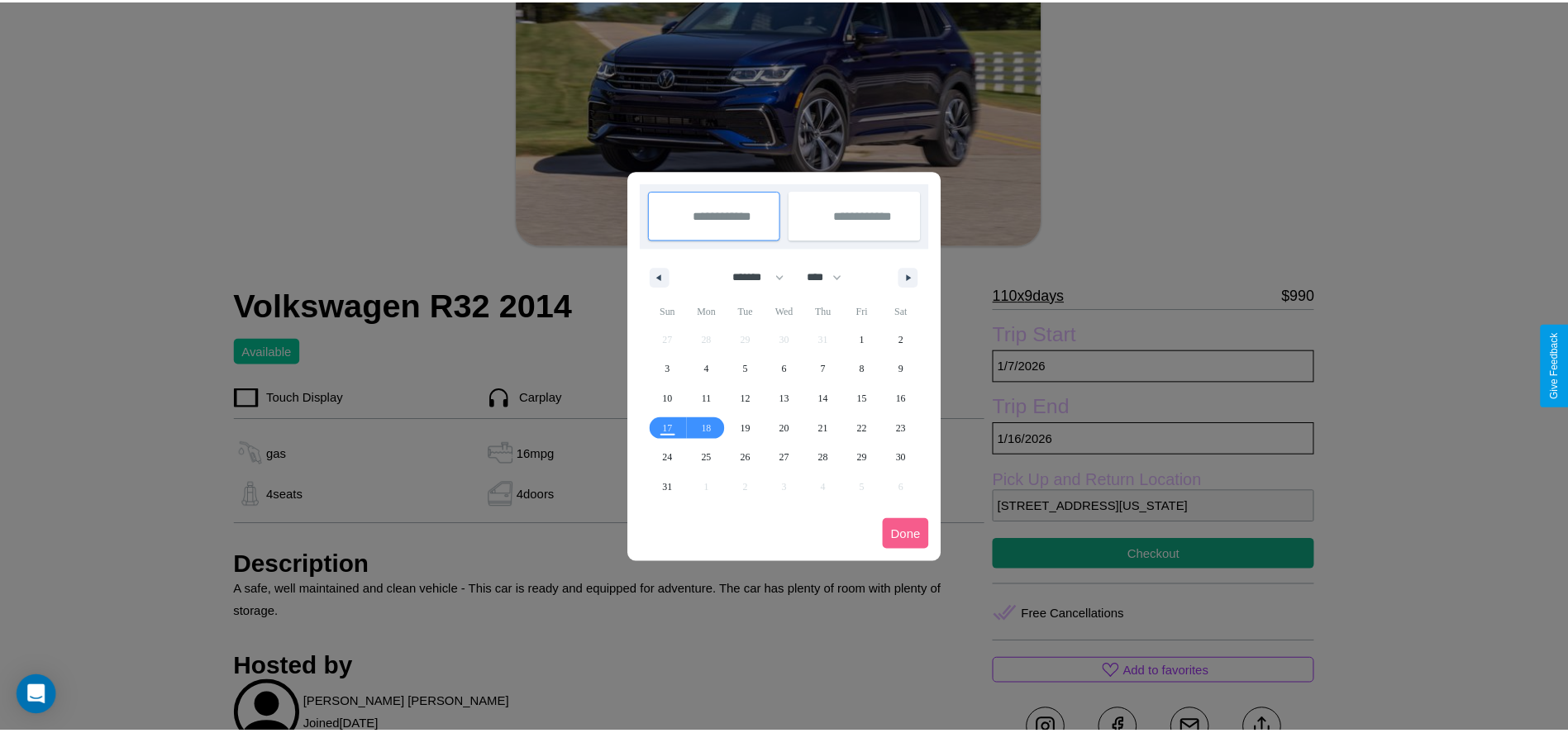
scroll to position [0, 0]
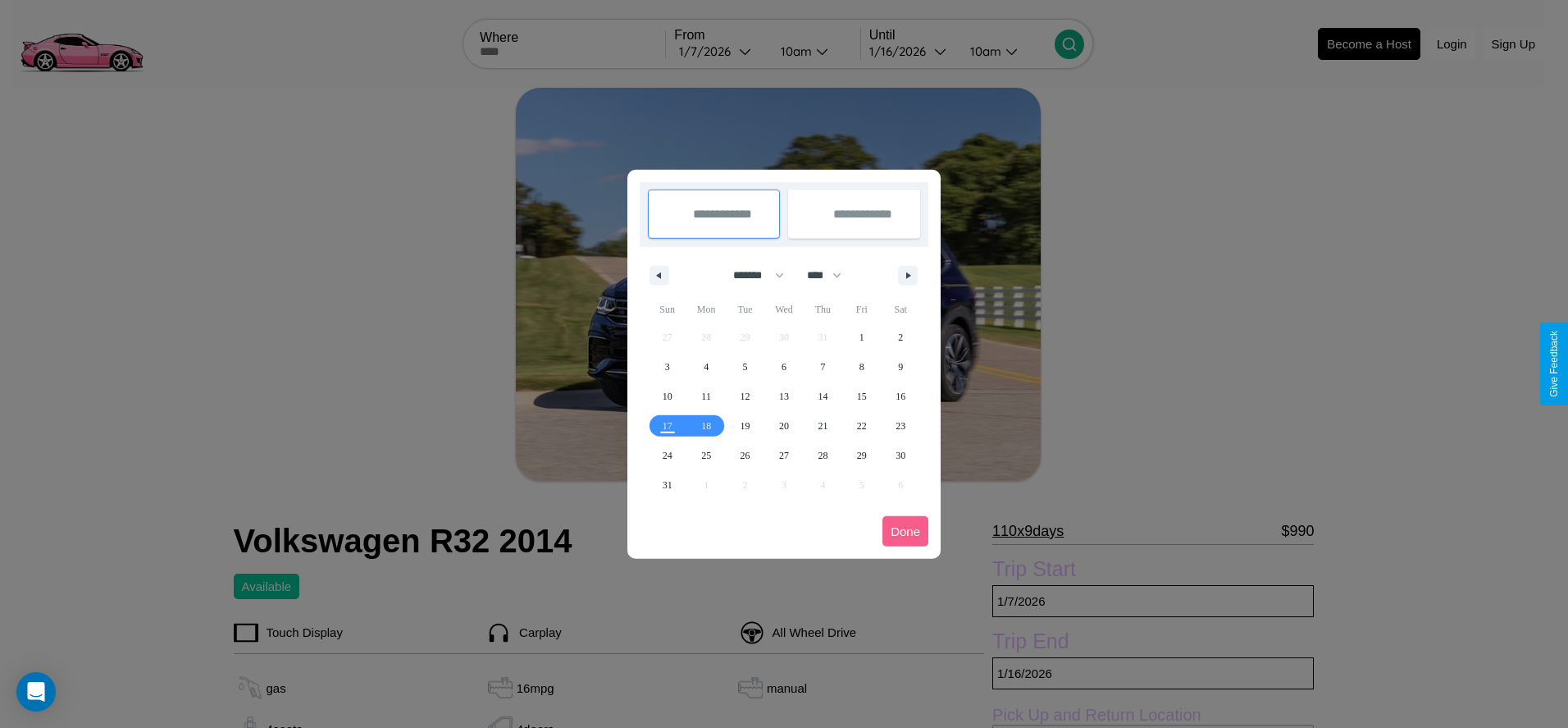
click at [720, 51] on div at bounding box center [784, 364] width 1568 height 728
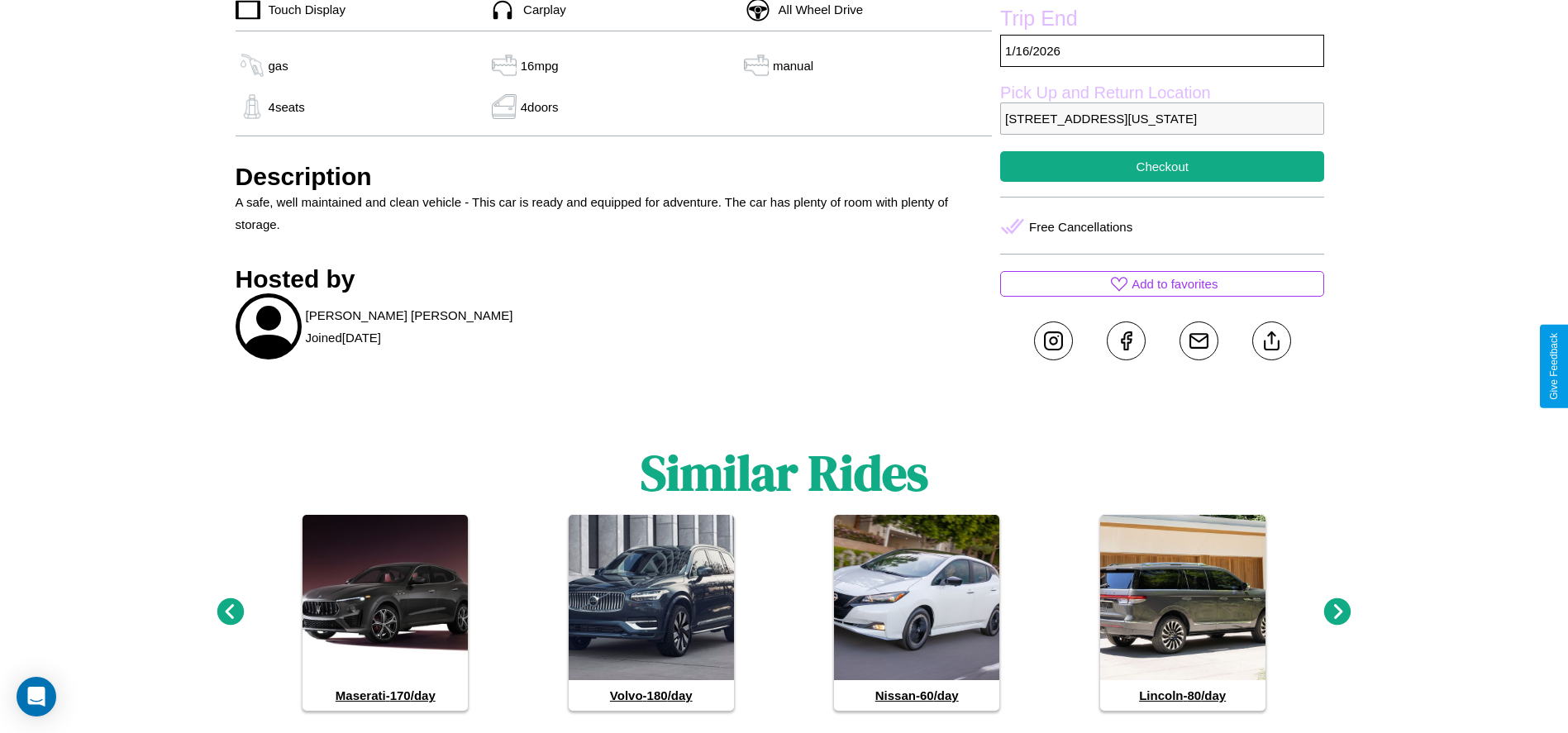
scroll to position [682, 0]
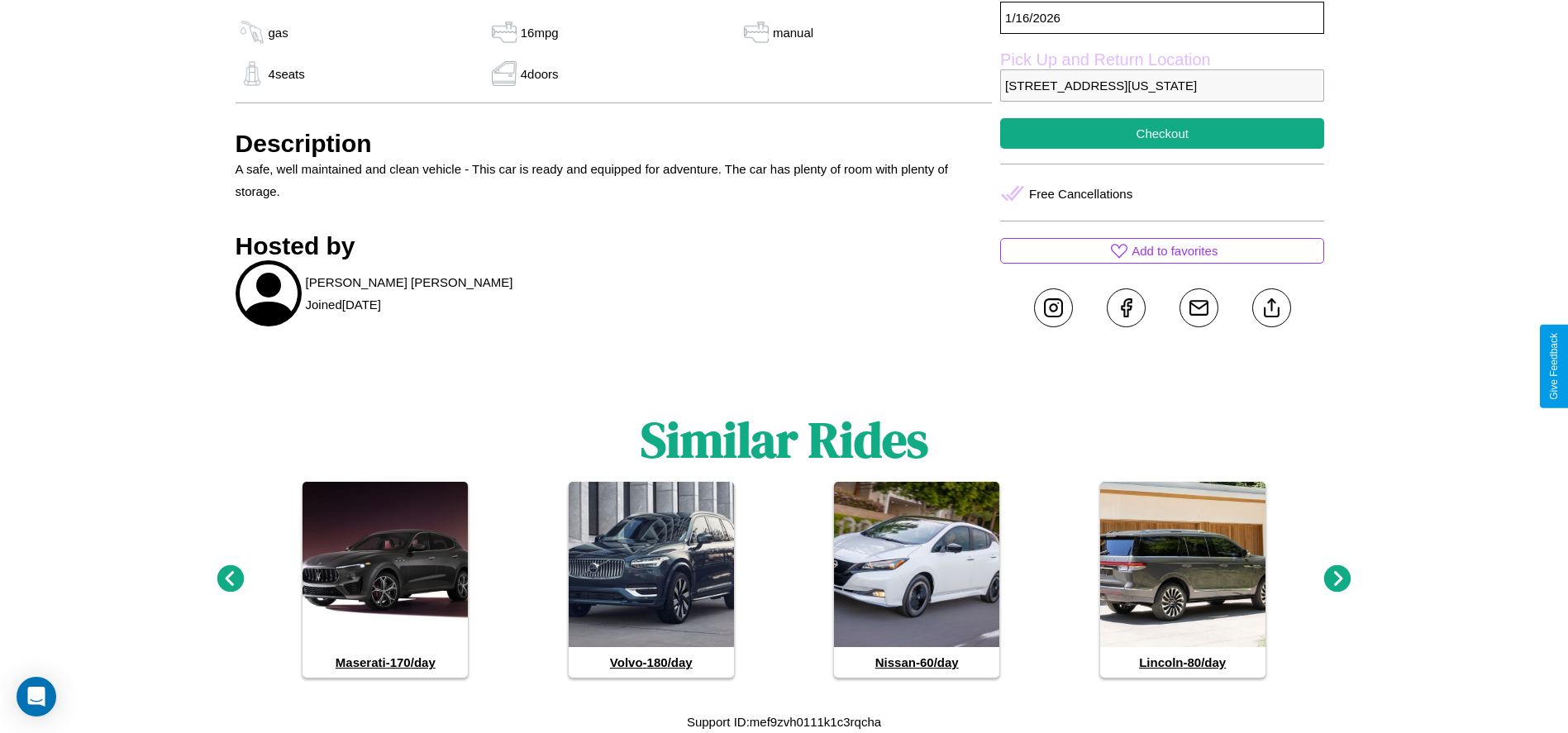
click at [1337, 579] on icon at bounding box center [1338, 579] width 28 height 28
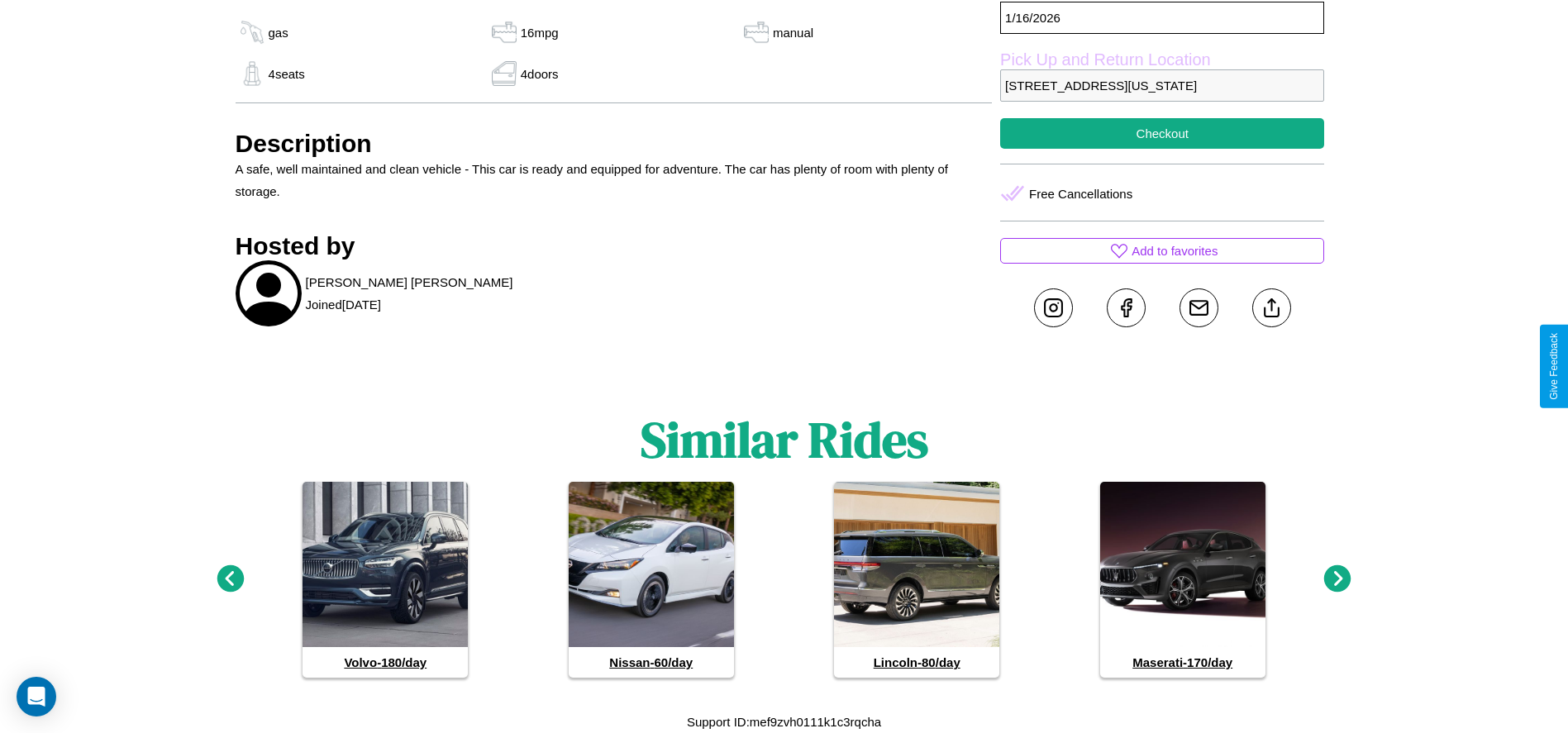
click at [230, 579] on icon at bounding box center [231, 579] width 28 height 28
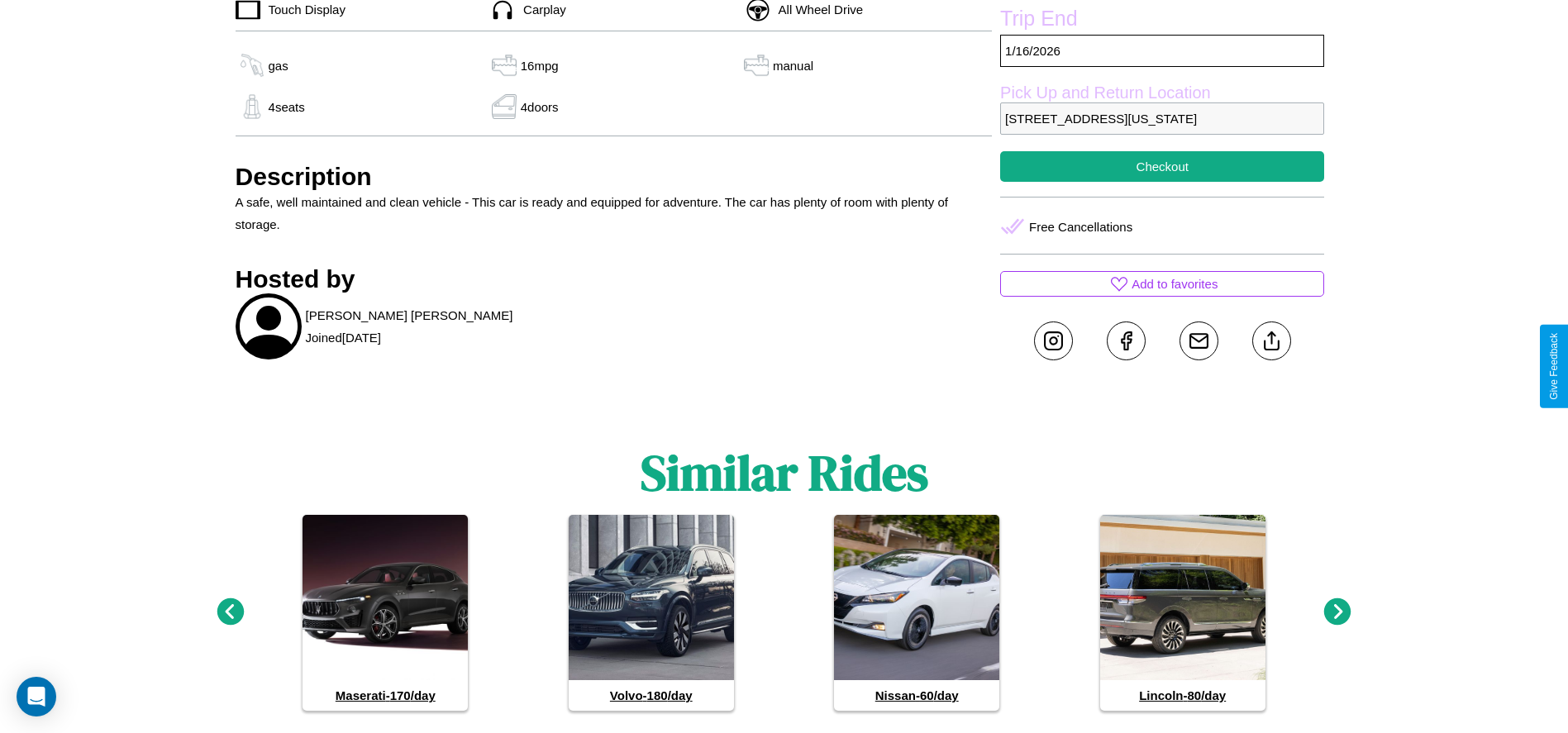
scroll to position [624, 0]
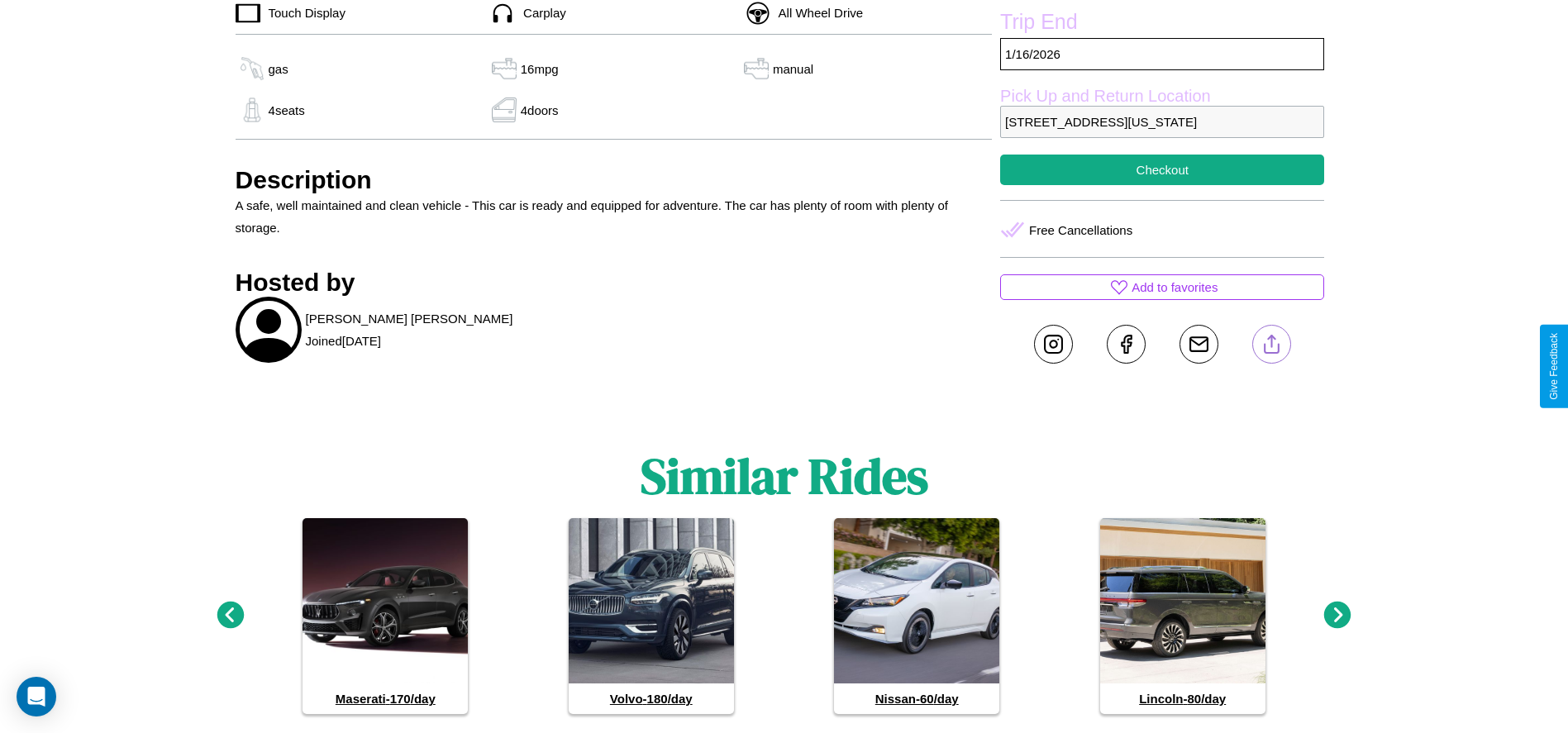
click at [1271, 347] on line at bounding box center [1271, 341] width 0 height 12
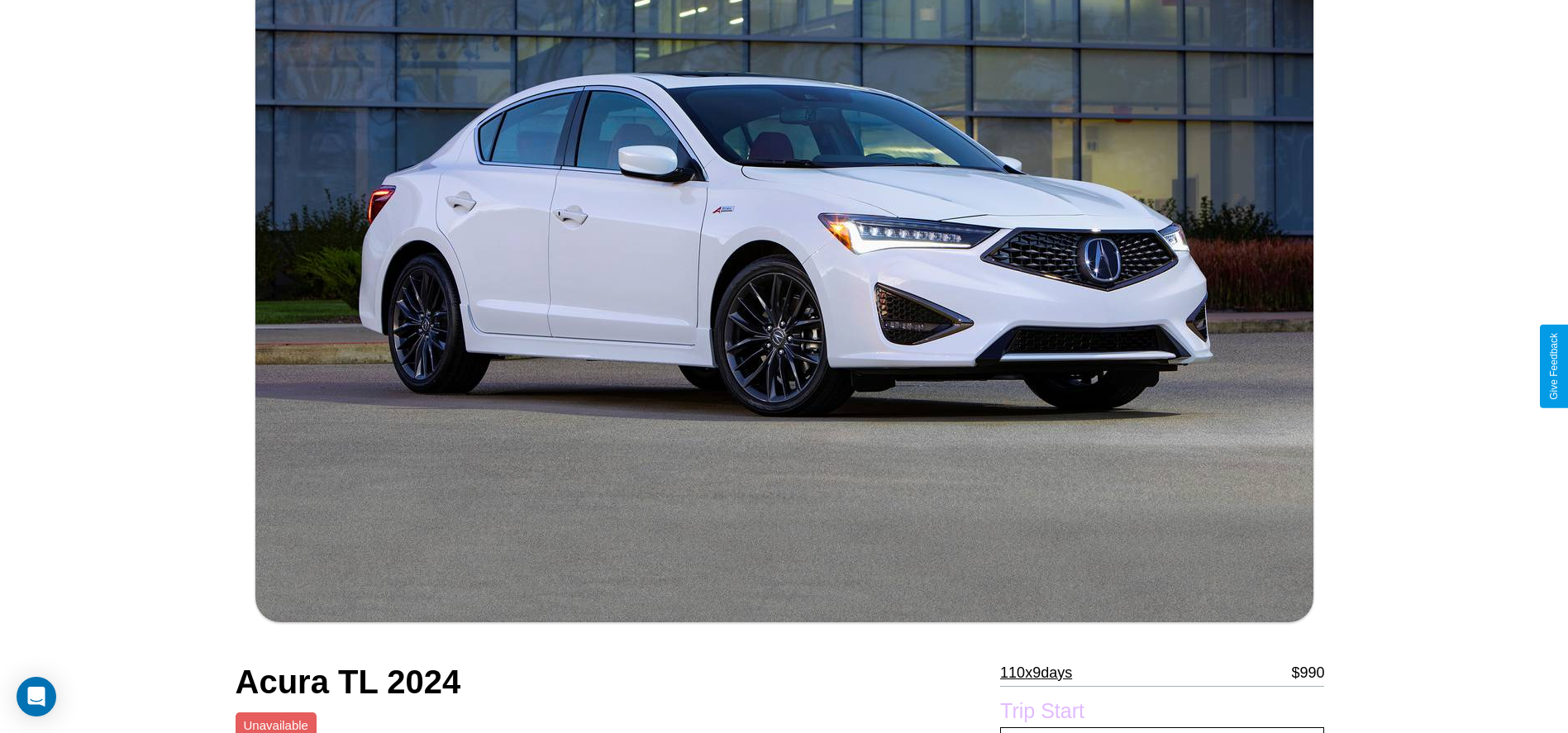
scroll to position [701, 0]
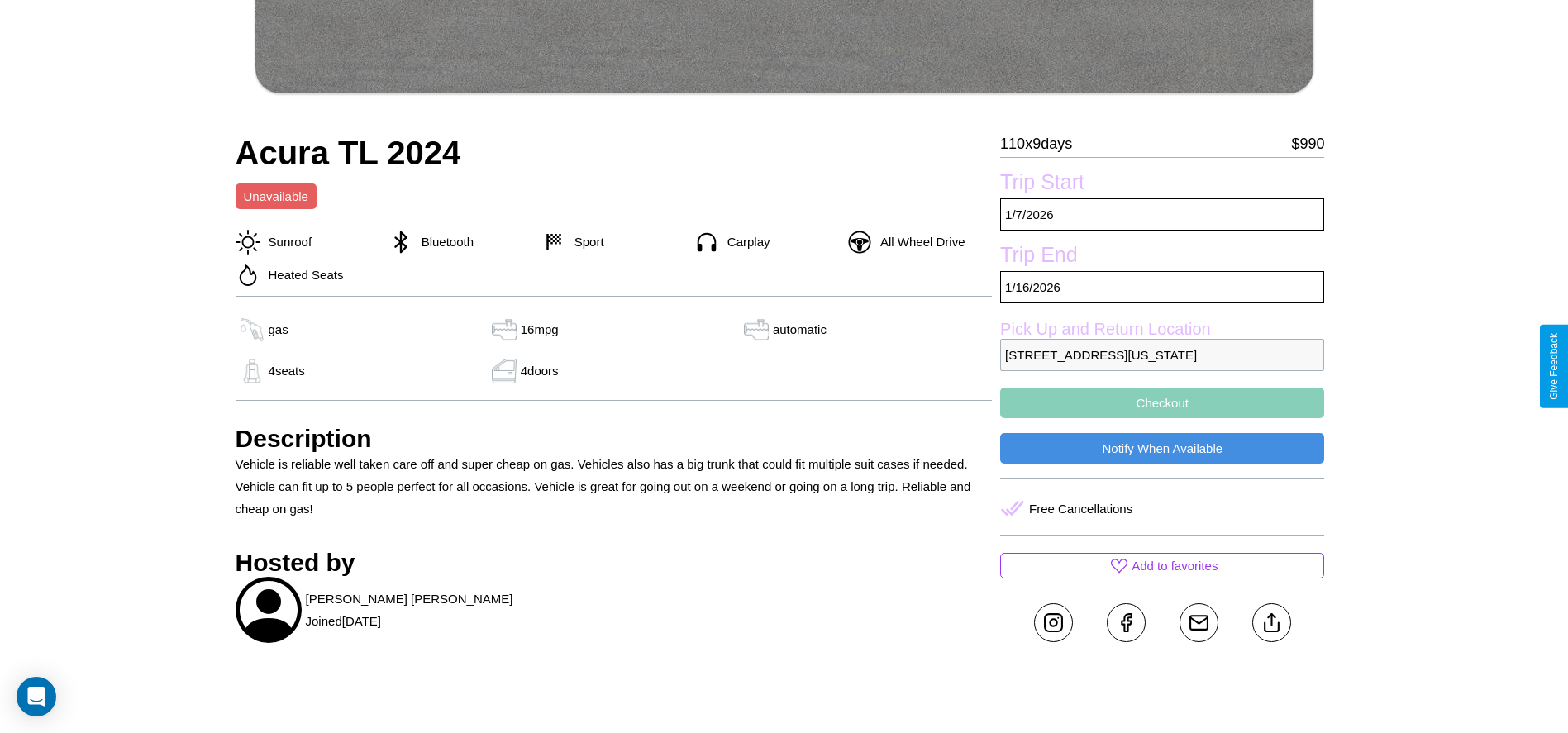
click at [1162, 366] on p "[STREET_ADDRESS][US_STATE]" at bounding box center [1162, 355] width 324 height 32
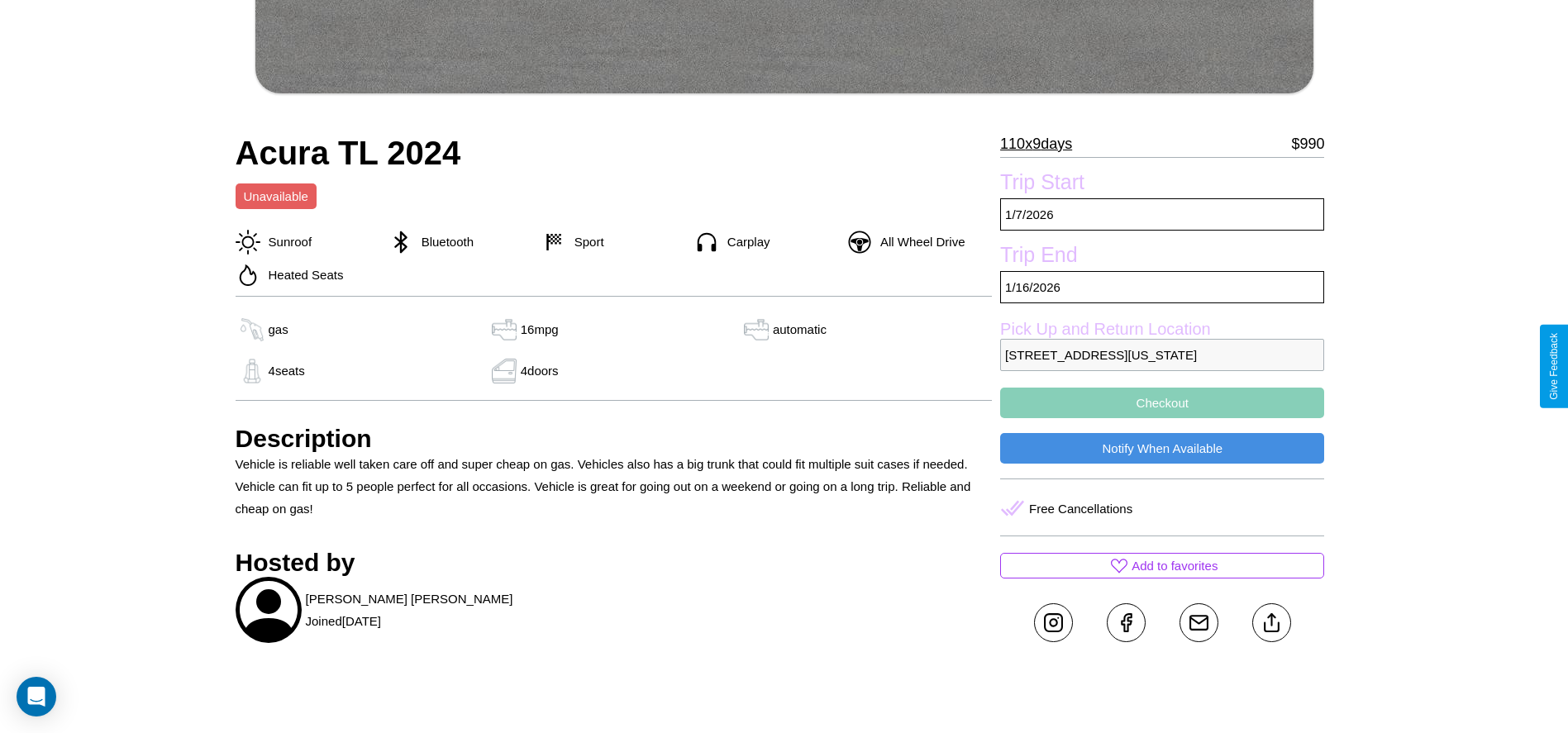
click at [1162, 366] on p "[STREET_ADDRESS][US_STATE]" at bounding box center [1162, 355] width 324 height 32
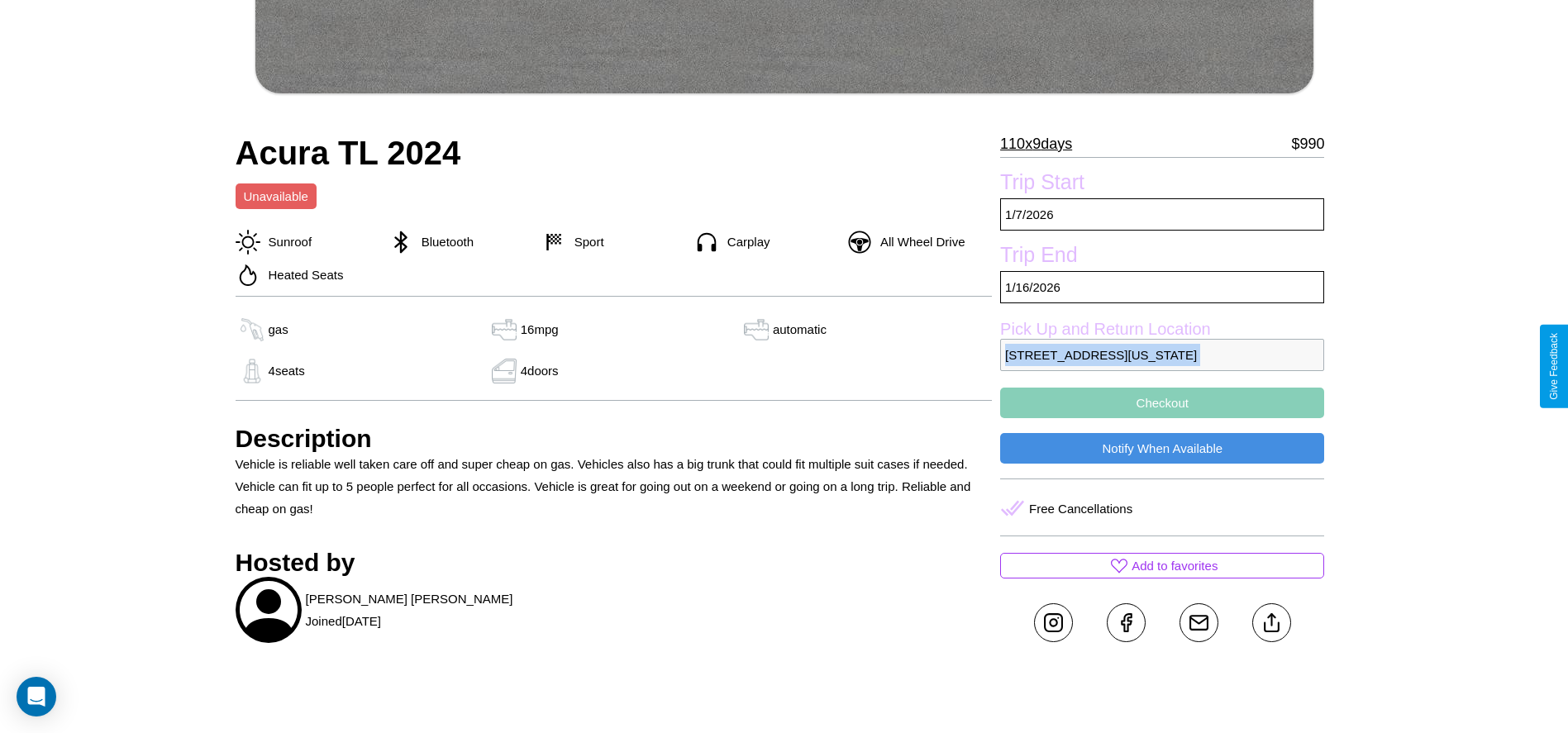
click at [1162, 366] on p "[STREET_ADDRESS][US_STATE]" at bounding box center [1162, 355] width 324 height 32
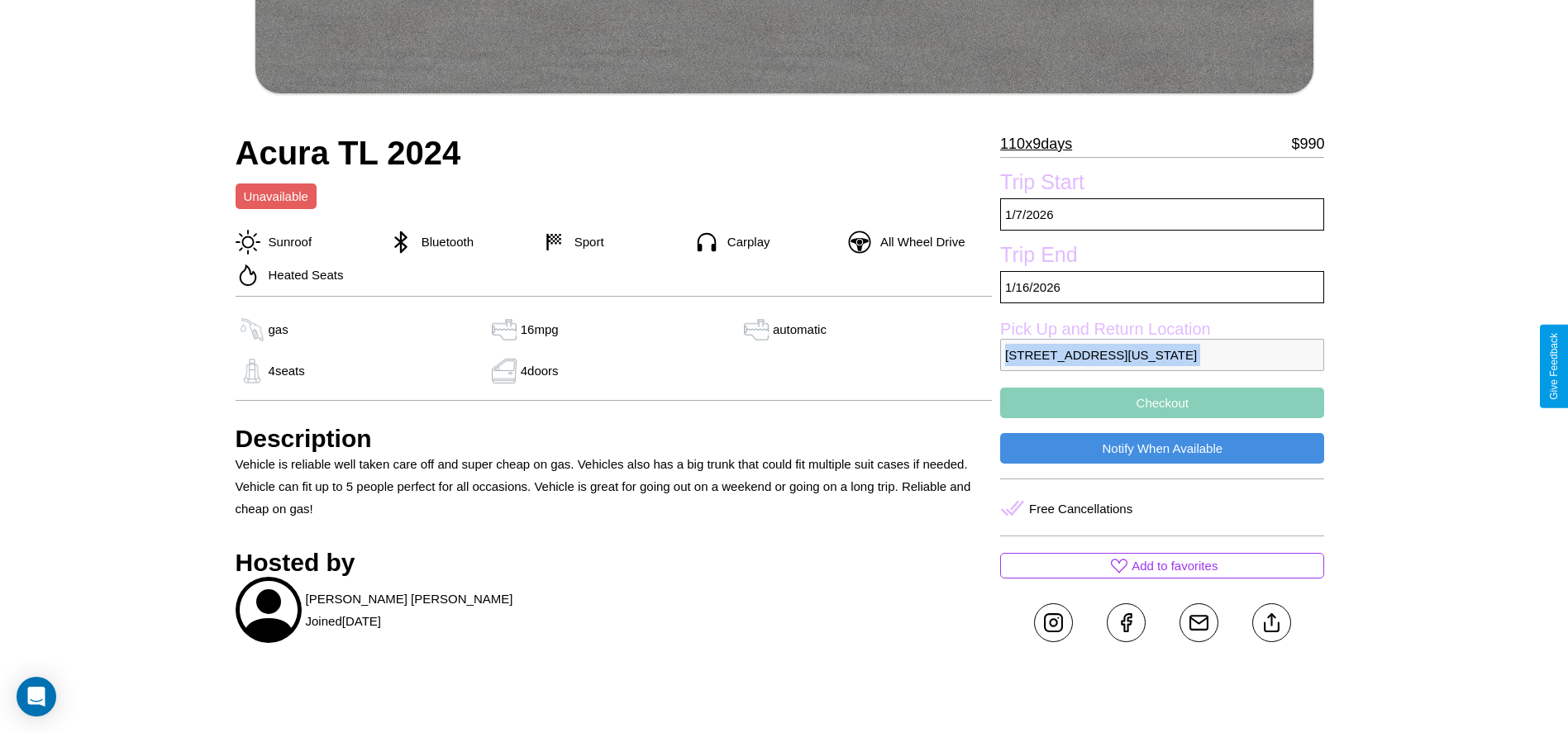
click at [1162, 366] on p "[STREET_ADDRESS][US_STATE]" at bounding box center [1162, 355] width 324 height 32
click at [1162, 366] on p "8733 Second Street Philadelphia Pennsylvania 64174 United States" at bounding box center [1162, 355] width 324 height 32
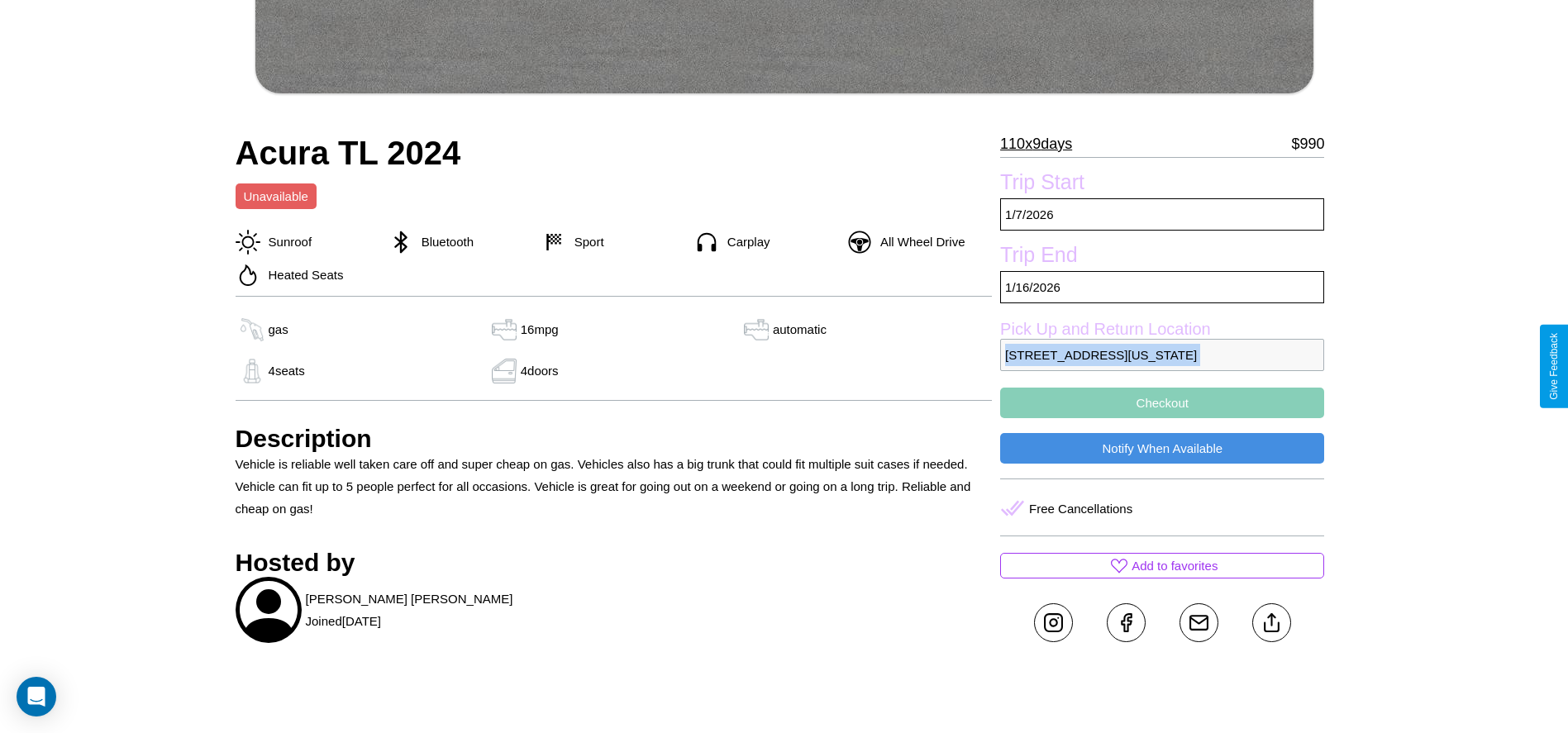
click at [1162, 366] on p "8733 Second Street Philadelphia Pennsylvania 64174 United States" at bounding box center [1162, 355] width 324 height 32
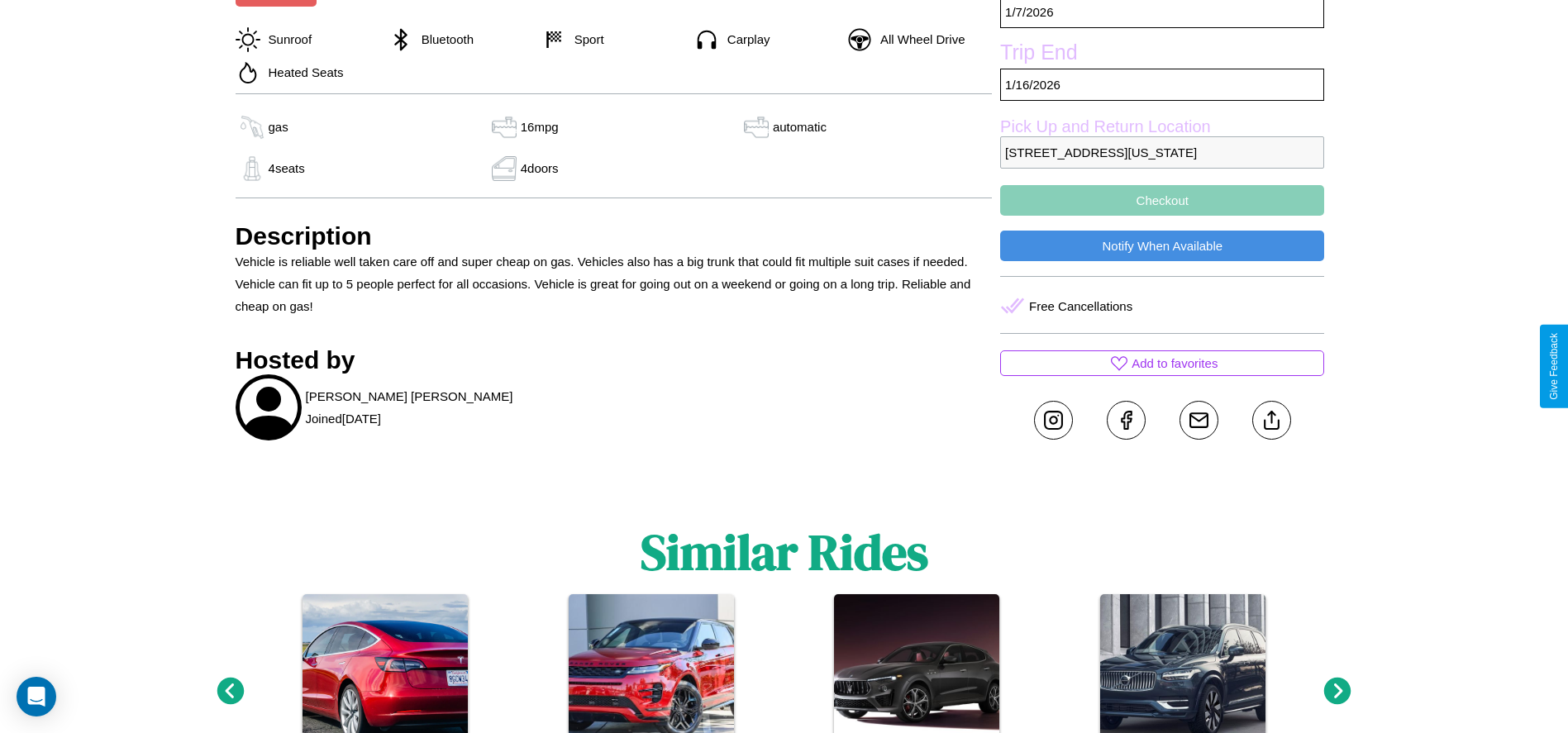
scroll to position [922, 0]
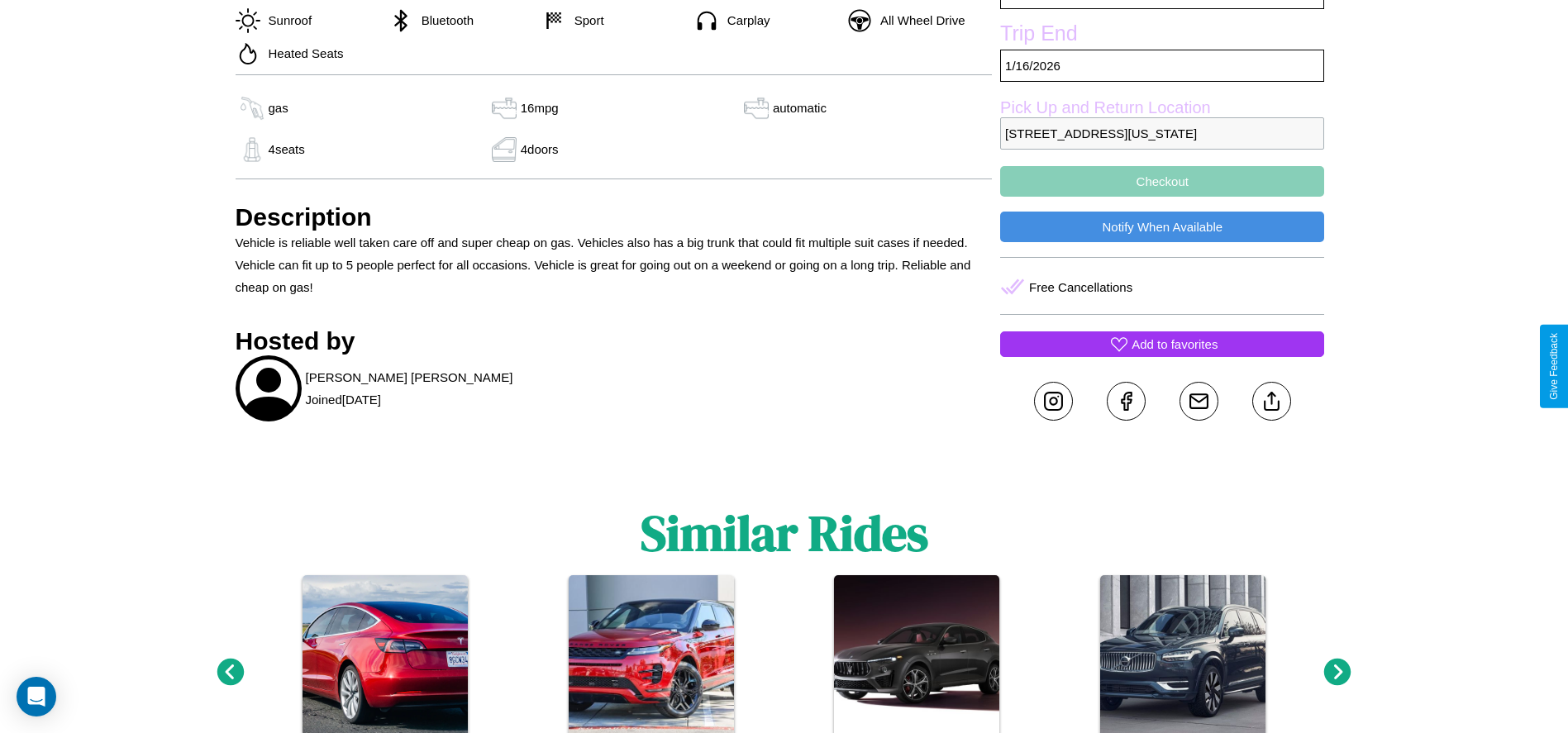
click at [1162, 355] on p "Add to favorites" at bounding box center [1175, 344] width 86 height 22
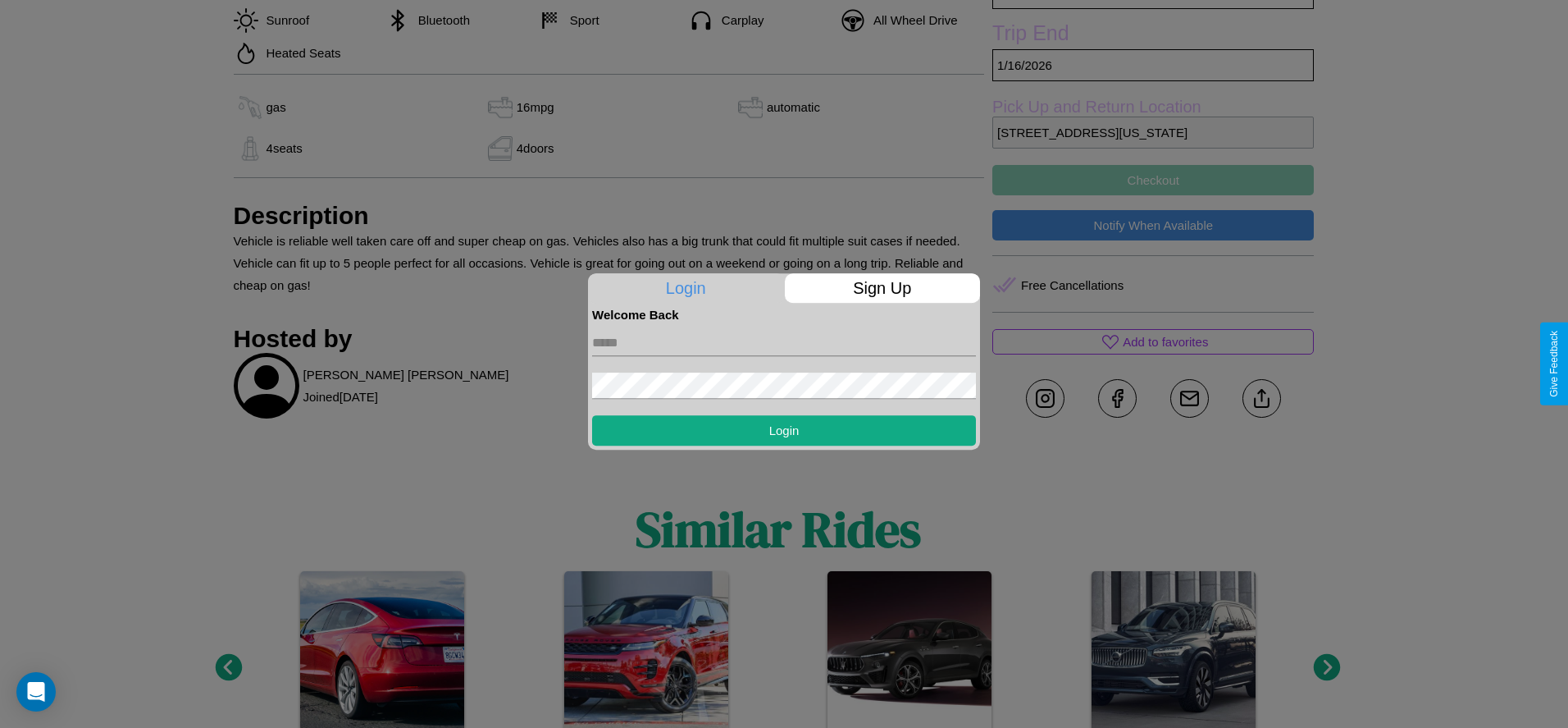
click at [882, 288] on p "Sign Up" at bounding box center [883, 287] width 196 height 29
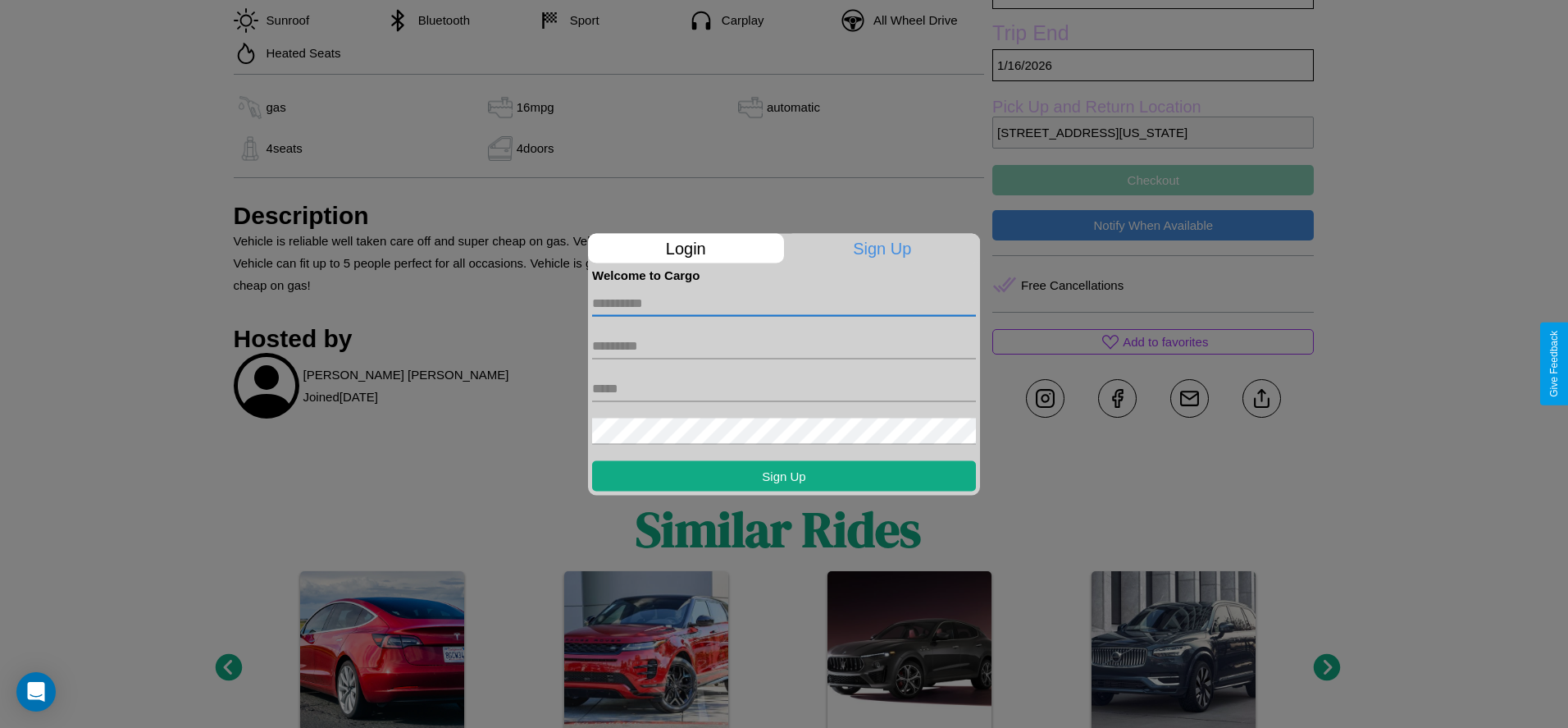
click at [784, 303] on input "text" at bounding box center [784, 302] width 384 height 26
type input "*********"
click at [784, 346] on input "text" at bounding box center [784, 345] width 384 height 26
type input "*****"
click at [784, 388] on input "text" at bounding box center [784, 388] width 384 height 26
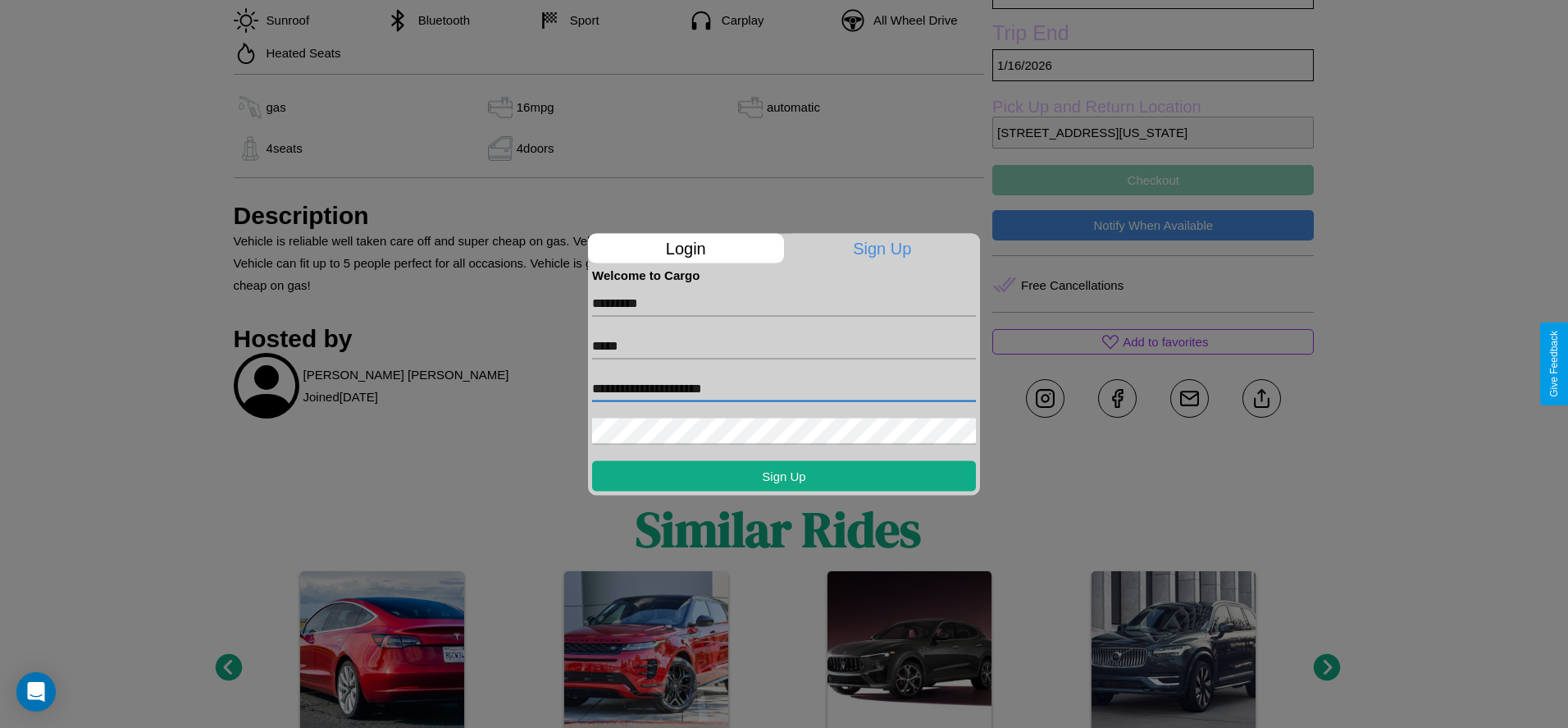
type input "**********"
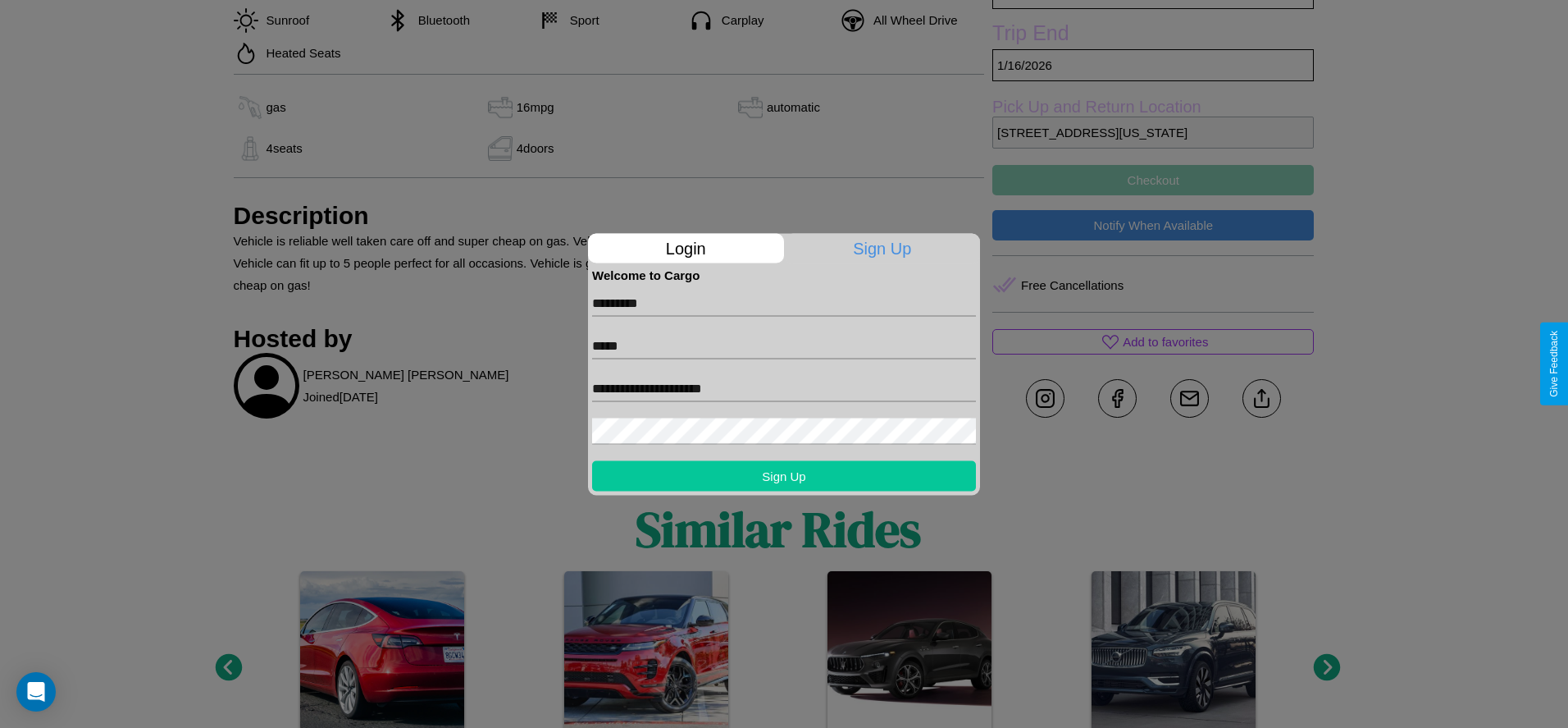
click at [784, 475] on button "Sign Up" at bounding box center [784, 474] width 384 height 30
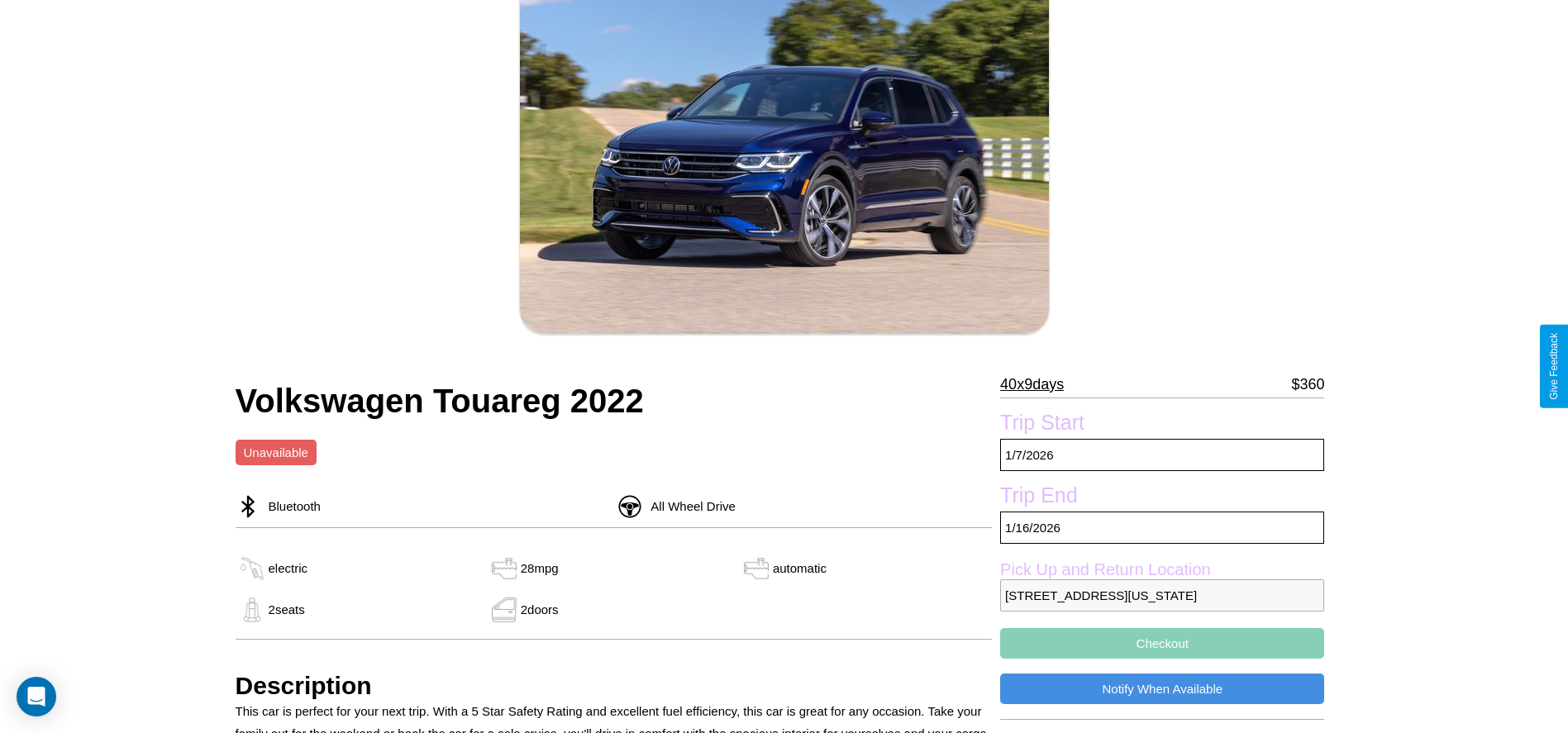
scroll to position [168, 0]
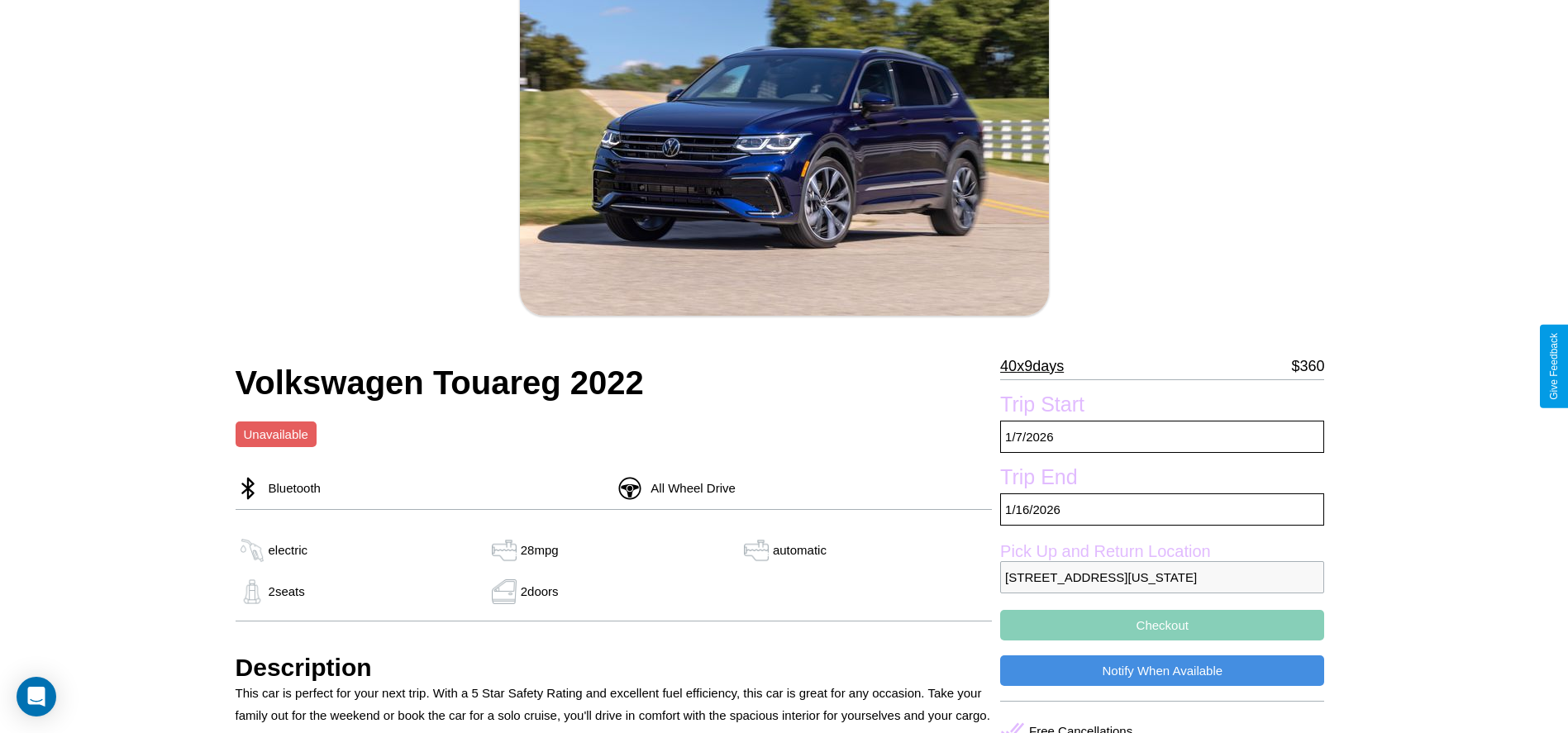
click at [1038, 366] on p "40 x 9 days" at bounding box center [1031, 366] width 63 height 27
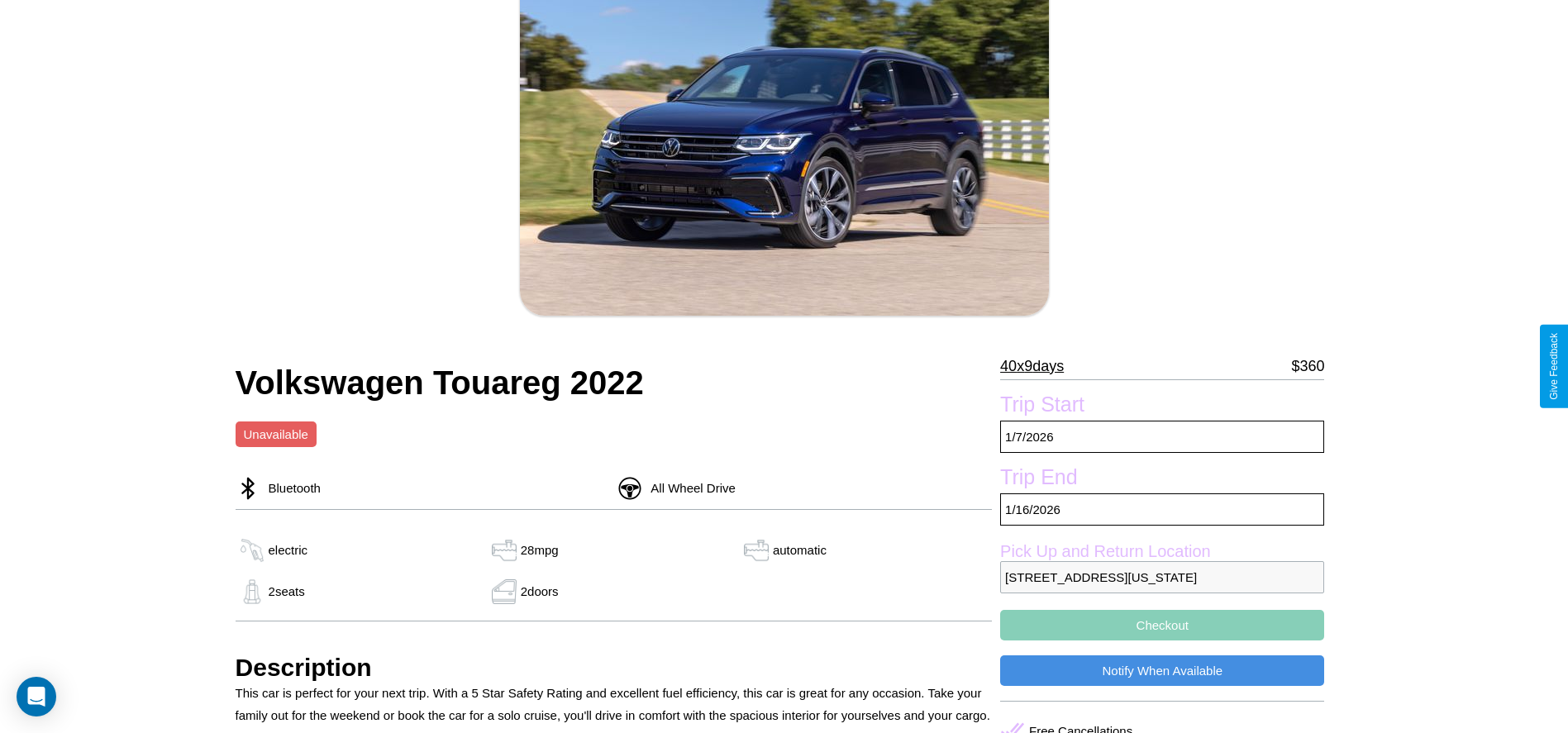
click at [1038, 366] on p "40 x 9 days" at bounding box center [1031, 366] width 63 height 27
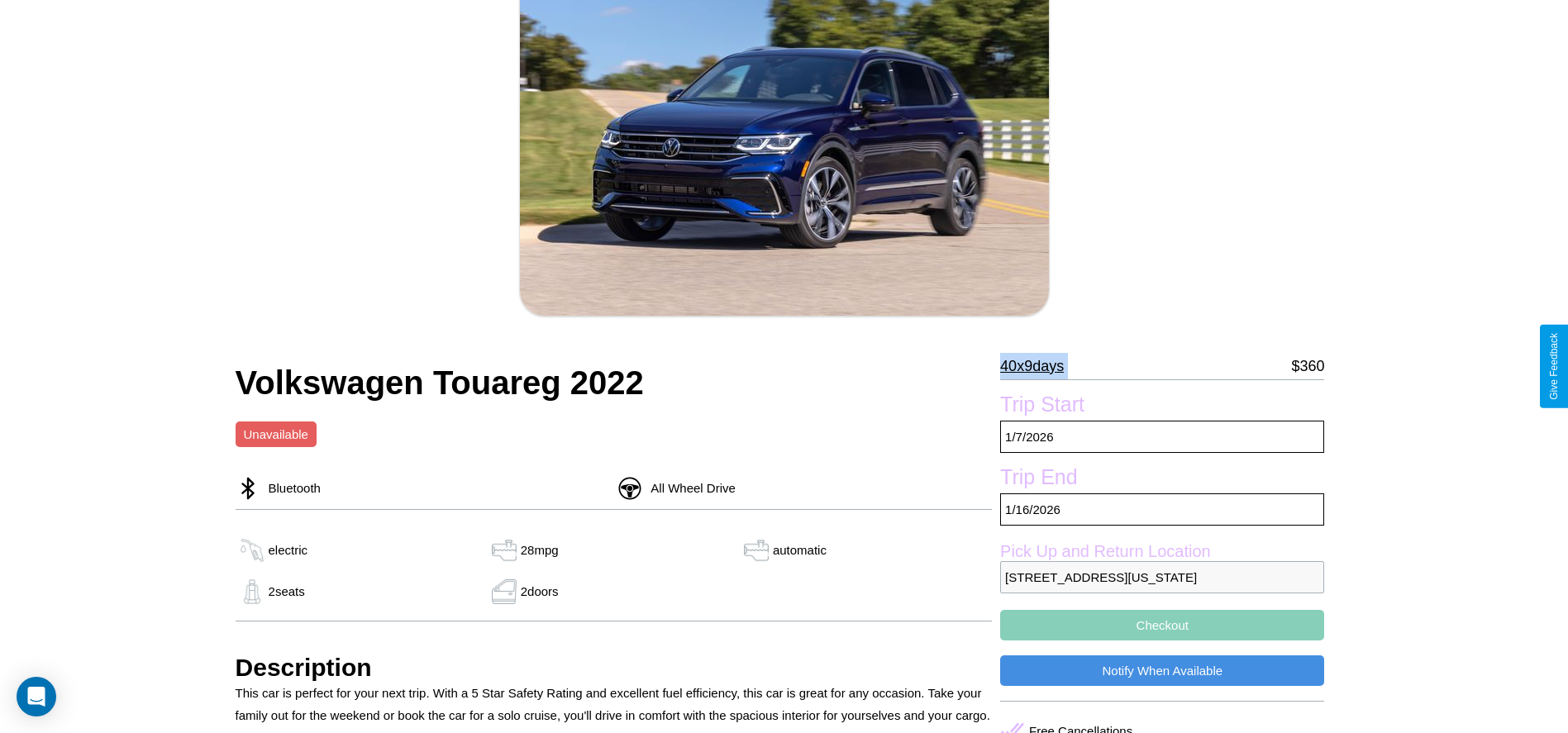
click at [1038, 366] on p "40 x 9 days" at bounding box center [1031, 366] width 63 height 27
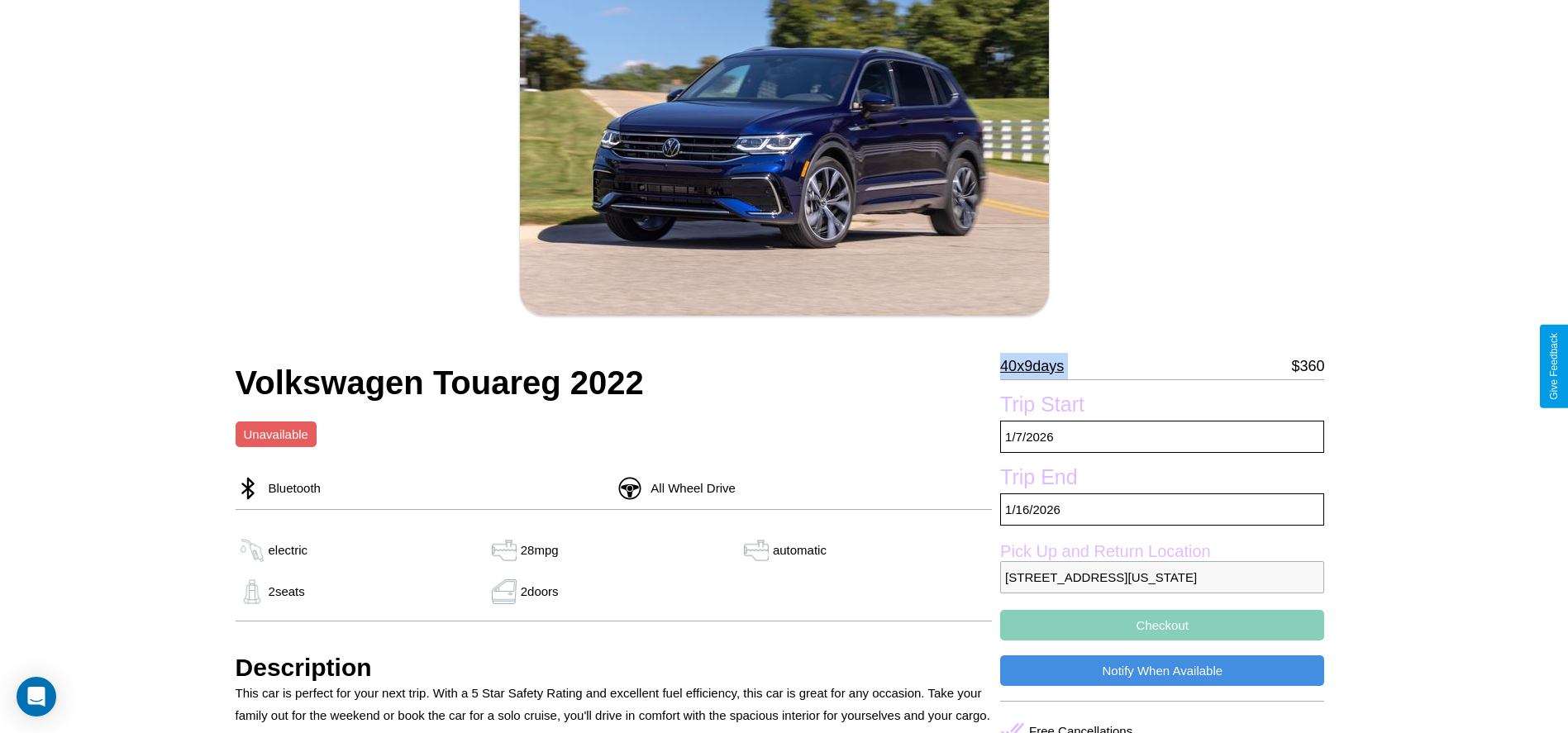
click at [1038, 366] on p "40 x 9 days" at bounding box center [1031, 366] width 63 height 27
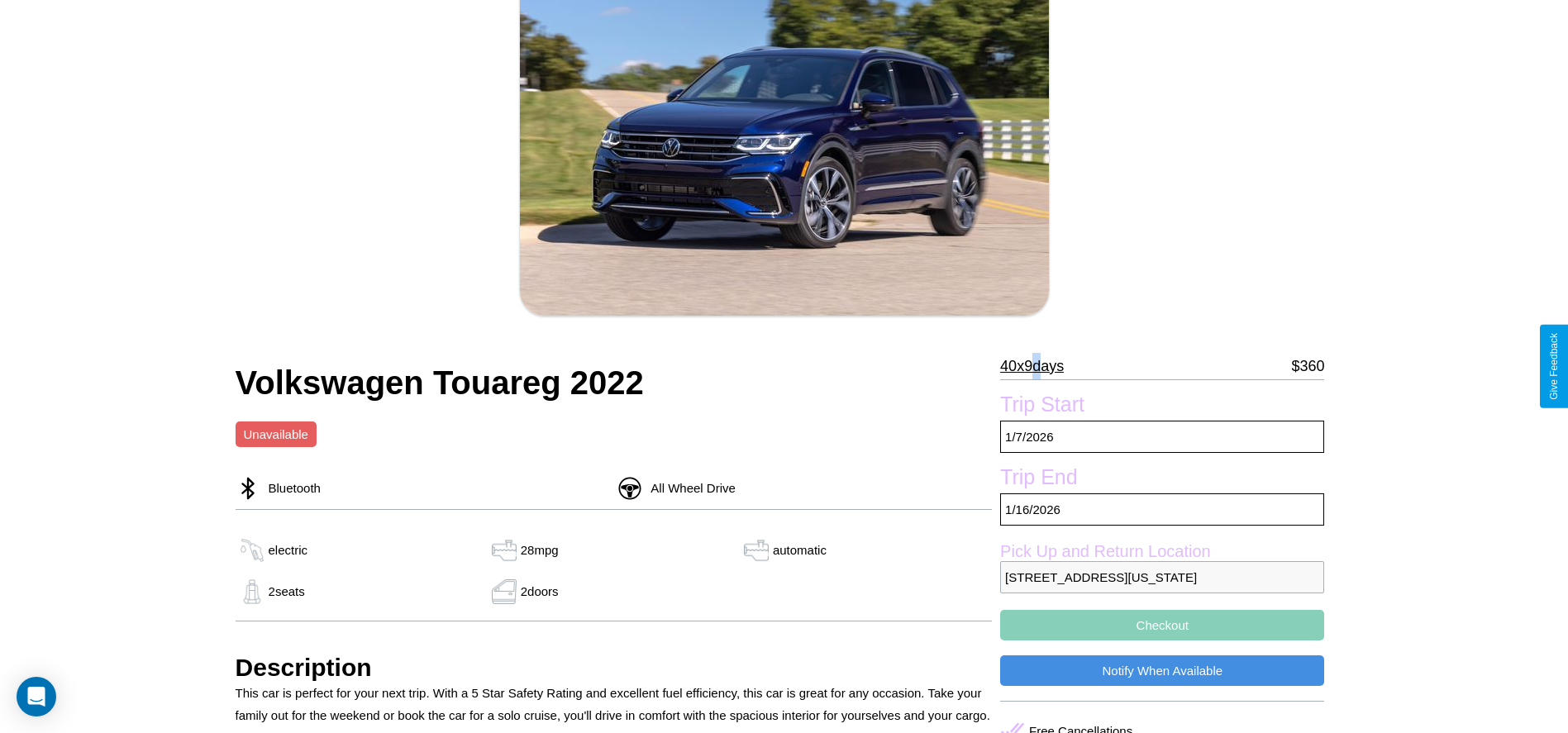
click at [1038, 366] on p "40 x 9 days" at bounding box center [1031, 366] width 63 height 27
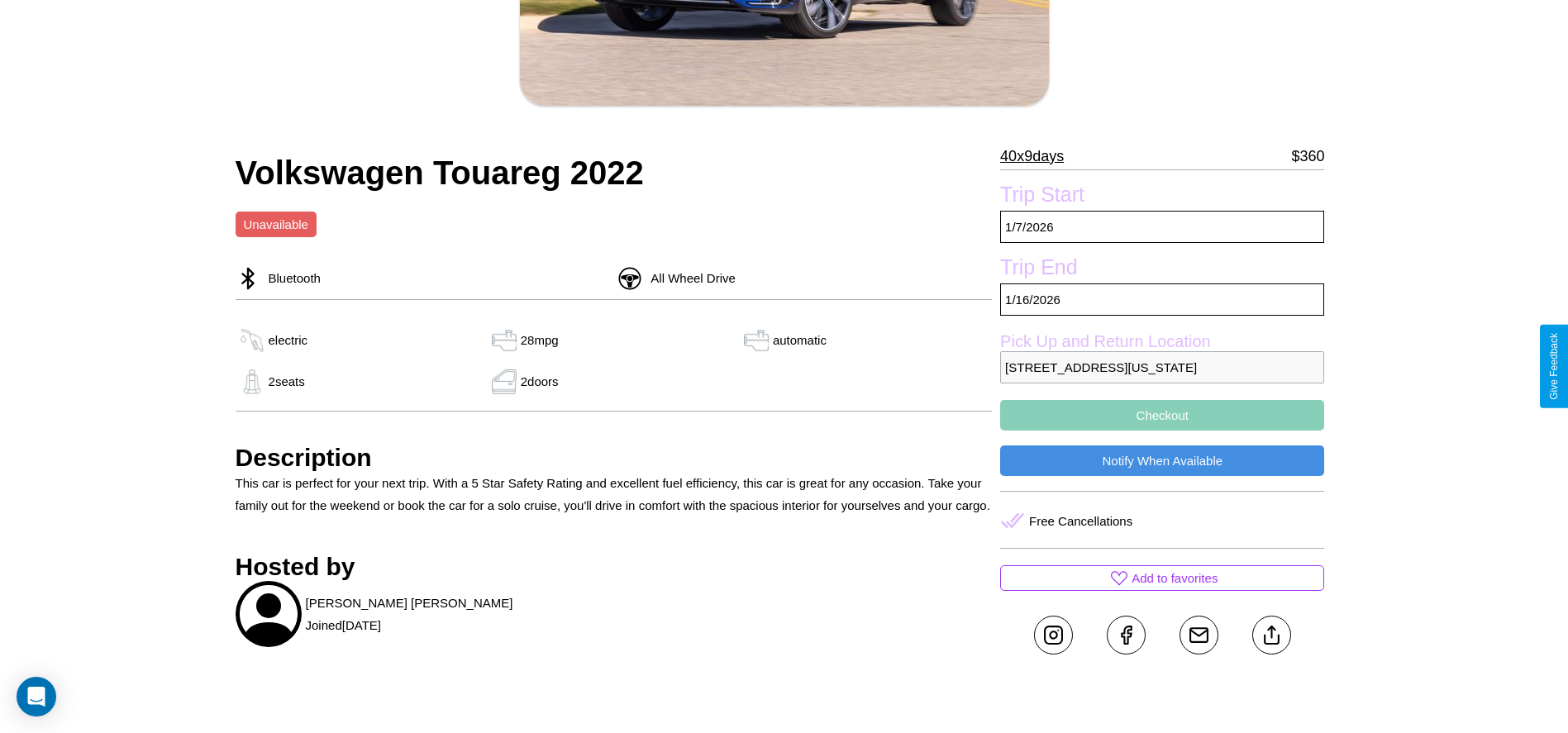
scroll to position [449, 0]
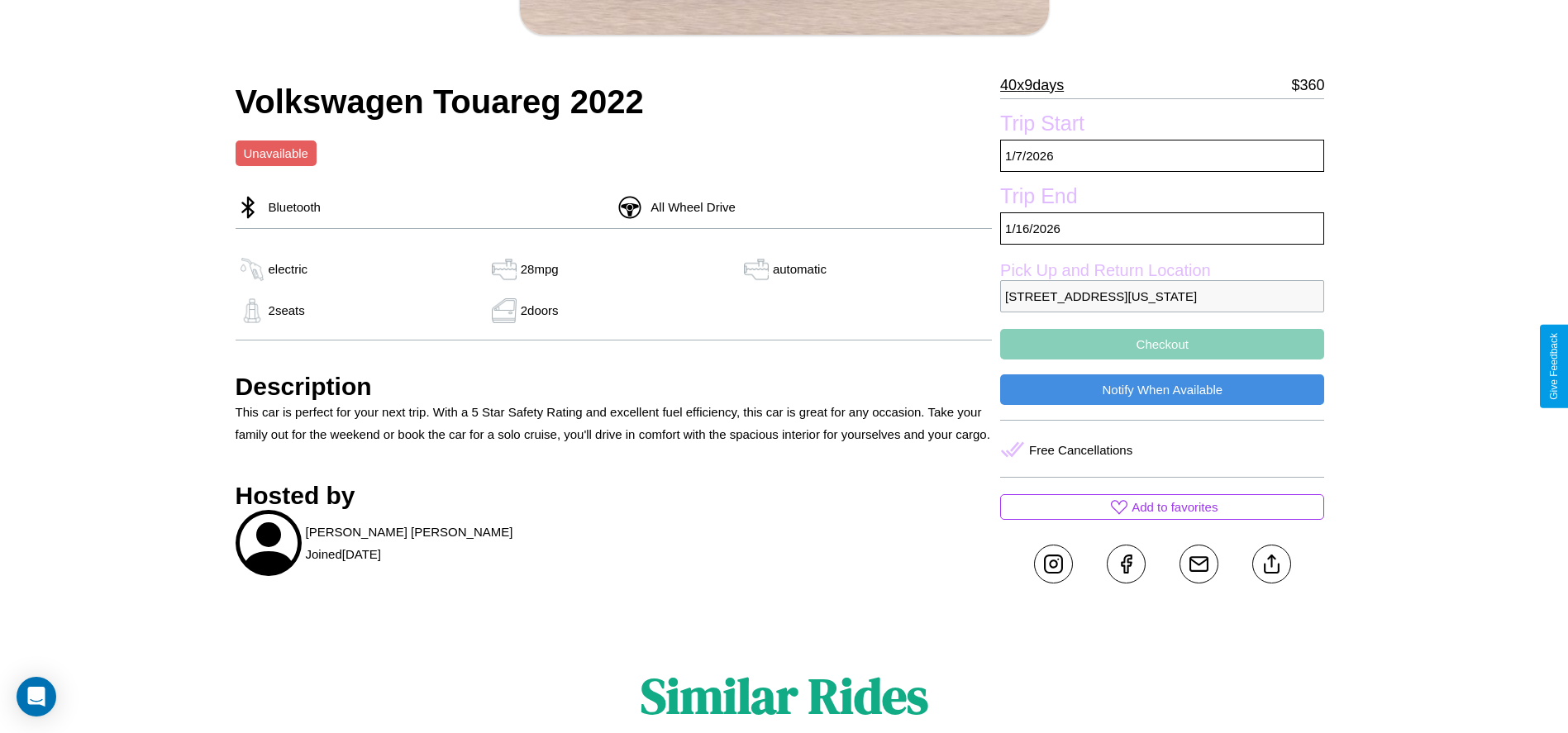
click at [1162, 359] on button "Checkout" at bounding box center [1162, 344] width 324 height 30
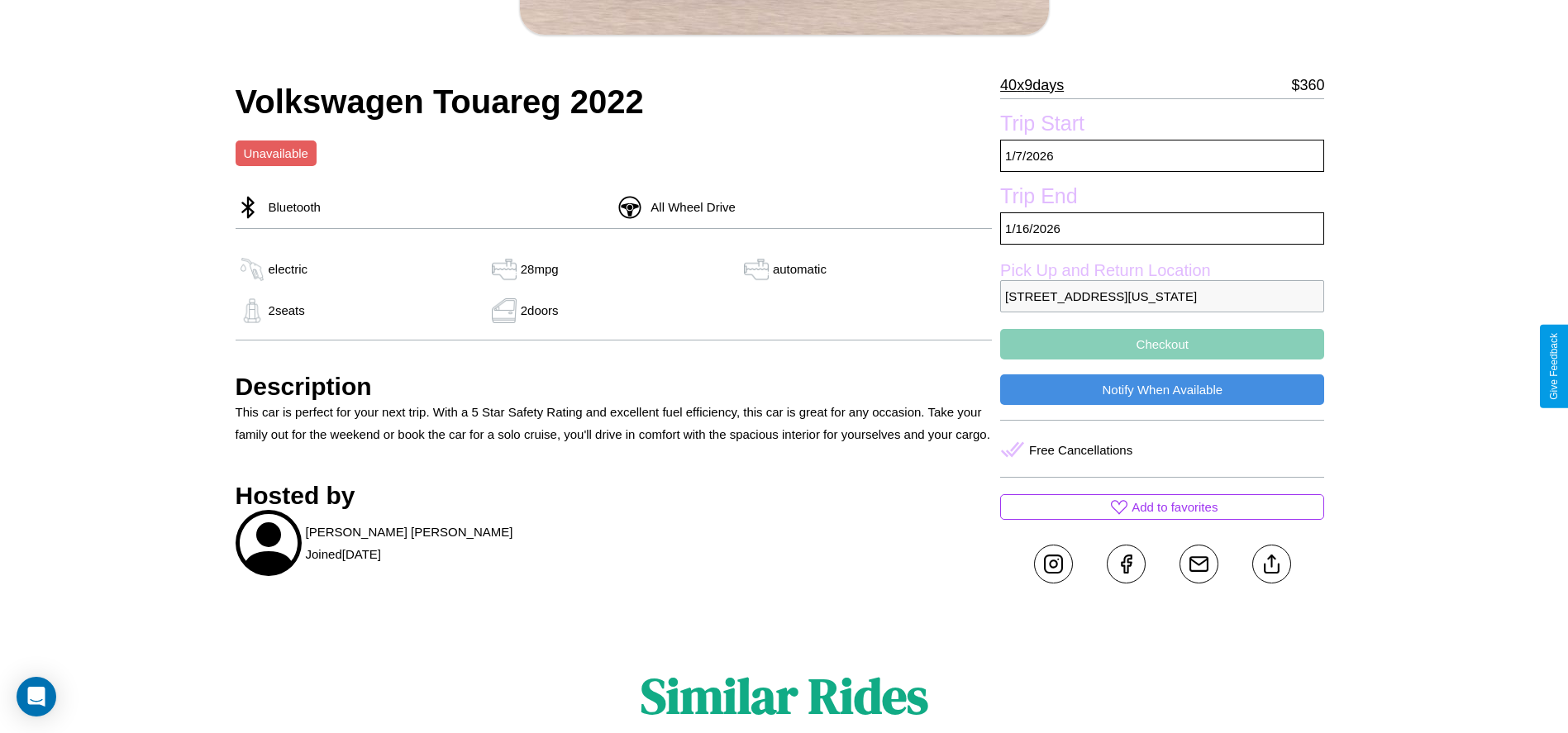
click at [1162, 359] on button "Checkout" at bounding box center [1162, 344] width 324 height 30
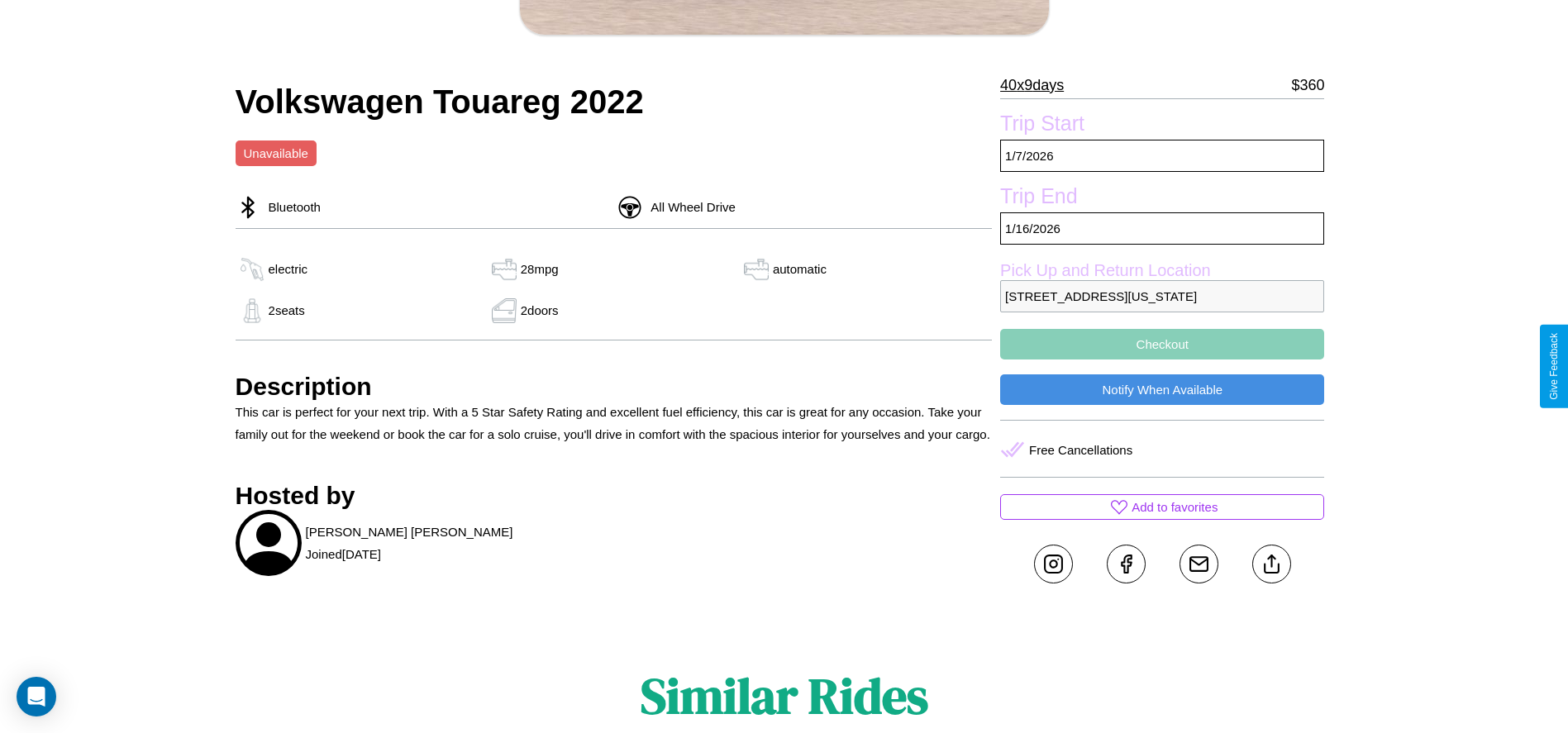
click at [1162, 359] on button "Checkout" at bounding box center [1162, 344] width 324 height 30
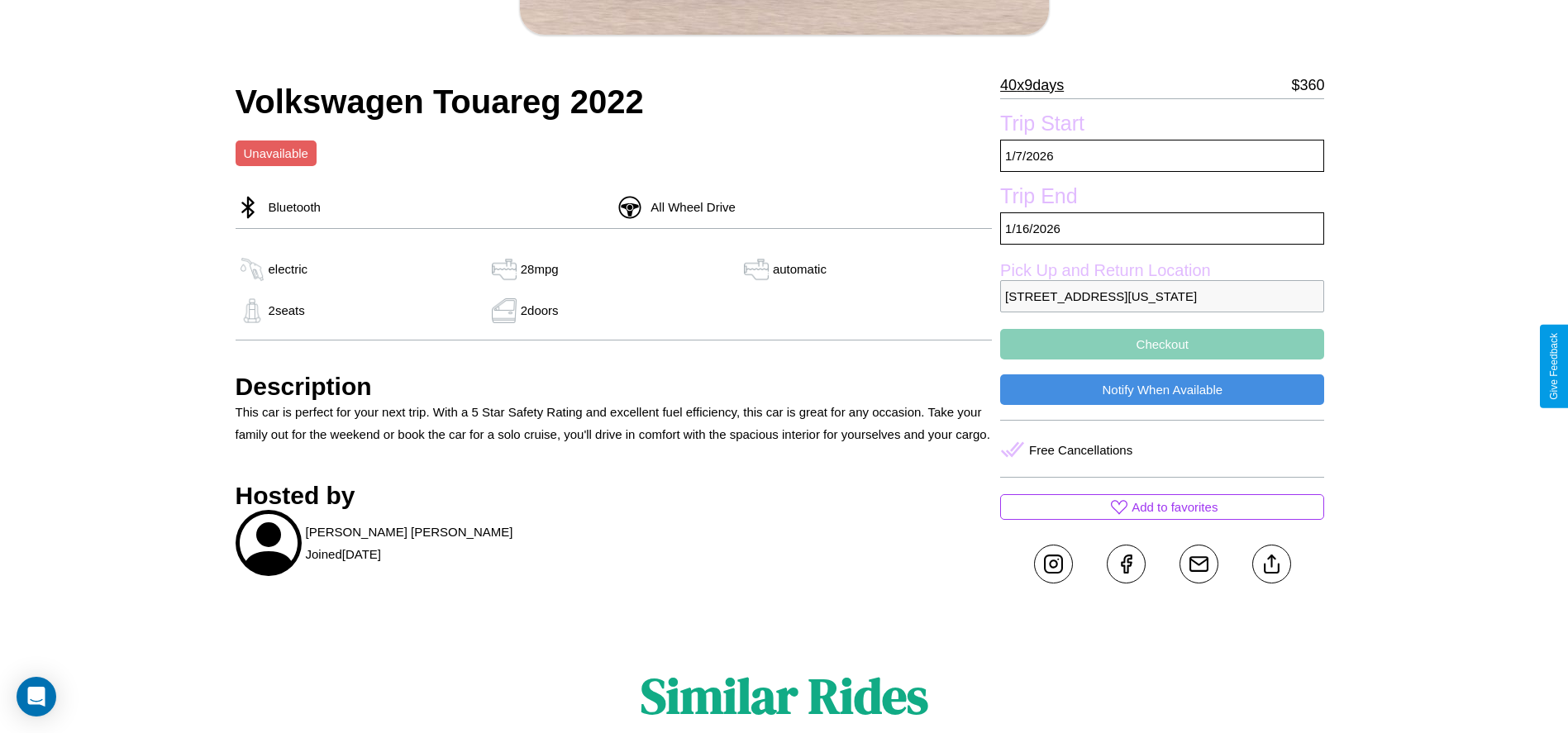
click at [1162, 359] on button "Checkout" at bounding box center [1162, 344] width 324 height 30
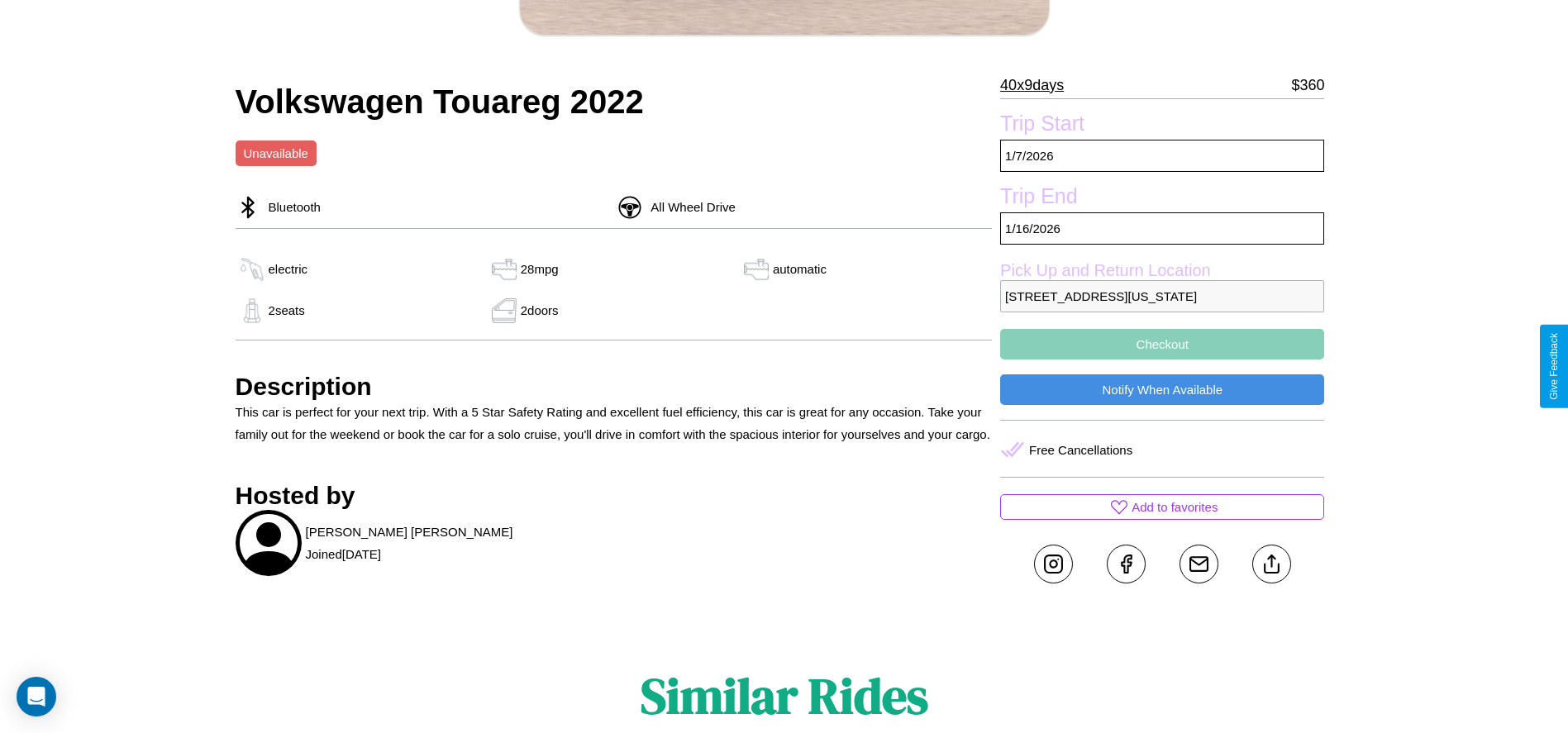
click at [1162, 359] on button "Checkout" at bounding box center [1162, 344] width 324 height 30
